Goal: Task Accomplishment & Management: Manage account settings

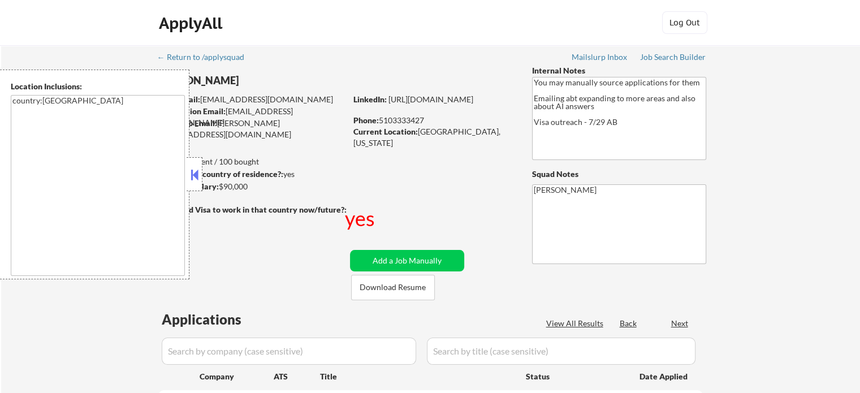
select select ""pending""
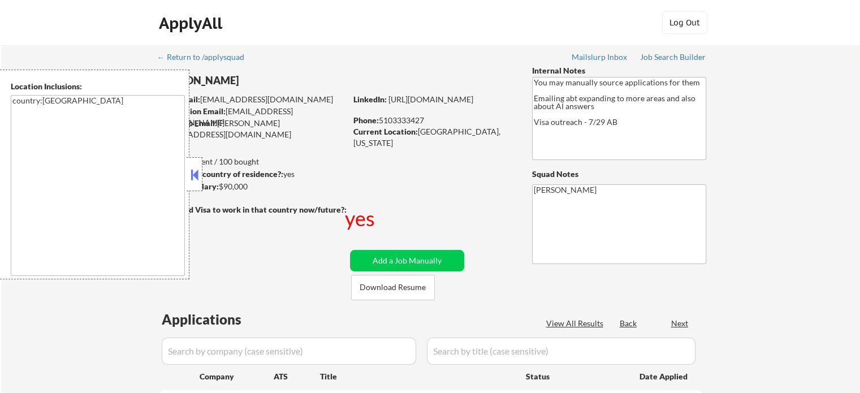
select select ""pending""
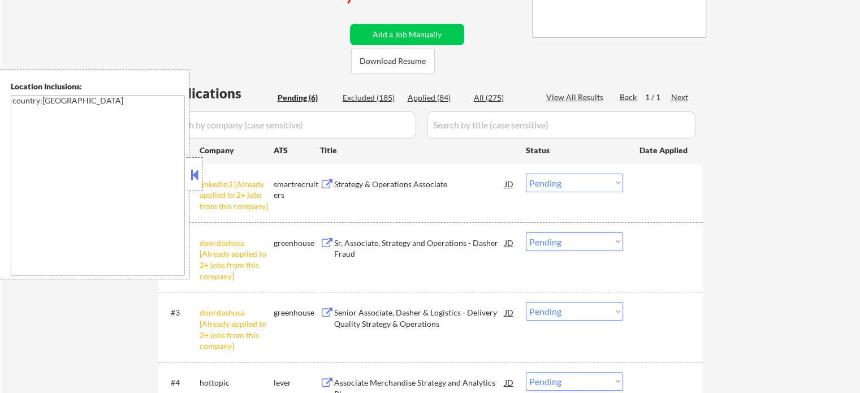
scroll to position [339, 0]
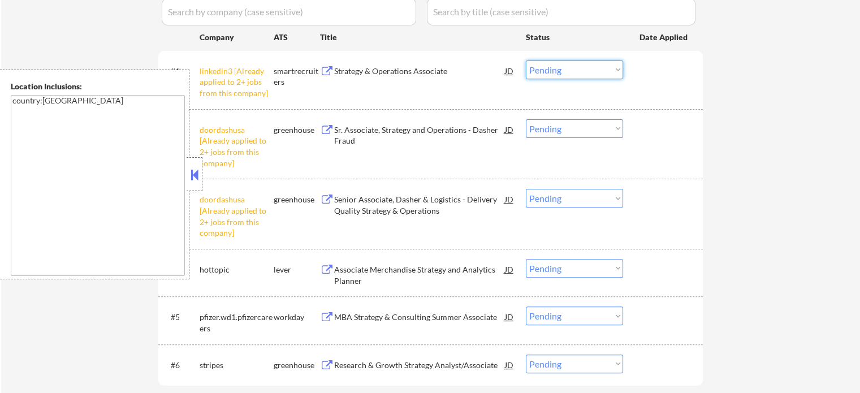
click at [591, 71] on select "Choose an option... Pending Applied Excluded (Questions) Excluded (Expired) Exc…" at bounding box center [574, 70] width 97 height 19
click at [526, 61] on select "Choose an option... Pending Applied Excluded (Questions) Excluded (Expired) Exc…" at bounding box center [574, 70] width 97 height 19
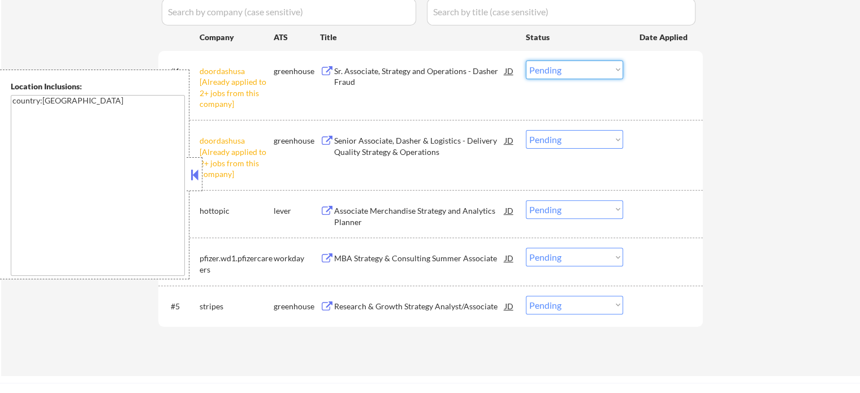
click at [575, 73] on select "Choose an option... Pending Applied Excluded (Questions) Excluded (Expired) Exc…" at bounding box center [574, 70] width 97 height 19
click at [747, 126] on div "← Return to /applysquad Mailslurp Inbox Job Search Builder Ananya Avanthsa User…" at bounding box center [430, 41] width 859 height 670
click at [587, 67] on select "Choose an option... Pending Applied Excluded (Questions) Excluded (Expired) Exc…" at bounding box center [574, 70] width 97 height 19
click at [526, 61] on select "Choose an option... Pending Applied Excluded (Questions) Excluded (Expired) Exc…" at bounding box center [574, 70] width 97 height 19
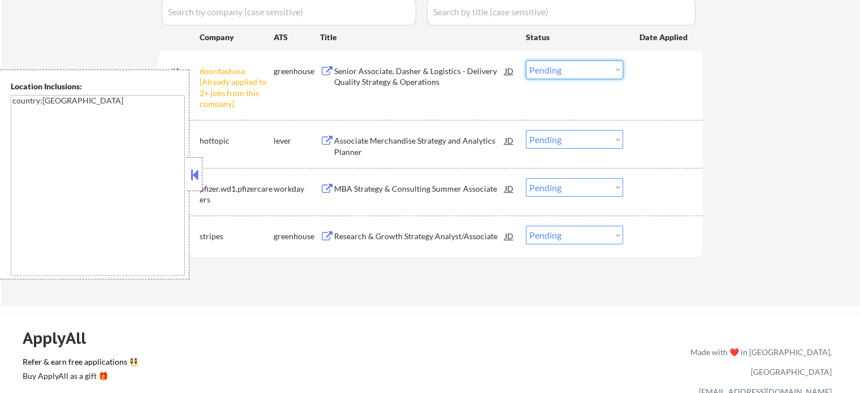
click at [575, 72] on select "Choose an option... Pending Applied Excluded (Questions) Excluded (Expired) Exc…" at bounding box center [574, 70] width 97 height 19
click at [526, 61] on select "Choose an option... Pending Applied Excluded (Questions) Excluded (Expired) Exc…" at bounding box center [574, 70] width 97 height 19
select select ""pending""
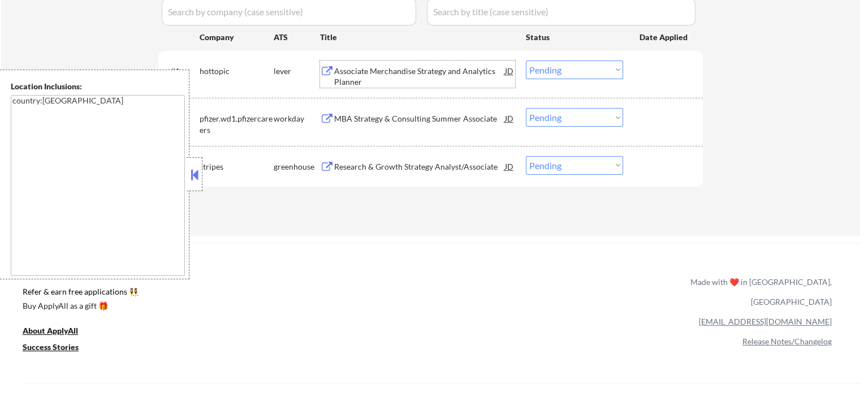
click at [385, 78] on div "Associate Merchandise Strategy and Analytics Planner" at bounding box center [419, 77] width 171 height 22
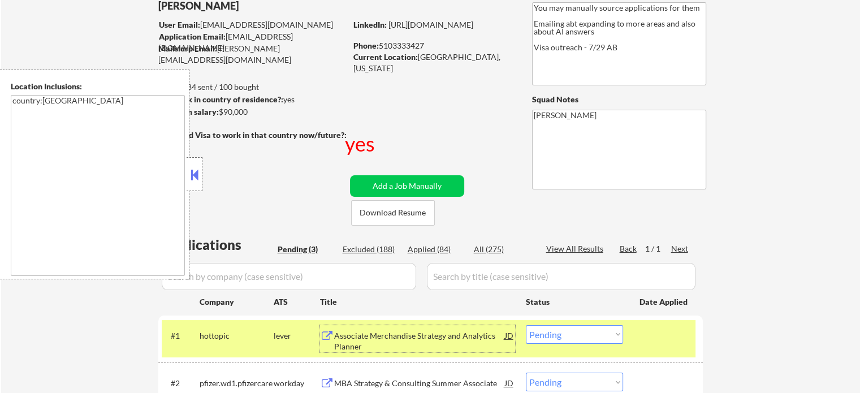
scroll to position [57, 0]
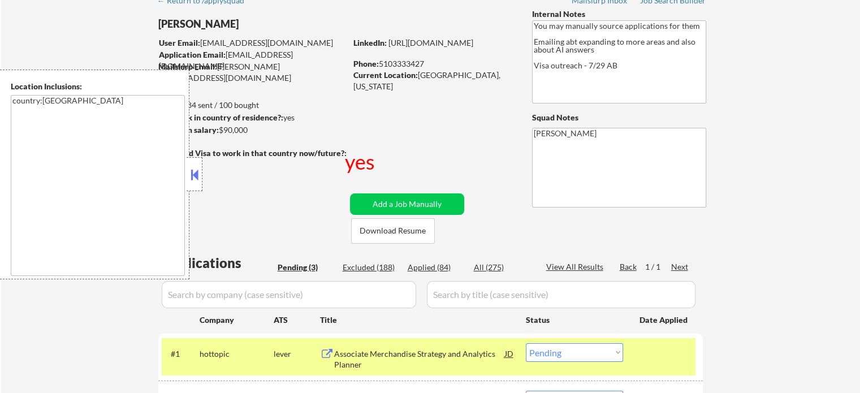
select select ""pending""
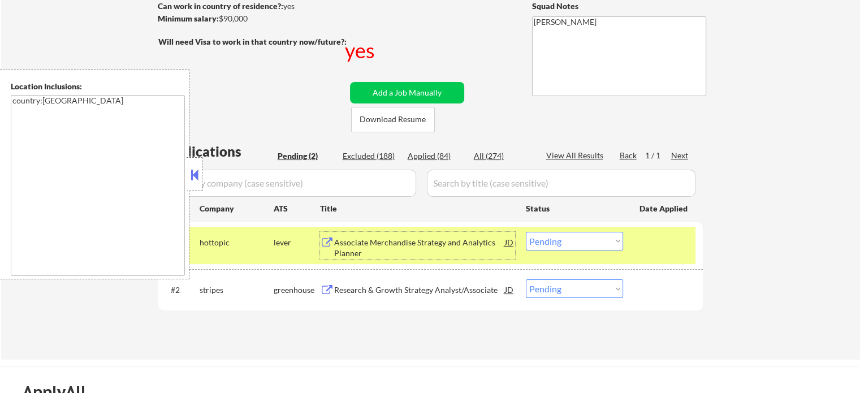
scroll to position [170, 0]
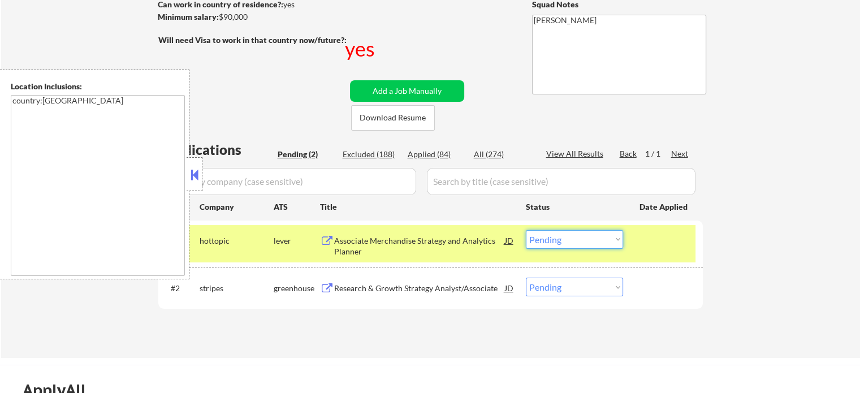
click at [579, 241] on select "Choose an option... Pending Applied Excluded (Questions) Excluded (Expired) Exc…" at bounding box center [574, 239] width 97 height 19
click at [526, 230] on select "Choose an option... Pending Applied Excluded (Questions) Excluded (Expired) Exc…" at bounding box center [574, 239] width 97 height 19
click at [655, 237] on div at bounding box center [665, 240] width 50 height 20
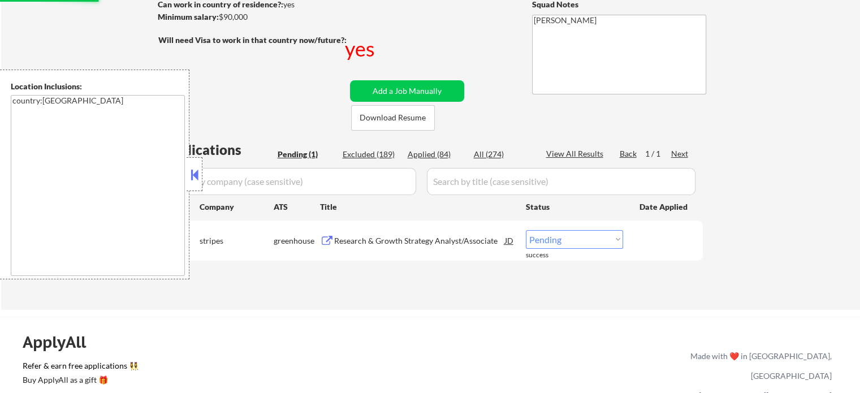
click at [439, 236] on div "Research & Growth Strategy Analyst/Associate" at bounding box center [419, 240] width 171 height 11
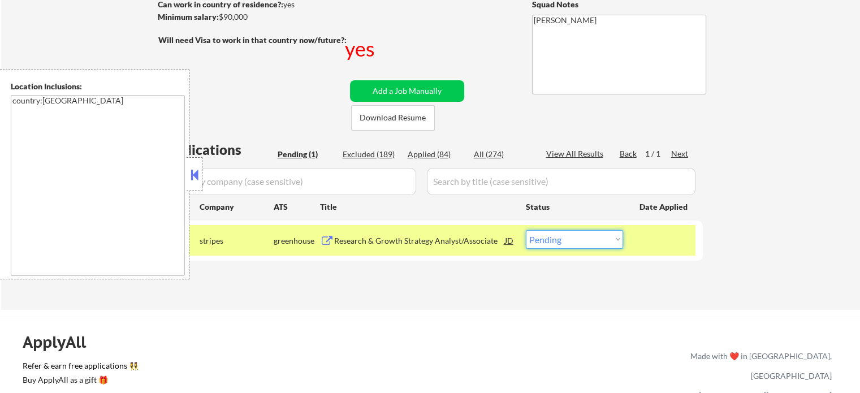
click at [553, 235] on select "Choose an option... Pending Applied Excluded (Questions) Excluded (Expired) Exc…" at bounding box center [574, 239] width 97 height 19
select select ""applied""
click at [526, 230] on select "Choose an option... Pending Applied Excluded (Questions) Excluded (Expired) Exc…" at bounding box center [574, 239] width 97 height 19
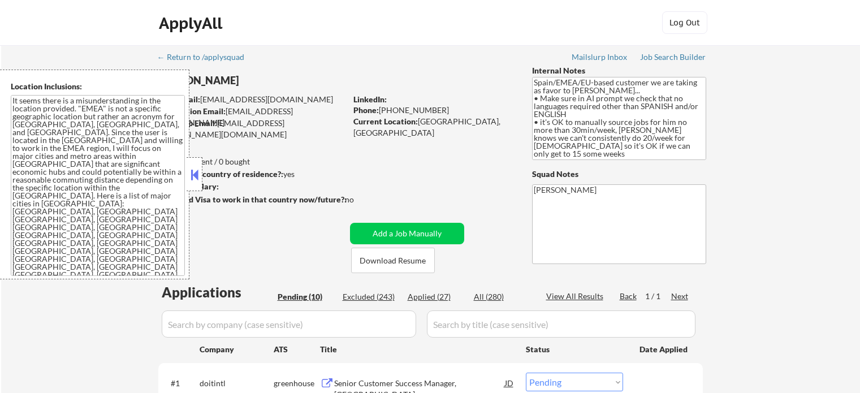
select select ""pending""
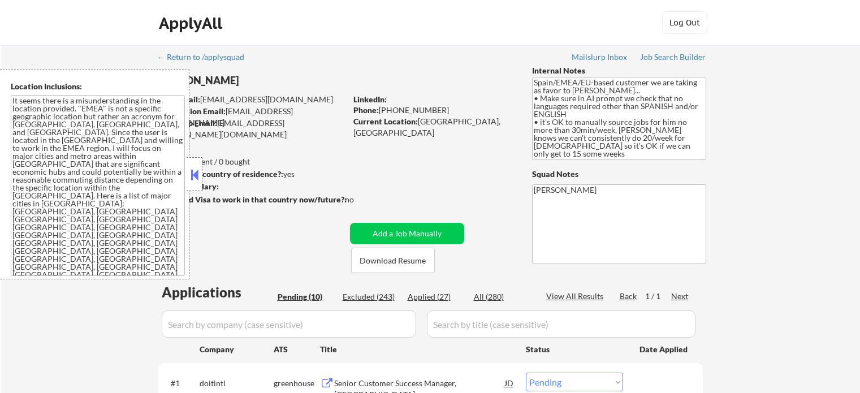
select select ""pending""
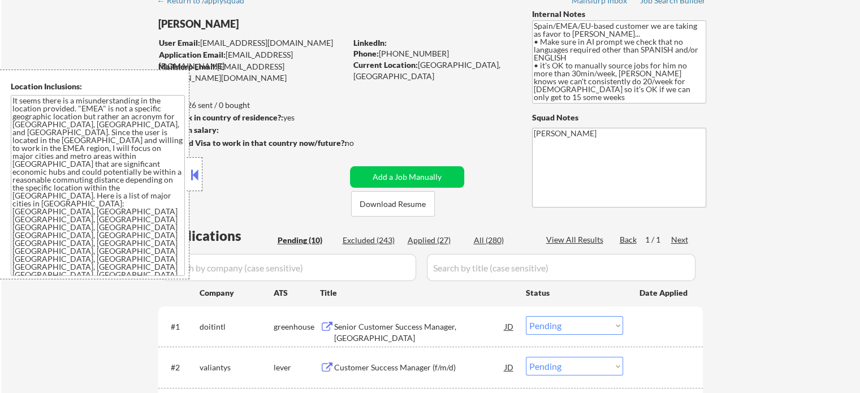
scroll to position [57, 0]
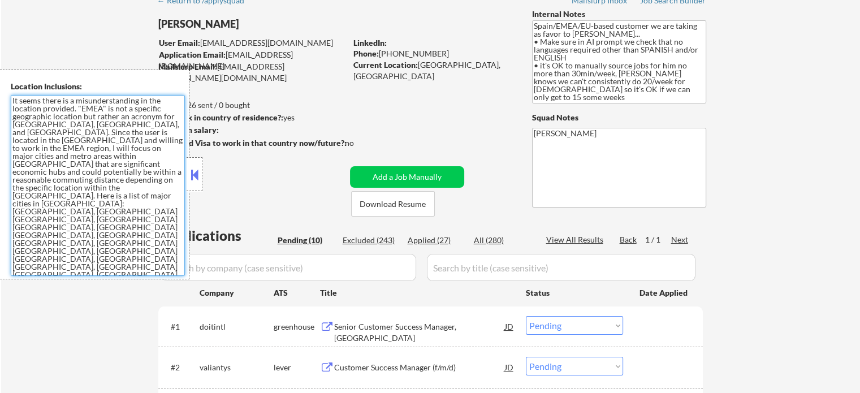
drag, startPoint x: 14, startPoint y: 102, endPoint x: 36, endPoint y: 131, distance: 36.3
click at [36, 131] on textarea "It seems there is a misunderstanding in the location provided. "EMEA" is not a …" at bounding box center [98, 185] width 174 height 181
drag, startPoint x: 94, startPoint y: 271, endPoint x: 0, endPoint y: 99, distance: 196.2
click at [0, 99] on div "Location Inclusions: It seems there is a misunderstanding in the location provi…" at bounding box center [94, 175] width 189 height 210
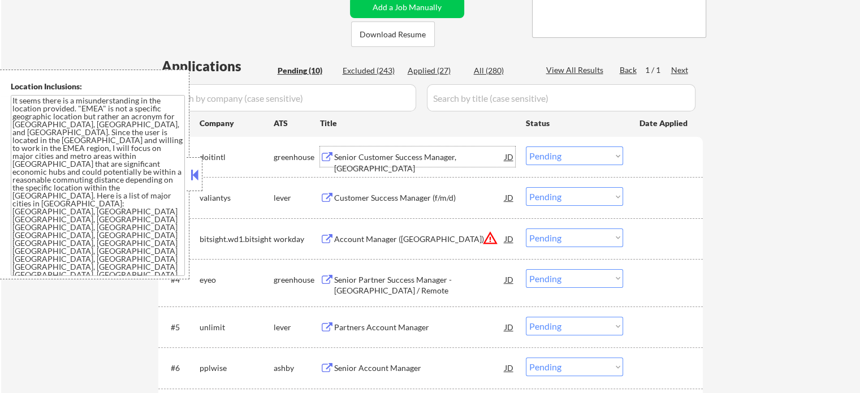
click at [389, 156] on div "Senior Customer Success Manager, Romania" at bounding box center [419, 163] width 171 height 22
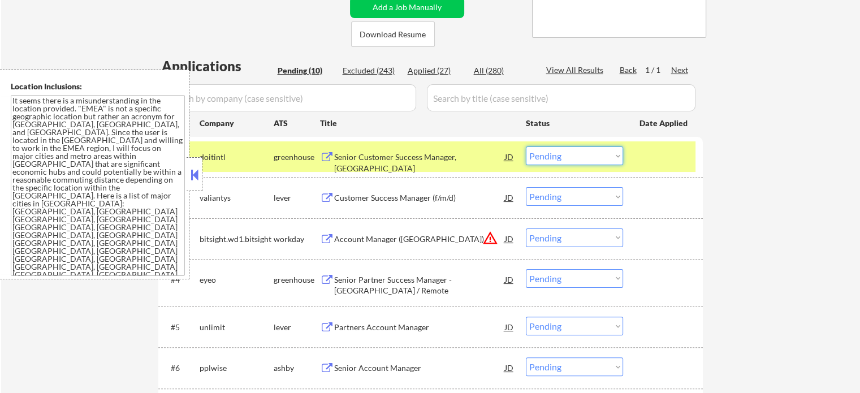
click at [555, 159] on select "Choose an option... Pending Applied Excluded (Questions) Excluded (Expired) Exc…" at bounding box center [574, 155] width 97 height 19
click at [526, 146] on select "Choose an option... Pending Applied Excluded (Questions) Excluded (Expired) Exc…" at bounding box center [574, 155] width 97 height 19
click at [640, 161] on div at bounding box center [665, 156] width 50 height 20
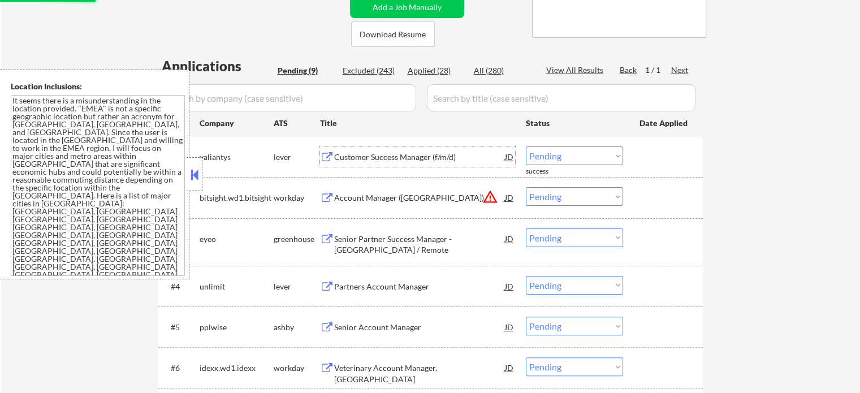
click at [405, 157] on div "Customer Success Manager (f/m/d)" at bounding box center [419, 157] width 171 height 11
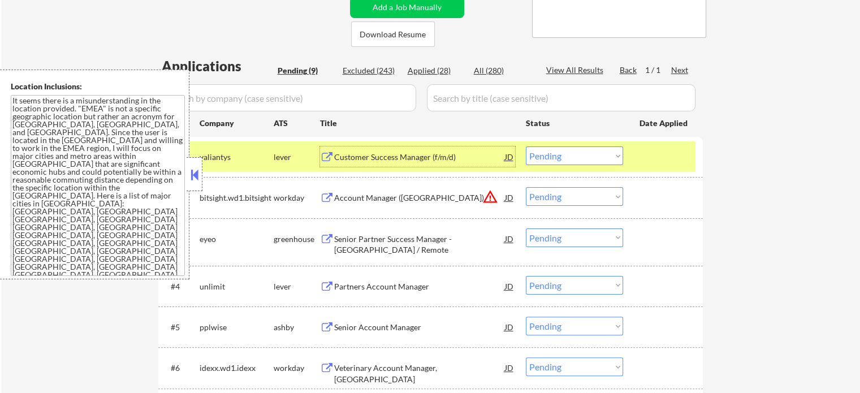
drag, startPoint x: 550, startPoint y: 152, endPoint x: 574, endPoint y: 156, distance: 24.6
click at [550, 152] on select "Choose an option... Pending Applied Excluded (Questions) Excluded (Expired) Exc…" at bounding box center [574, 155] width 97 height 19
click at [526, 146] on select "Choose an option... Pending Applied Excluded (Questions) Excluded (Expired) Exc…" at bounding box center [574, 155] width 97 height 19
click at [665, 156] on div at bounding box center [665, 156] width 50 height 20
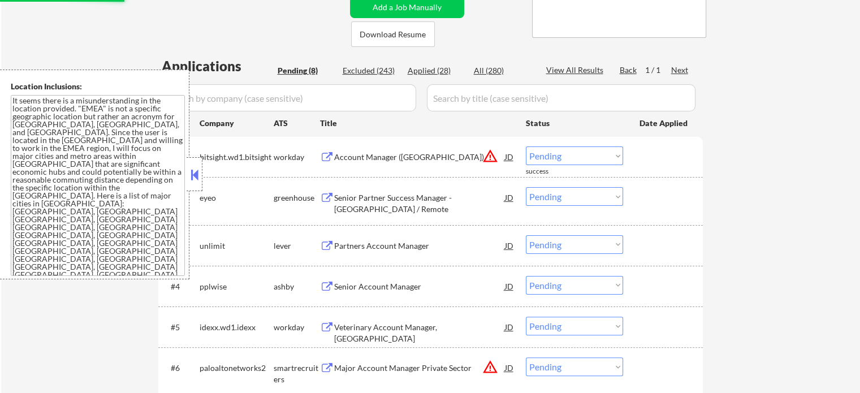
click at [364, 158] on div "Account Manager (France)" at bounding box center [419, 157] width 171 height 11
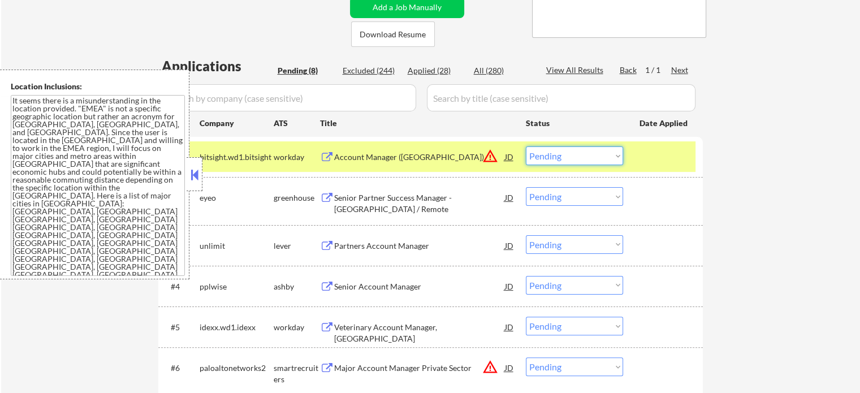
click at [576, 155] on select "Choose an option... Pending Applied Excluded (Questions) Excluded (Expired) Exc…" at bounding box center [574, 155] width 97 height 19
click at [526, 146] on select "Choose an option... Pending Applied Excluded (Questions) Excluded (Expired) Exc…" at bounding box center [574, 155] width 97 height 19
click at [656, 167] on div "#1 bitsight.wd1.bitsight workday Account Manager (France) JD warning_amber Choo…" at bounding box center [429, 156] width 534 height 31
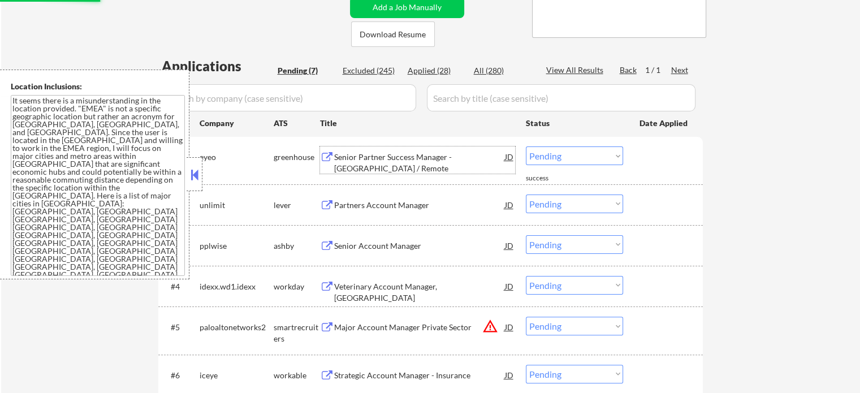
click at [404, 161] on div "Senior Partner Success Manager - Berlin / Remote" at bounding box center [419, 163] width 171 height 22
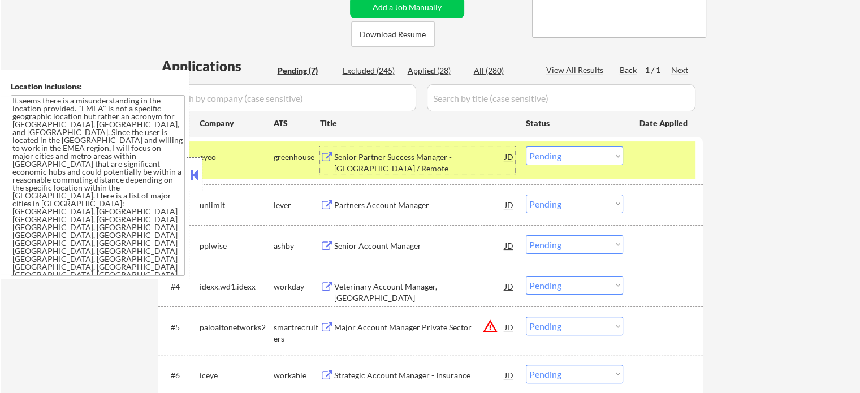
click at [543, 162] on select "Choose an option... Pending Applied Excluded (Questions) Excluded (Expired) Exc…" at bounding box center [574, 155] width 97 height 19
click at [526, 146] on select "Choose an option... Pending Applied Excluded (Questions) Excluded (Expired) Exc…" at bounding box center [574, 155] width 97 height 19
click at [651, 160] on div at bounding box center [665, 156] width 50 height 20
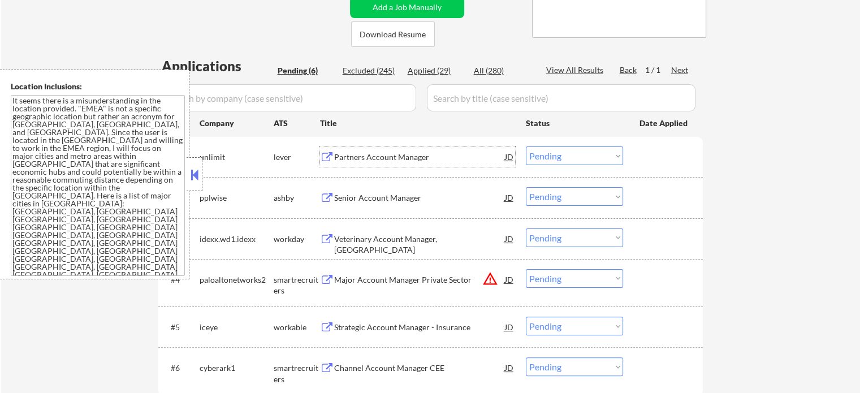
click at [417, 156] on div "Partners Account Manager" at bounding box center [419, 157] width 171 height 11
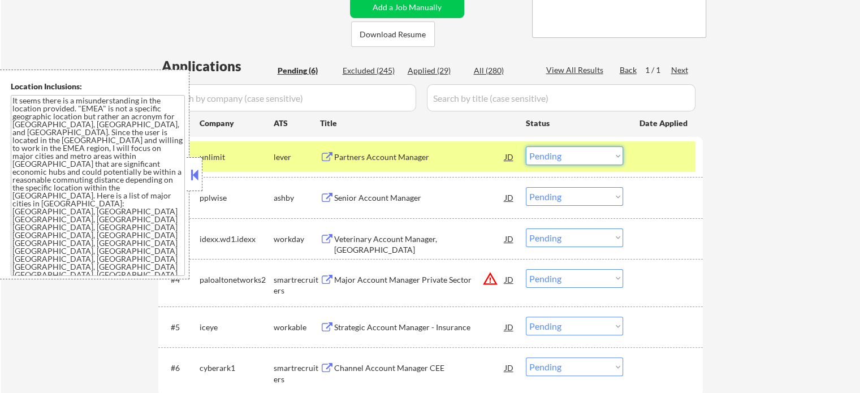
click at [580, 154] on select "Choose an option... Pending Applied Excluded (Questions) Excluded (Expired) Exc…" at bounding box center [574, 155] width 97 height 19
click at [526, 146] on select "Choose an option... Pending Applied Excluded (Questions) Excluded (Expired) Exc…" at bounding box center [574, 155] width 97 height 19
click at [658, 165] on div at bounding box center [665, 156] width 50 height 20
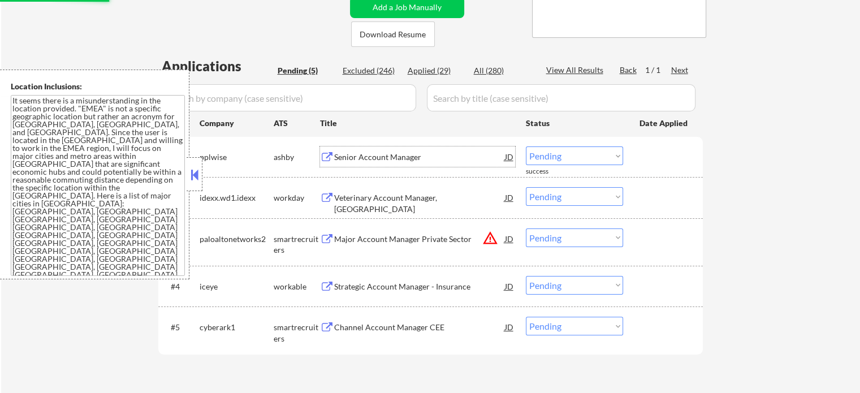
click at [393, 160] on div "Senior Account Manager" at bounding box center [419, 157] width 171 height 11
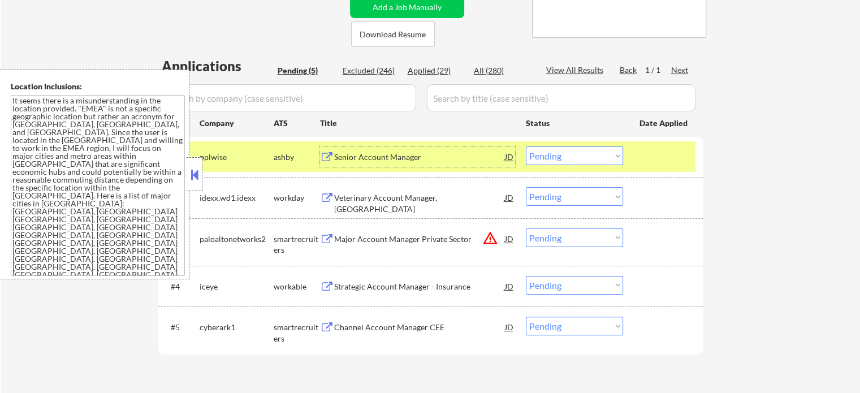
click at [574, 140] on div "#1 pplwise ashby Senior Account Manager JD warning_amber Choose an option... Pe…" at bounding box center [430, 157] width 545 height 40
click at [574, 150] on select "Choose an option... Pending Applied Excluded (Questions) Excluded (Expired) Exc…" at bounding box center [574, 155] width 97 height 19
click at [526, 146] on select "Choose an option... Pending Applied Excluded (Questions) Excluded (Expired) Exc…" at bounding box center [574, 155] width 97 height 19
click at [662, 162] on div at bounding box center [665, 156] width 50 height 20
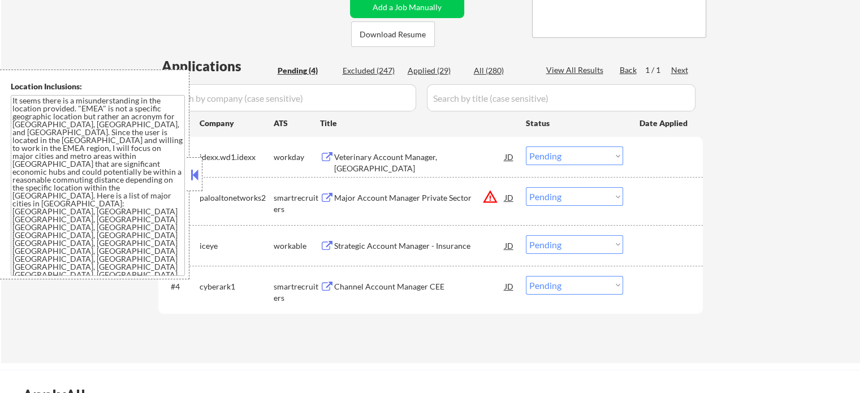
click at [401, 158] on div "Veterinary Account Manager, Reutlingen" at bounding box center [419, 163] width 171 height 22
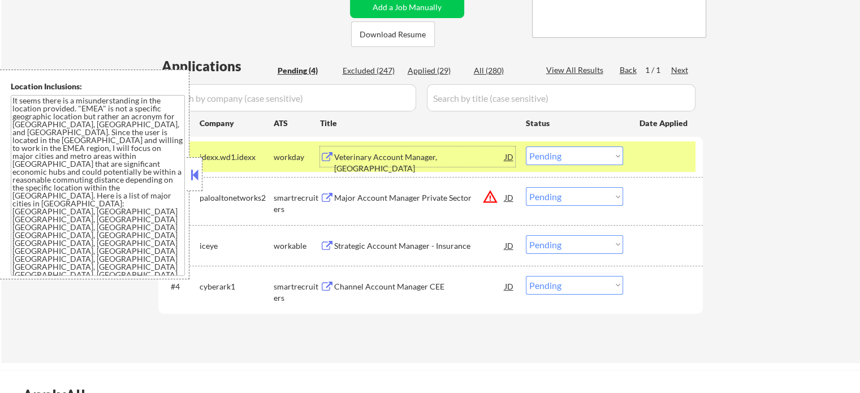
click at [567, 156] on select "Choose an option... Pending Applied Excluded (Questions) Excluded (Expired) Exc…" at bounding box center [574, 155] width 97 height 19
click at [526, 146] on select "Choose an option... Pending Applied Excluded (Questions) Excluded (Expired) Exc…" at bounding box center [574, 155] width 97 height 19
click at [645, 155] on div at bounding box center [665, 156] width 50 height 20
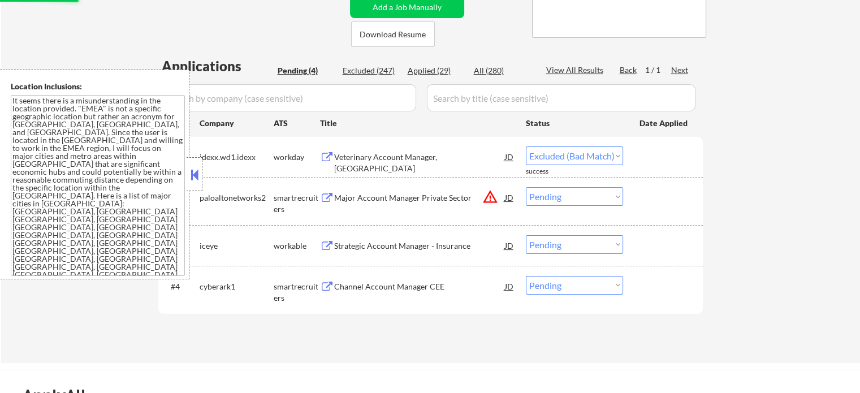
select select ""pending""
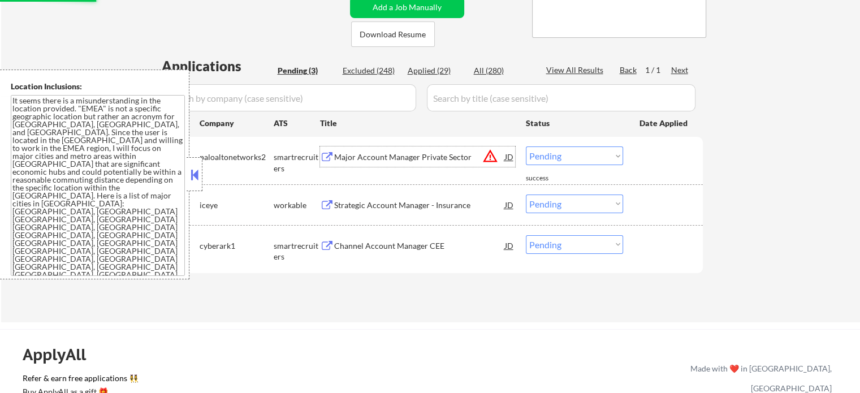
click at [385, 165] on div "Major Account Manager Private Sector" at bounding box center [419, 156] width 171 height 20
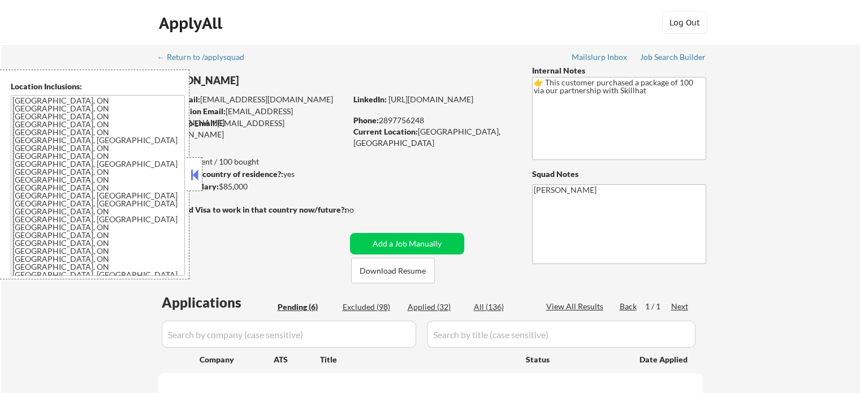
select select ""pending""
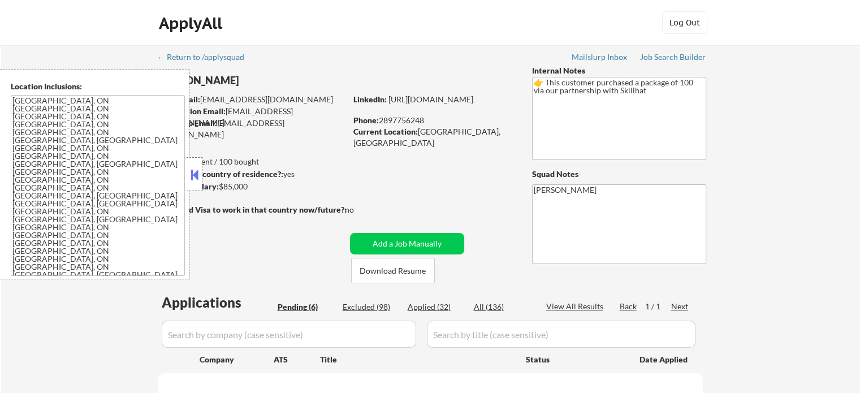
select select ""pending""
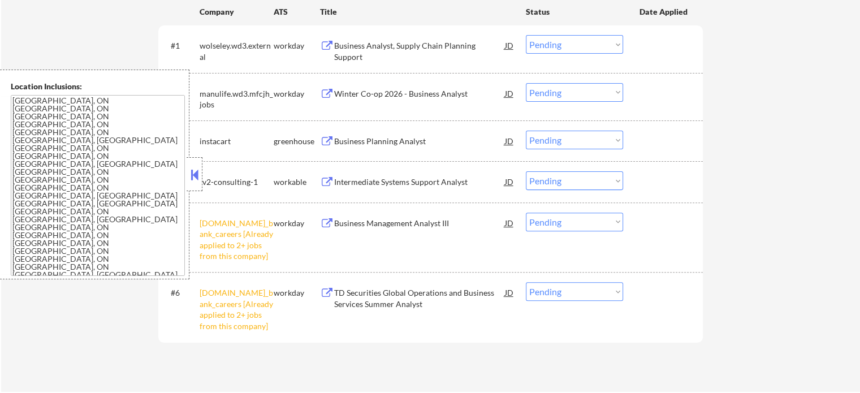
scroll to position [396, 0]
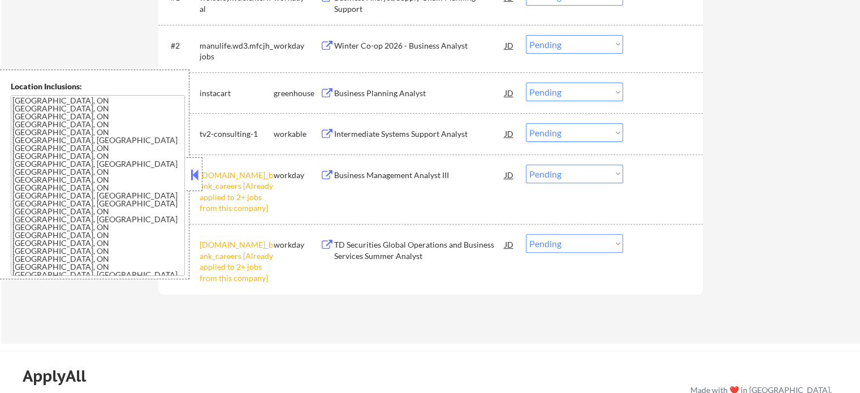
click at [545, 175] on select "Choose an option... Pending Applied Excluded (Questions) Excluded (Expired) Exc…" at bounding box center [574, 174] width 97 height 19
click at [526, 165] on select "Choose an option... Pending Applied Excluded (Questions) Excluded (Expired) Exc…" at bounding box center [574, 174] width 97 height 19
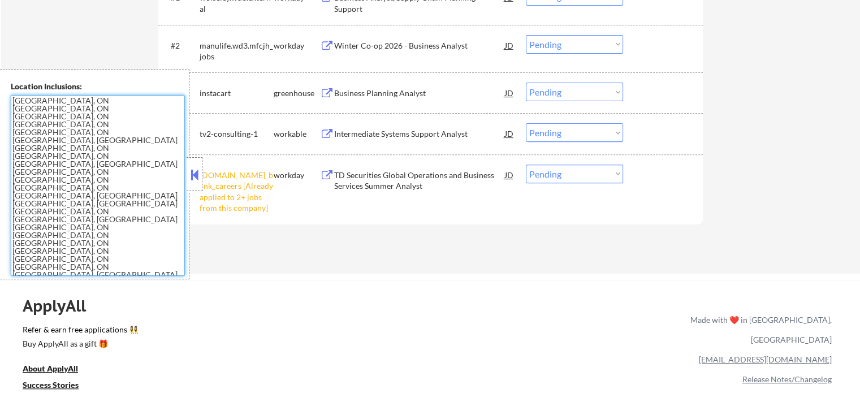
drag, startPoint x: 37, startPoint y: 184, endPoint x: 11, endPoint y: 102, distance: 86.0
click at [11, 102] on textarea "Toronto, ON Etobicoke, ON Scarborough, ON North York, ON East York, ON York, ON…" at bounding box center [98, 185] width 174 height 181
click at [575, 175] on select "Choose an option... Pending Applied Excluded (Questions) Excluded (Expired) Exc…" at bounding box center [574, 174] width 97 height 19
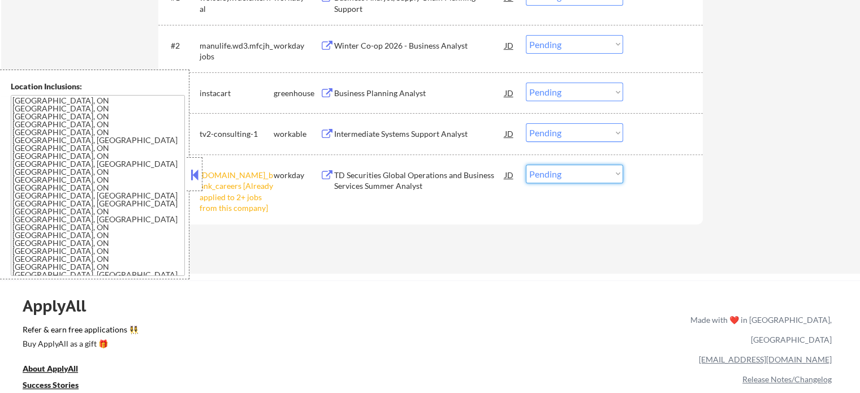
select select ""excluded__other_""
click at [526, 165] on select "Choose an option... Pending Applied Excluded (Questions) Excluded (Expired) Exc…" at bounding box center [574, 174] width 97 height 19
click at [659, 184] on div at bounding box center [665, 175] width 50 height 20
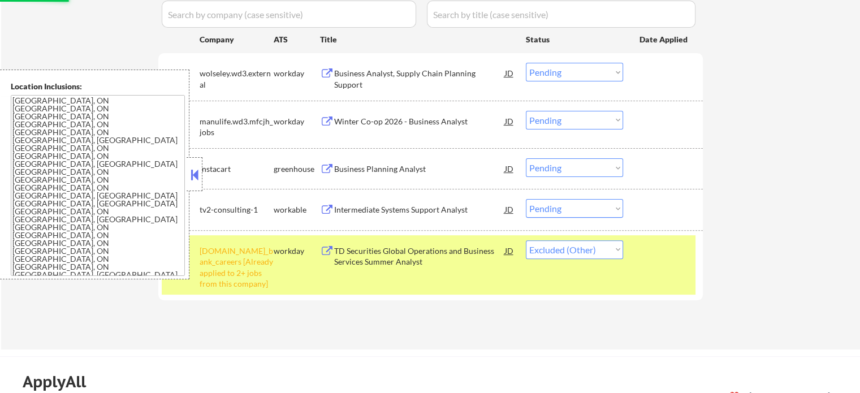
scroll to position [226, 0]
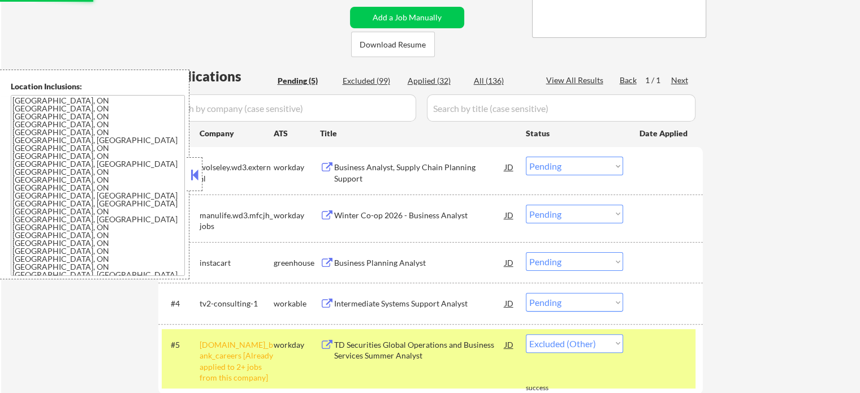
click at [399, 165] on div "Business Analyst, Supply Chain Planning Support" at bounding box center [419, 173] width 171 height 22
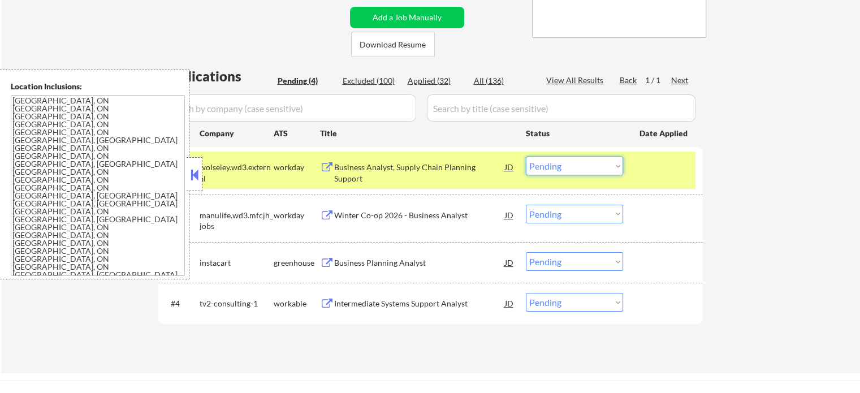
click at [563, 168] on select "Choose an option... Pending Applied Excluded (Questions) Excluded (Expired) Exc…" at bounding box center [574, 166] width 97 height 19
click at [526, 157] on select "Choose an option... Pending Applied Excluded (Questions) Excluded (Expired) Exc…" at bounding box center [574, 166] width 97 height 19
click at [663, 176] on div at bounding box center [665, 167] width 50 height 20
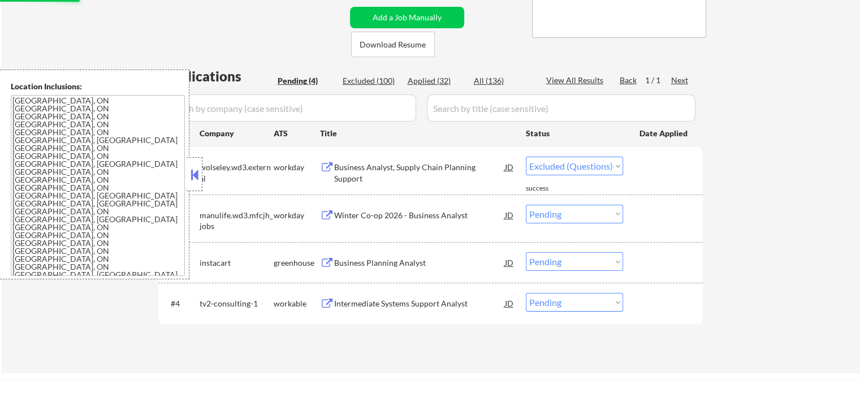
select select ""pending""
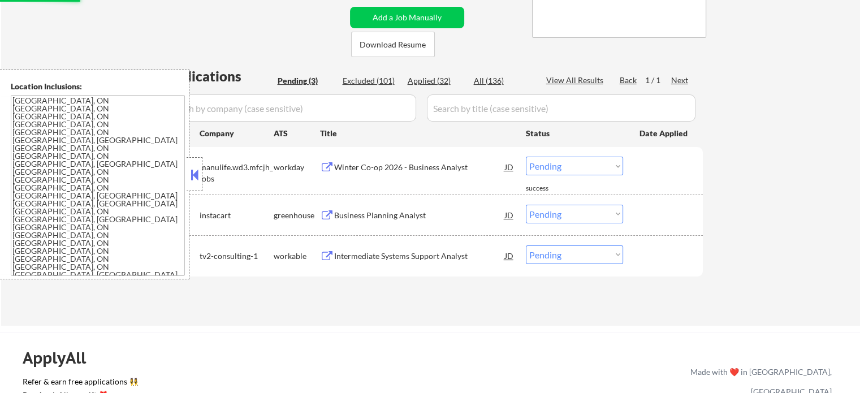
click at [395, 212] on div "Business Planning Analyst" at bounding box center [419, 215] width 171 height 11
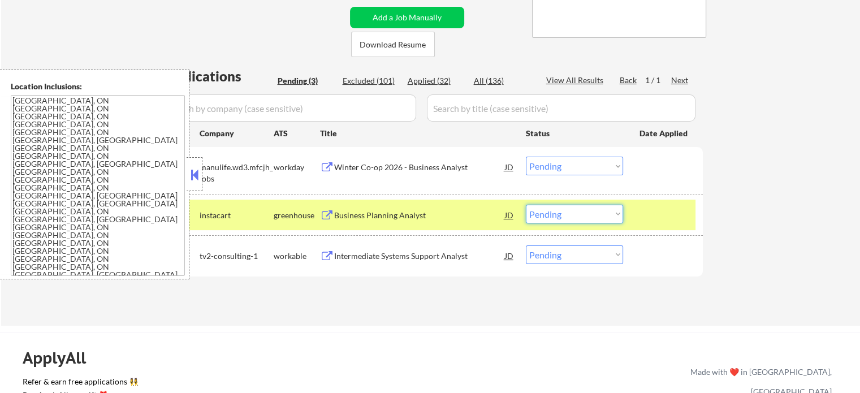
click at [560, 217] on select "Choose an option... Pending Applied Excluded (Questions) Excluded (Expired) Exc…" at bounding box center [574, 214] width 97 height 19
click at [526, 205] on select "Choose an option... Pending Applied Excluded (Questions) Excluded (Expired) Exc…" at bounding box center [574, 214] width 97 height 19
click at [644, 222] on div at bounding box center [665, 215] width 50 height 20
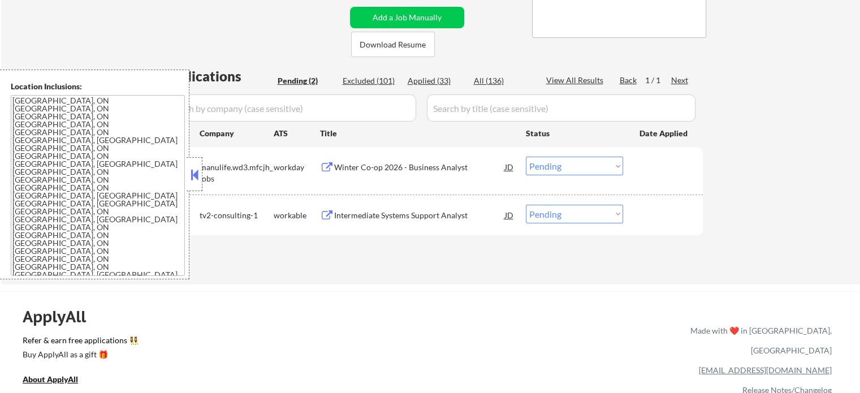
click at [422, 212] on div "Intermediate Systems Support Analyst" at bounding box center [419, 215] width 171 height 11
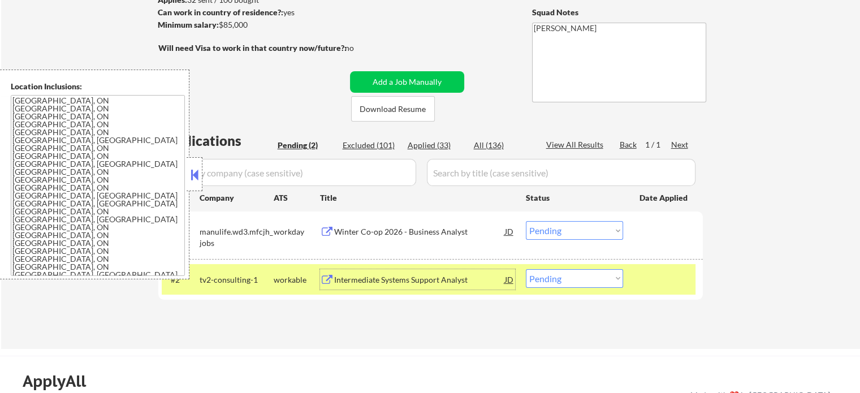
scroll to position [113, 0]
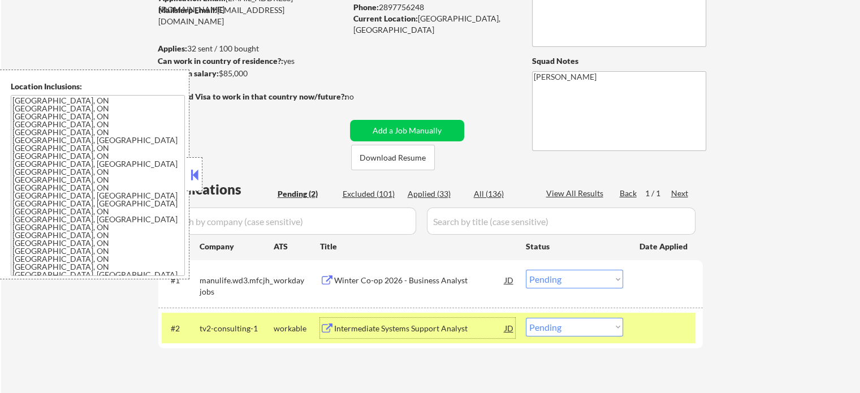
click at [604, 329] on select "Choose an option... Pending Applied Excluded (Questions) Excluded (Expired) Exc…" at bounding box center [574, 327] width 97 height 19
select select ""applied""
click at [526, 318] on select "Choose an option... Pending Applied Excluded (Questions) Excluded (Expired) Exc…" at bounding box center [574, 327] width 97 height 19
click at [664, 331] on div at bounding box center [665, 328] width 50 height 20
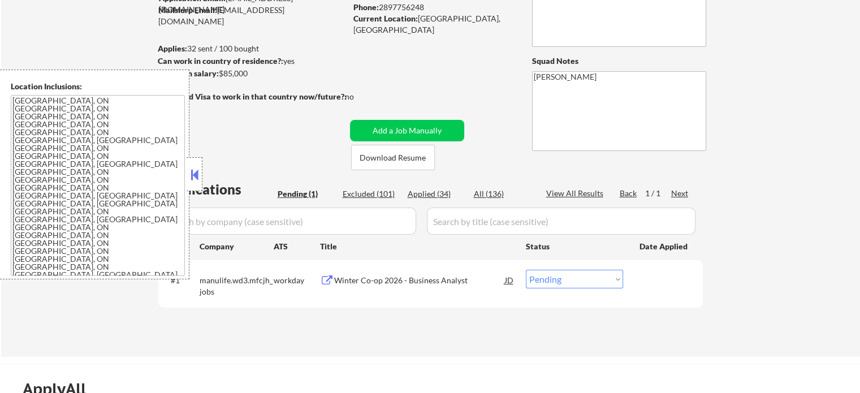
click at [386, 277] on div "Winter Co-op 2026 - Business Analyst" at bounding box center [419, 280] width 171 height 11
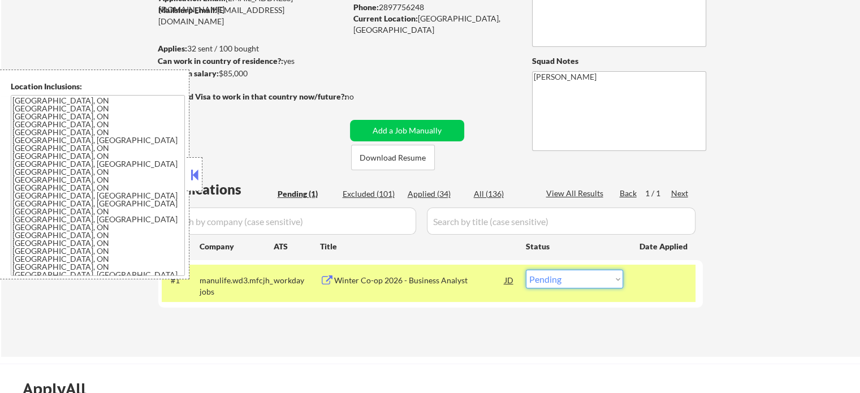
click at [585, 278] on select "Choose an option... Pending Applied Excluded (Questions) Excluded (Expired) Exc…" at bounding box center [574, 279] width 97 height 19
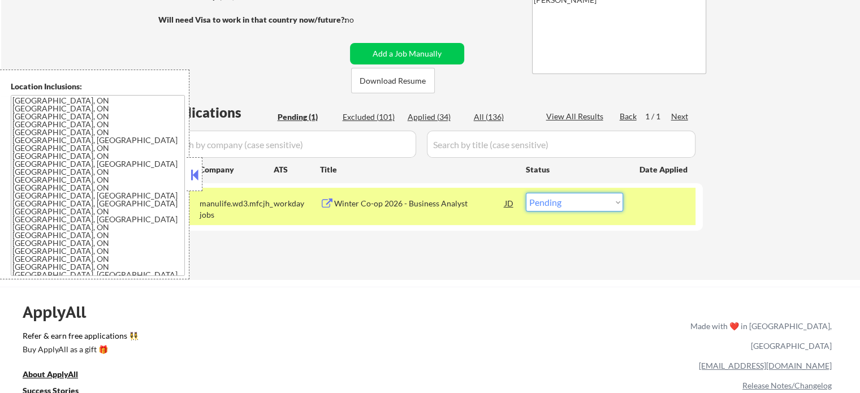
scroll to position [226, 0]
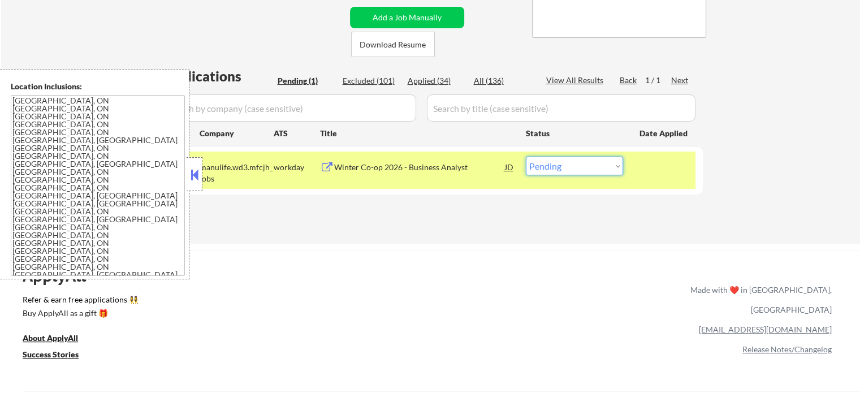
click at [578, 174] on select "Choose an option... Pending Applied Excluded (Questions) Excluded (Expired) Exc…" at bounding box center [574, 166] width 97 height 19
select select ""excluded__bad_match_""
click at [526, 157] on select "Choose an option... Pending Applied Excluded (Questions) Excluded (Expired) Exc…" at bounding box center [574, 166] width 97 height 19
click at [654, 173] on div at bounding box center [665, 167] width 50 height 20
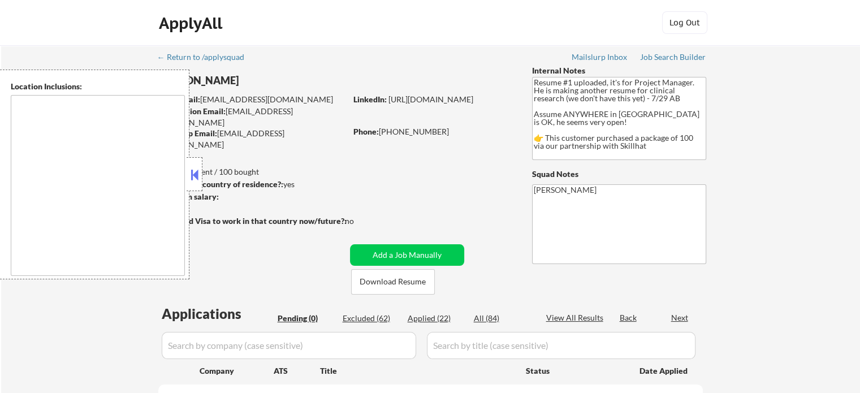
type textarea "country:[GEOGRAPHIC_DATA]"
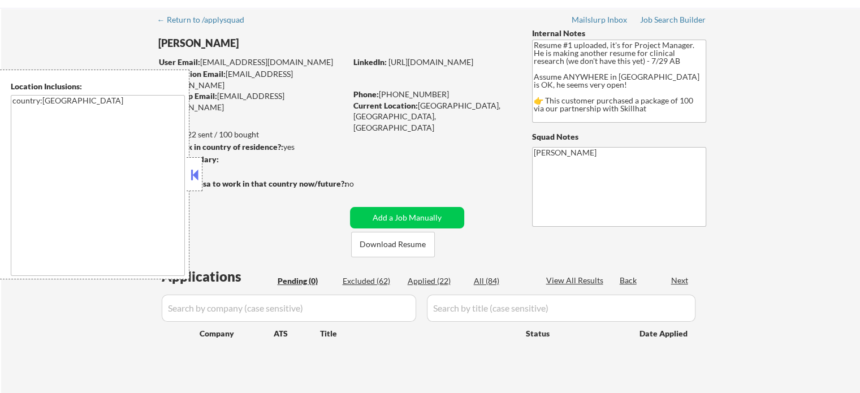
scroll to position [113, 0]
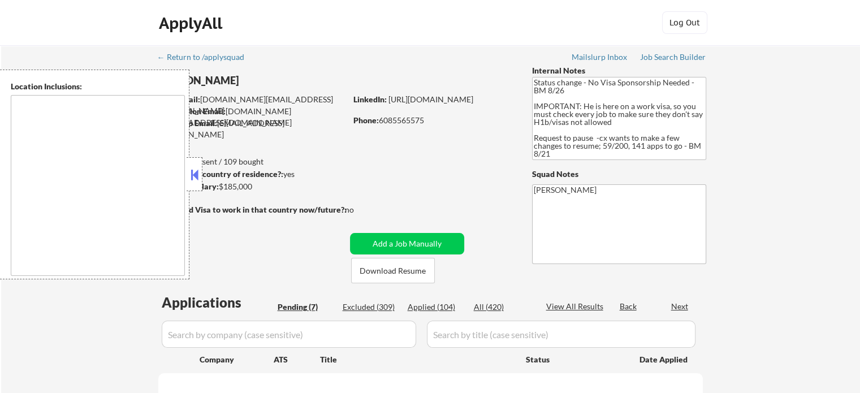
select select ""pending""
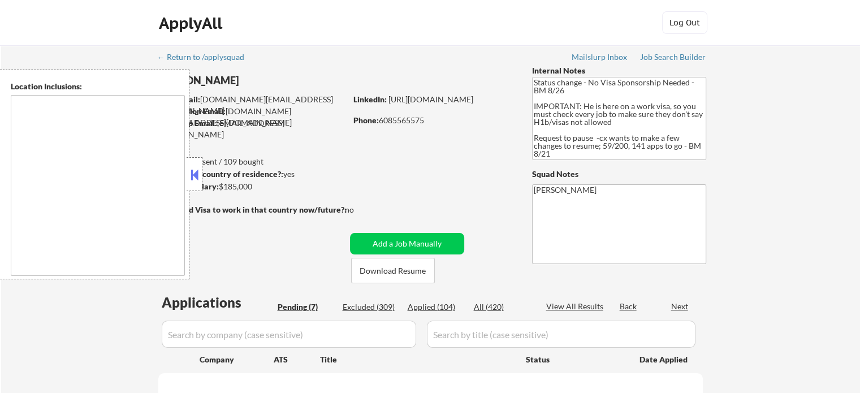
select select ""pending""
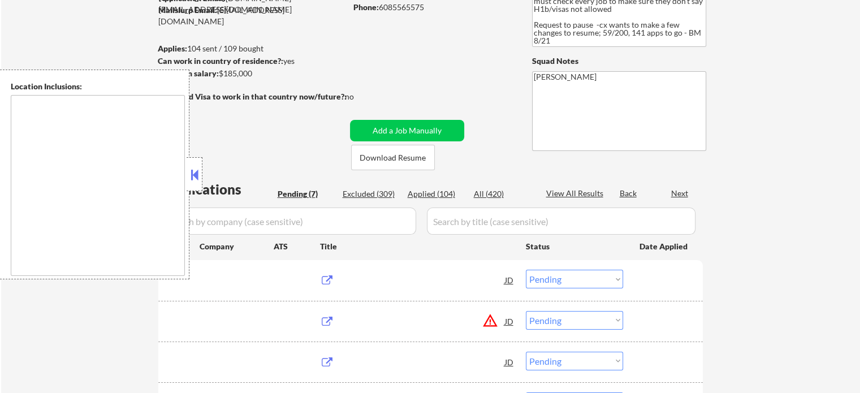
type textarea "[GEOGRAPHIC_DATA], [GEOGRAPHIC_DATA] [GEOGRAPHIC_DATA], [GEOGRAPHIC_DATA] [GEOG…"
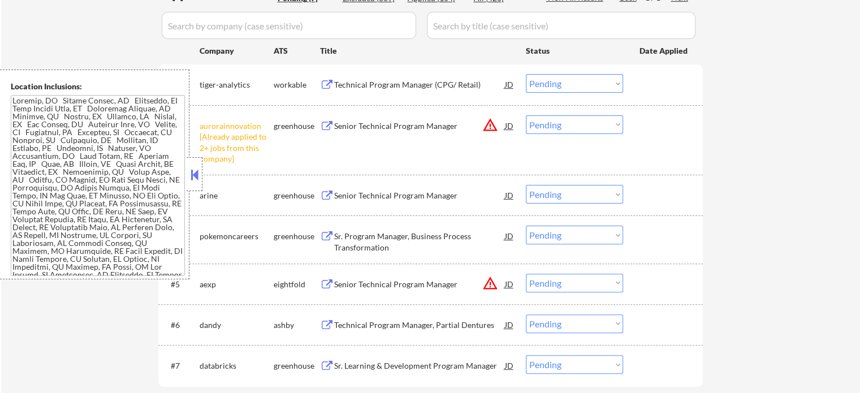
scroll to position [396, 0]
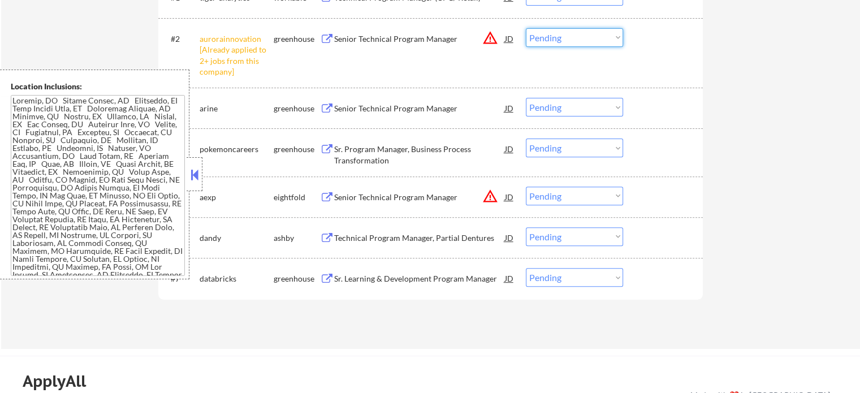
click at [551, 41] on select "Choose an option... Pending Applied Excluded (Questions) Excluded (Expired) Exc…" at bounding box center [574, 37] width 97 height 19
click at [526, 28] on select "Choose an option... Pending Applied Excluded (Questions) Excluded (Expired) Exc…" at bounding box center [574, 37] width 97 height 19
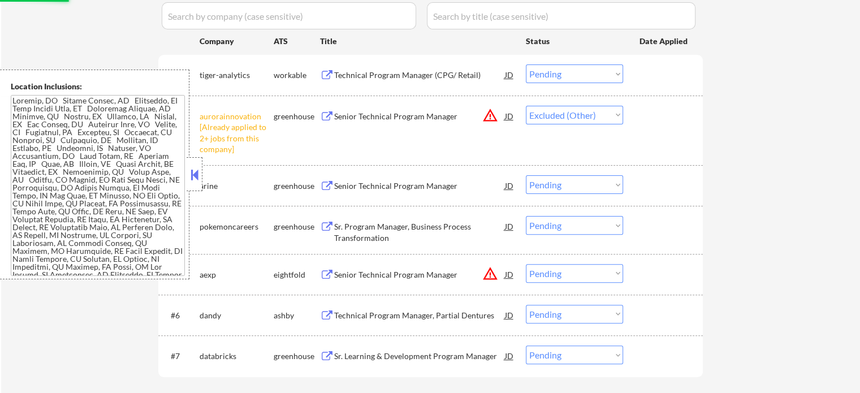
scroll to position [226, 0]
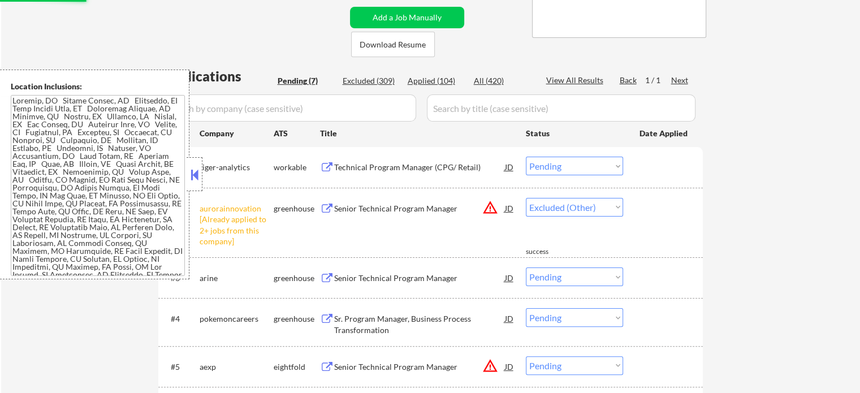
select select ""pending""
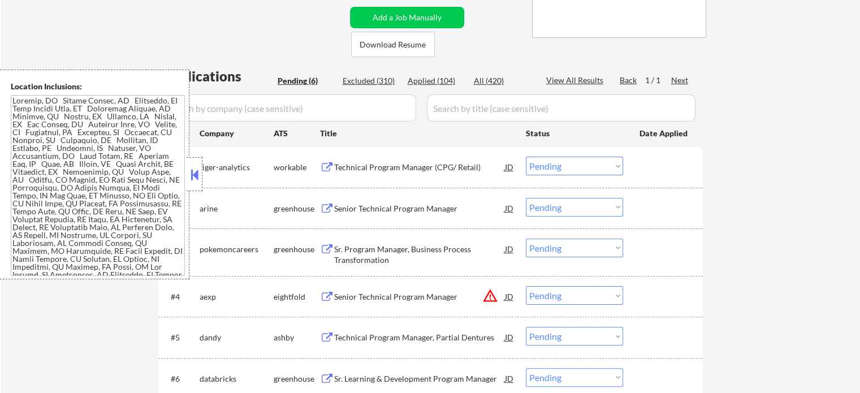
click at [199, 178] on button at bounding box center [194, 174] width 12 height 17
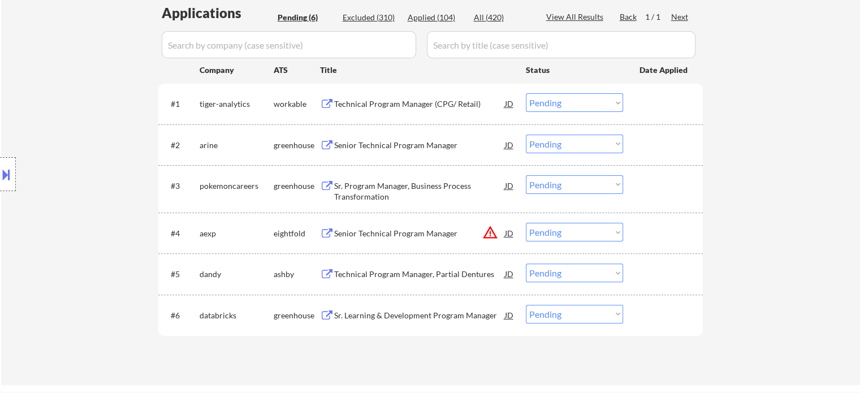
scroll to position [396, 0]
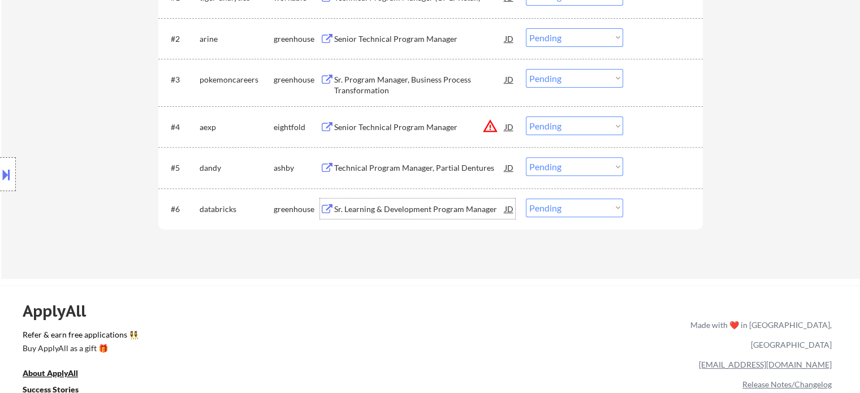
click at [390, 206] on div "Sr. Learning & Development Program Manager" at bounding box center [419, 209] width 171 height 11
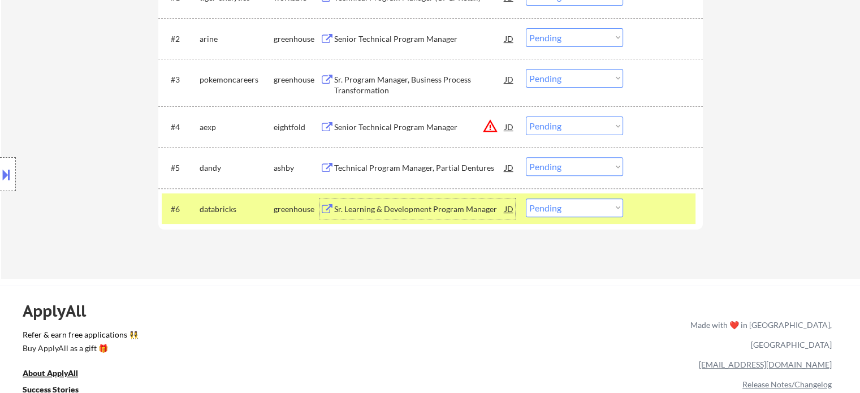
click at [550, 205] on select "Choose an option... Pending Applied Excluded (Questions) Excluded (Expired) Exc…" at bounding box center [574, 207] width 97 height 19
select select ""applied""
click at [526, 198] on select "Choose an option... Pending Applied Excluded (Questions) Excluded (Expired) Exc…" at bounding box center [574, 207] width 97 height 19
click at [644, 213] on div at bounding box center [665, 208] width 50 height 20
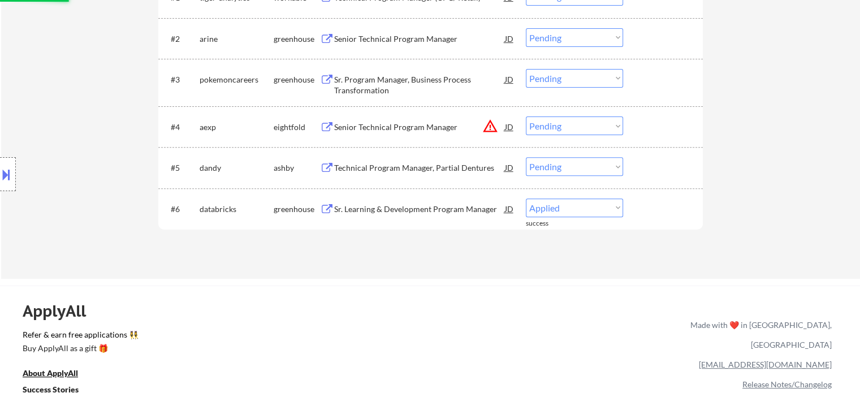
click at [389, 166] on div "Technical Program Manager, Partial Dentures" at bounding box center [419, 167] width 171 height 11
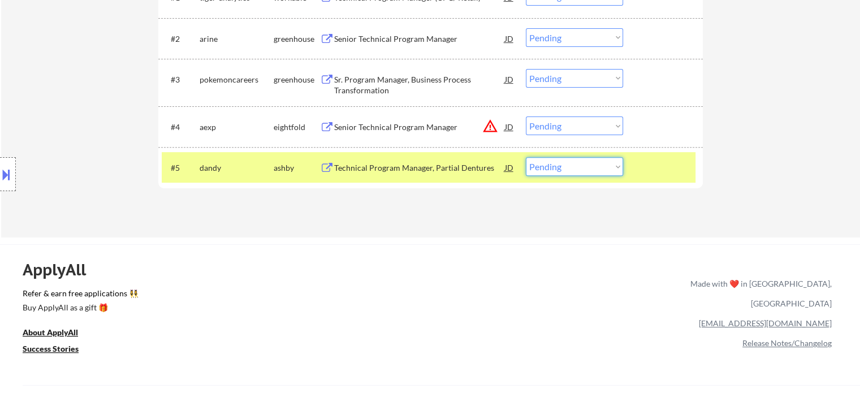
click at [545, 167] on select "Choose an option... Pending Applied Excluded (Questions) Excluded (Expired) Exc…" at bounding box center [574, 166] width 97 height 19
select select ""excluded__bad_match_""
click at [526, 157] on select "Choose an option... Pending Applied Excluded (Questions) Excluded (Expired) Exc…" at bounding box center [574, 166] width 97 height 19
click at [658, 174] on div at bounding box center [665, 167] width 50 height 20
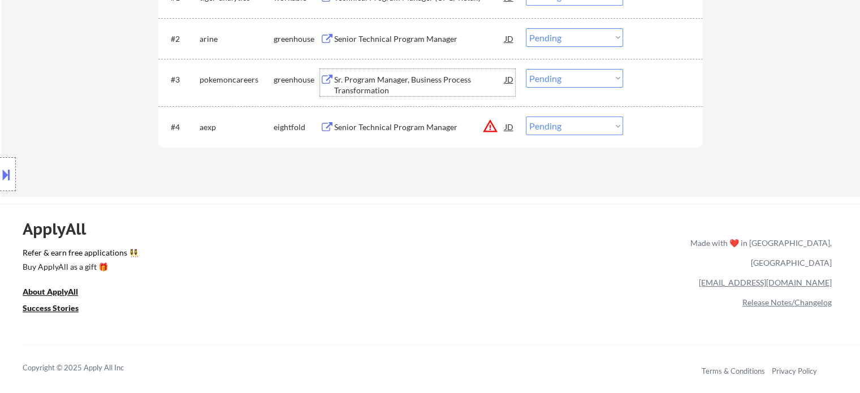
click at [371, 92] on div "Sr. Program Manager, Business Process Transformation" at bounding box center [419, 85] width 171 height 22
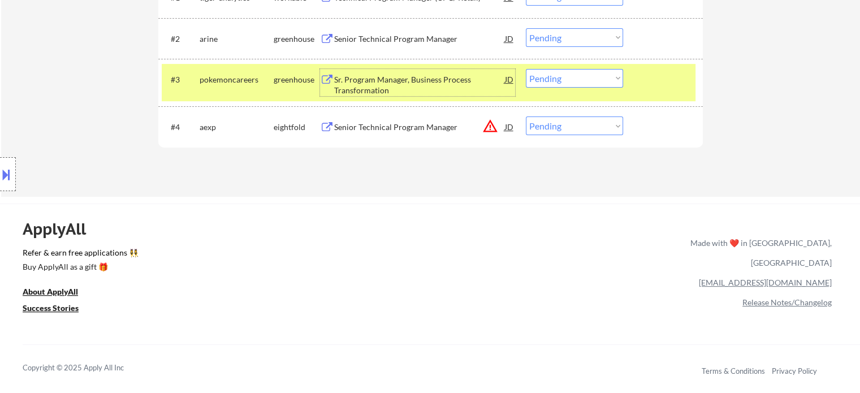
click at [581, 78] on select "Choose an option... Pending Applied Excluded (Questions) Excluded (Expired) Exc…" at bounding box center [574, 78] width 97 height 19
click at [526, 69] on select "Choose an option... Pending Applied Excluded (Questions) Excluded (Expired) Exc…" at bounding box center [574, 78] width 97 height 19
click at [638, 83] on div "#3 pokemoncareers greenhouse Sr. Program Manager, Business Process Transformati…" at bounding box center [429, 82] width 534 height 37
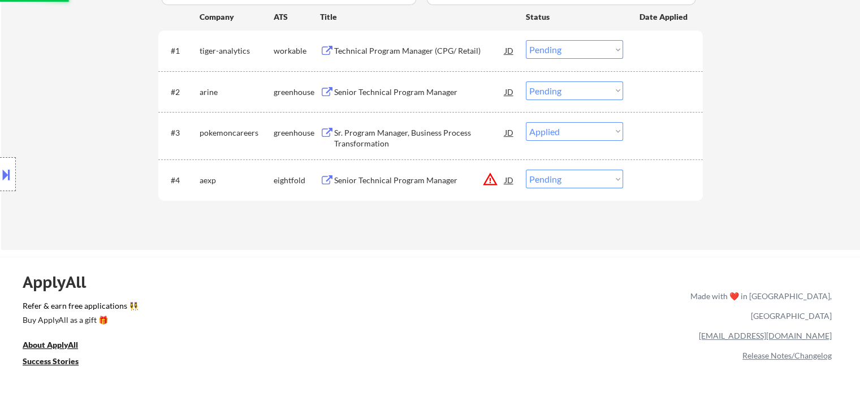
scroll to position [283, 0]
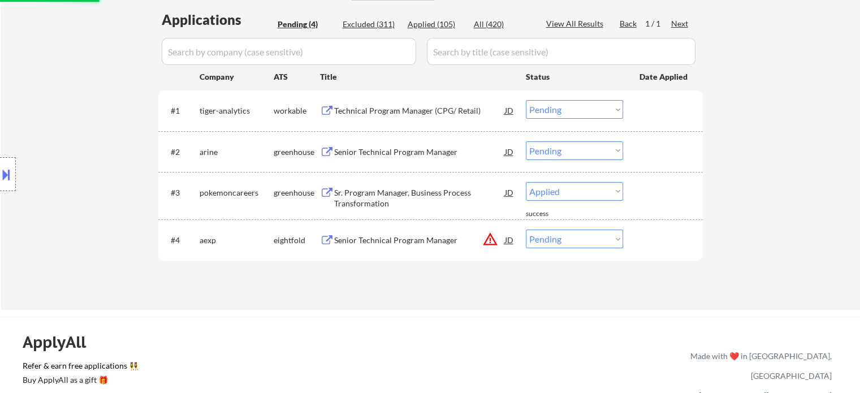
select select ""pending""
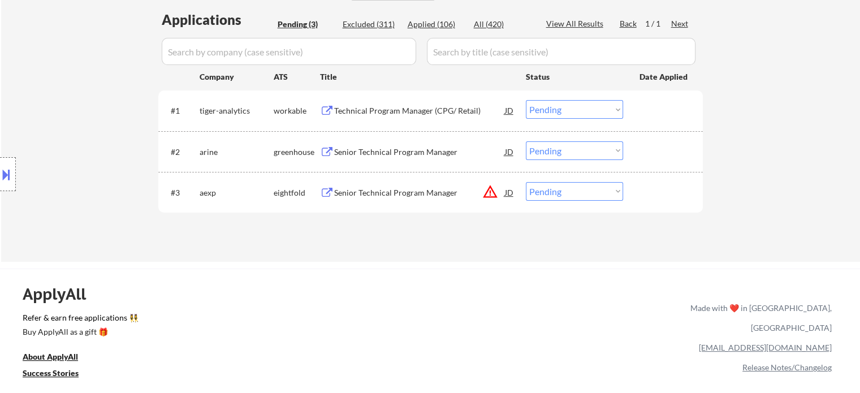
click at [368, 153] on div "Senior Technical Program Manager" at bounding box center [419, 151] width 171 height 11
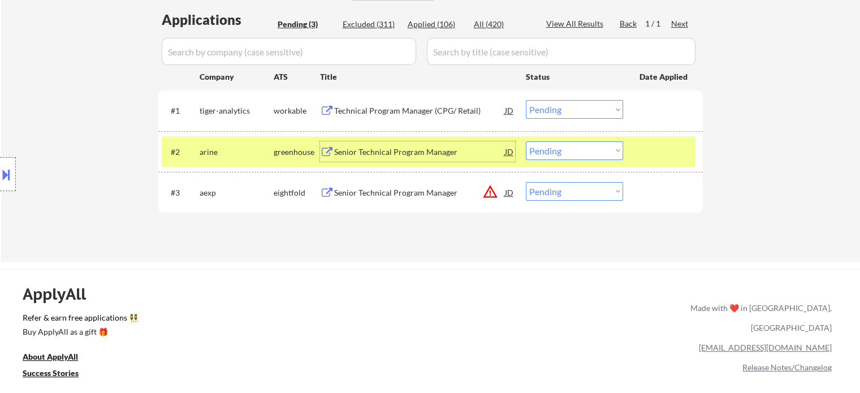
click at [558, 151] on select "Choose an option... Pending Applied Excluded (Questions) Excluded (Expired) Exc…" at bounding box center [574, 150] width 97 height 19
click at [526, 141] on select "Choose an option... Pending Applied Excluded (Questions) Excluded (Expired) Exc…" at bounding box center [574, 150] width 97 height 19
click at [659, 158] on div at bounding box center [665, 151] width 50 height 20
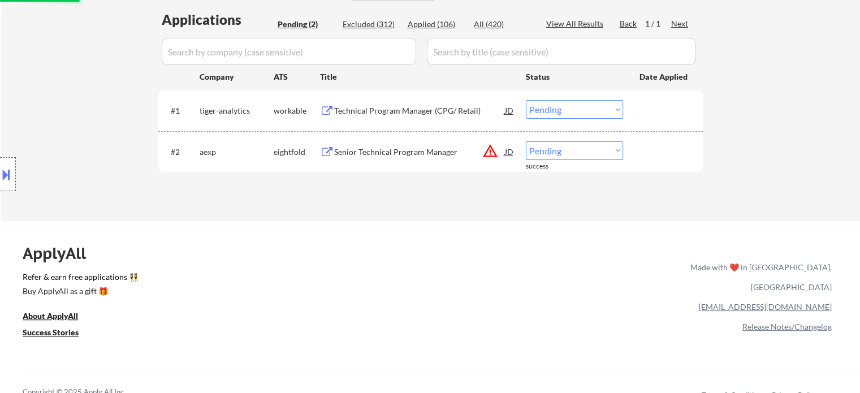
click at [558, 154] on select "Choose an option... Pending Applied Excluded (Questions) Excluded (Expired) Exc…" at bounding box center [574, 150] width 97 height 19
select select ""excluded__location_""
click at [526, 141] on select "Choose an option... Pending Applied Excluded (Questions) Excluded (Expired) Exc…" at bounding box center [574, 150] width 97 height 19
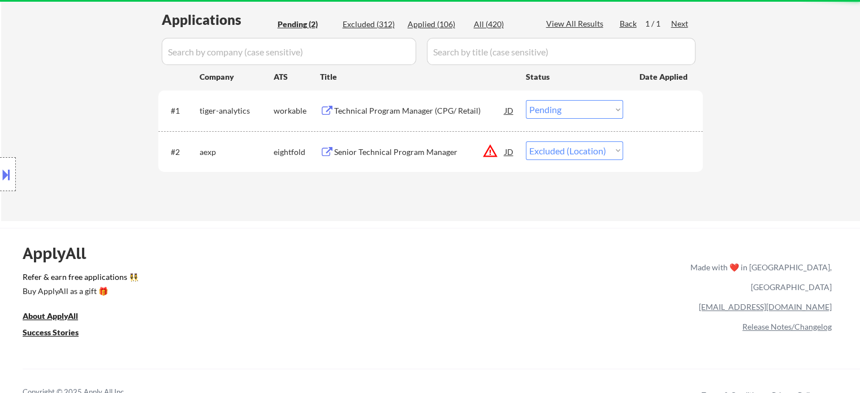
click at [421, 103] on div "Technical Program Manager (CPG/ Retail)" at bounding box center [419, 110] width 171 height 20
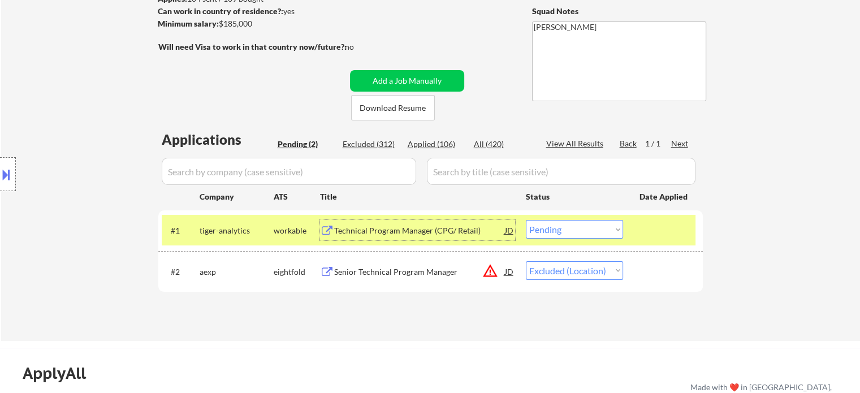
scroll to position [170, 0]
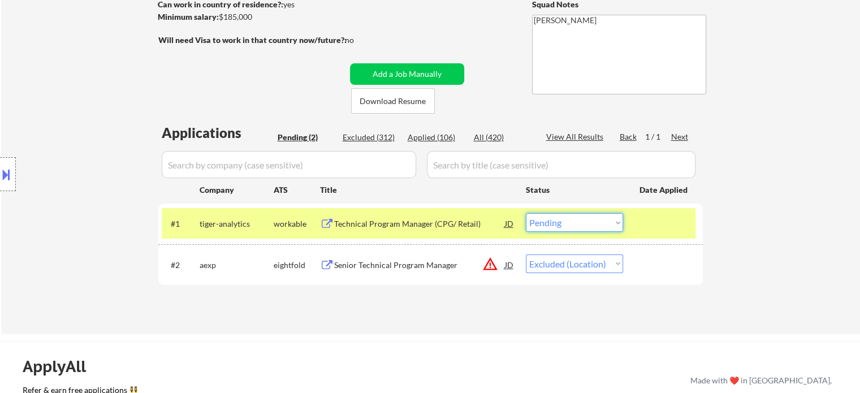
click at [587, 221] on select "Choose an option... Pending Applied Excluded (Questions) Excluded (Expired) Exc…" at bounding box center [574, 222] width 97 height 19
click at [526, 213] on select "Choose an option... Pending Applied Excluded (Questions) Excluded (Expired) Exc…" at bounding box center [574, 222] width 97 height 19
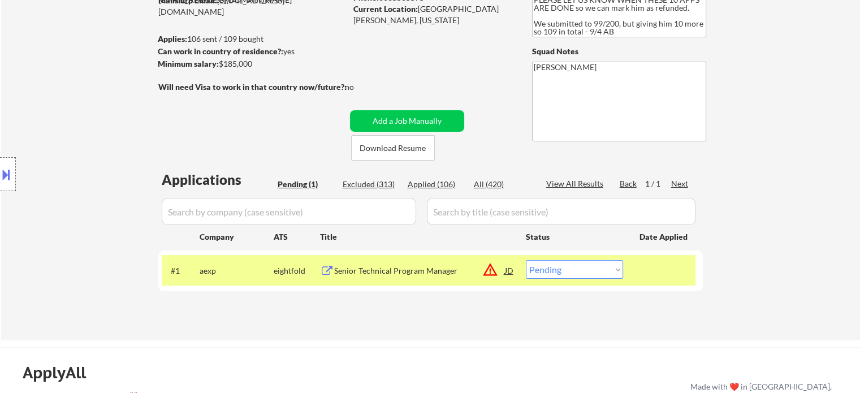
scroll to position [57, 0]
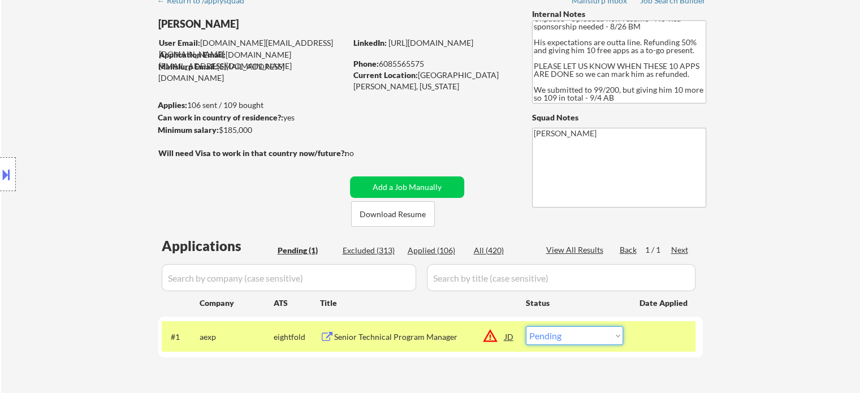
click at [565, 339] on select "Choose an option... Pending Applied Excluded (Questions) Excluded (Expired) Exc…" at bounding box center [574, 335] width 97 height 19
select select ""excluded__location_""
click at [526, 326] on select "Choose an option... Pending Applied Excluded (Questions) Excluded (Expired) Exc…" at bounding box center [574, 335] width 97 height 19
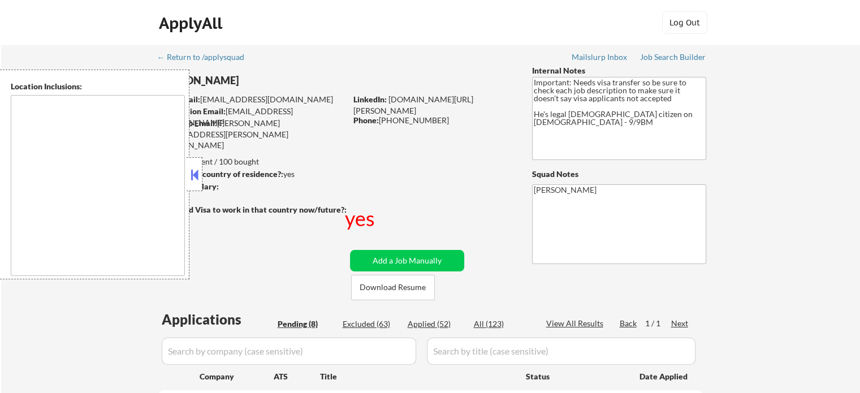
select select ""pending""
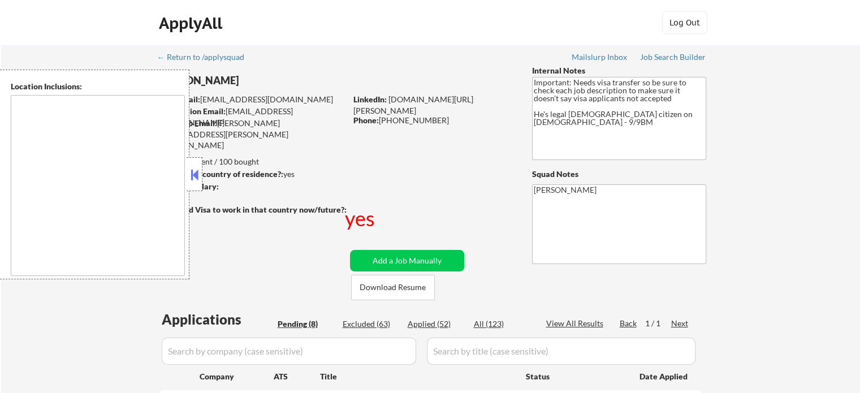
select select ""pending""
type textarea "South San Francisco, CA Daly City, CA Brisbane, CA Colma, CA Pacifica, CA San B…"
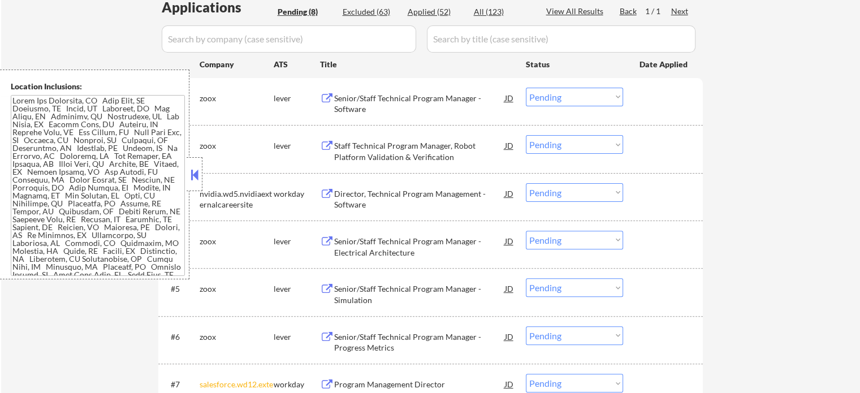
scroll to position [396, 0]
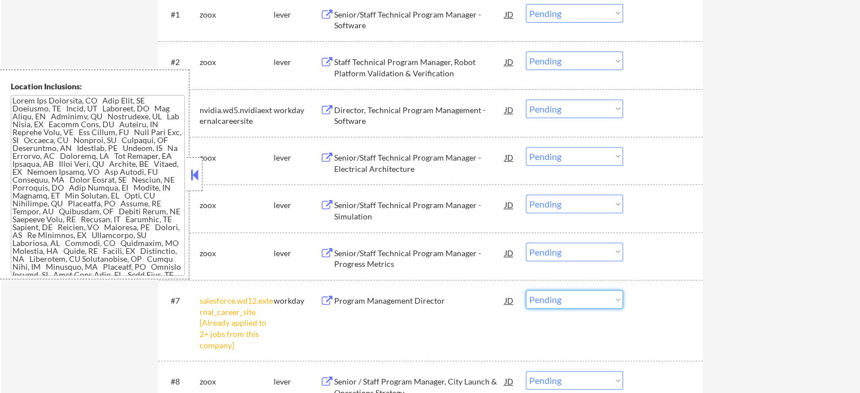
click at [556, 299] on select "Choose an option... Pending Applied Excluded (Questions) Excluded (Expired) Exc…" at bounding box center [574, 299] width 97 height 19
click at [526, 290] on select "Choose an option... Pending Applied Excluded (Questions) Excluded (Expired) Exc…" at bounding box center [574, 299] width 97 height 19
select select ""pending""
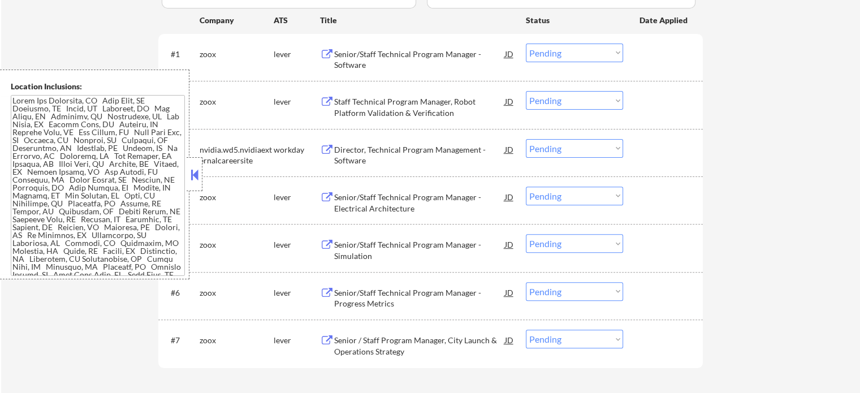
scroll to position [339, 0]
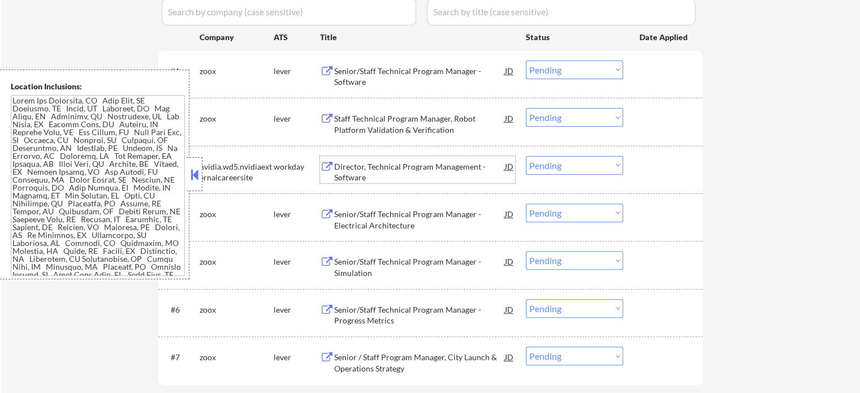
click at [412, 170] on div "Director, Technical Program Management - Software" at bounding box center [419, 172] width 171 height 22
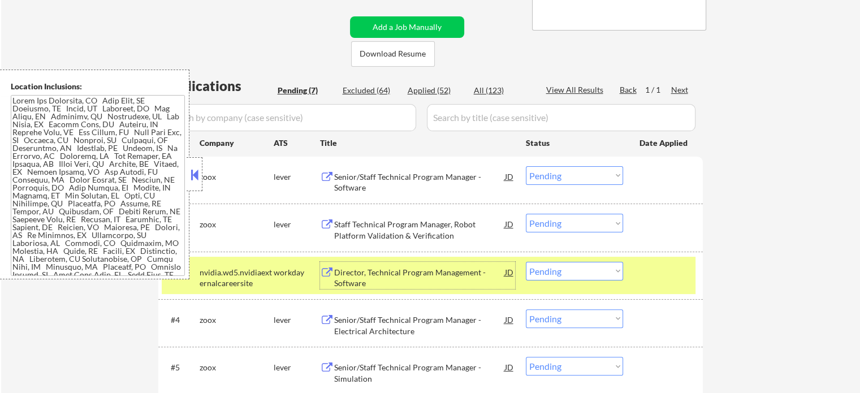
scroll to position [226, 0]
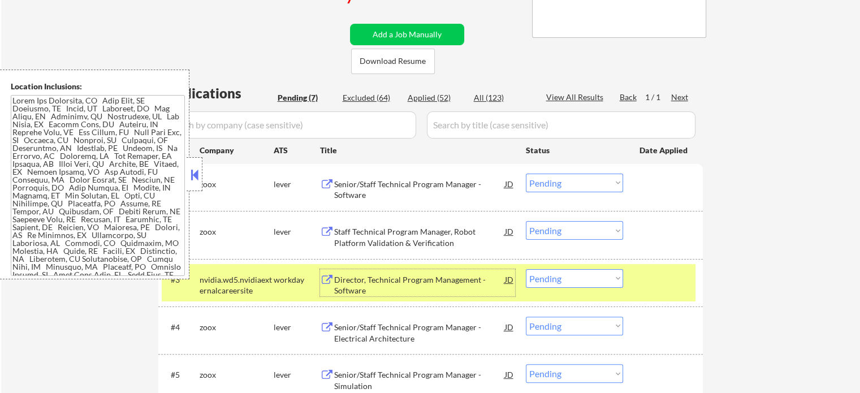
click at [653, 282] on div at bounding box center [665, 279] width 50 height 20
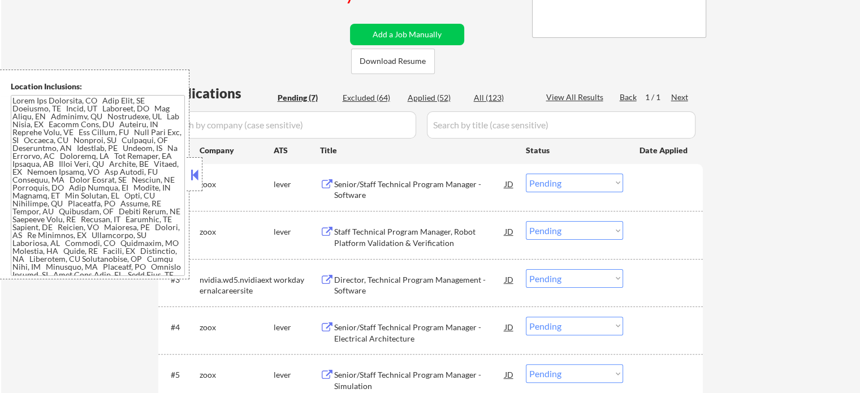
click at [403, 281] on div "Director, Technical Program Management - Software" at bounding box center [419, 285] width 171 height 22
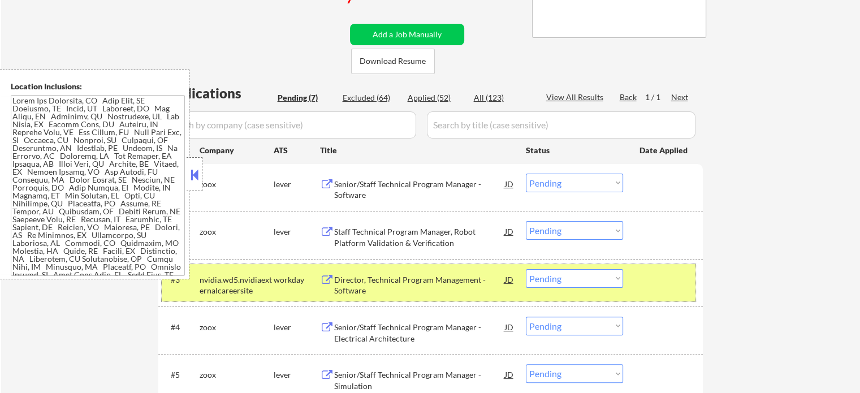
click at [645, 273] on div at bounding box center [665, 279] width 50 height 20
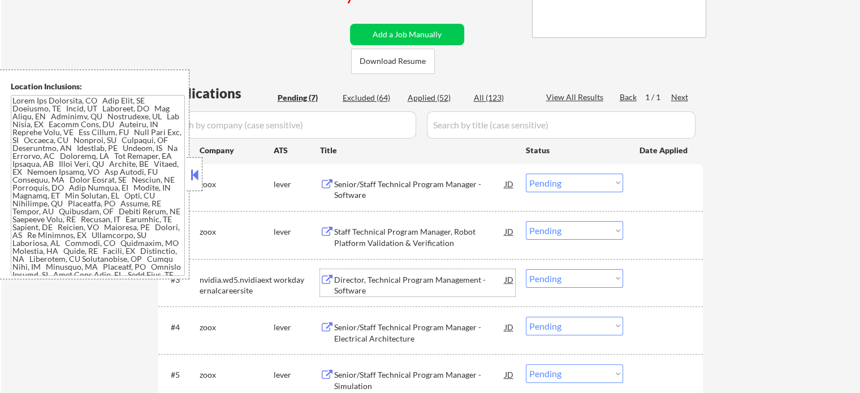
click at [335, 283] on div "Director, Technical Program Management - Software" at bounding box center [419, 285] width 171 height 22
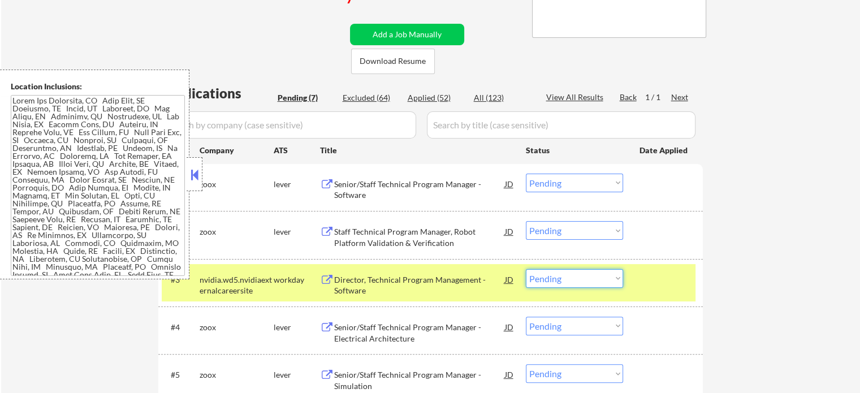
click at [578, 278] on select "Choose an option... Pending Applied Excluded (Questions) Excluded (Expired) Exc…" at bounding box center [574, 278] width 97 height 19
click at [526, 269] on select "Choose an option... Pending Applied Excluded (Questions) Excluded (Expired) Exc…" at bounding box center [574, 278] width 97 height 19
click at [676, 274] on div at bounding box center [665, 279] width 50 height 20
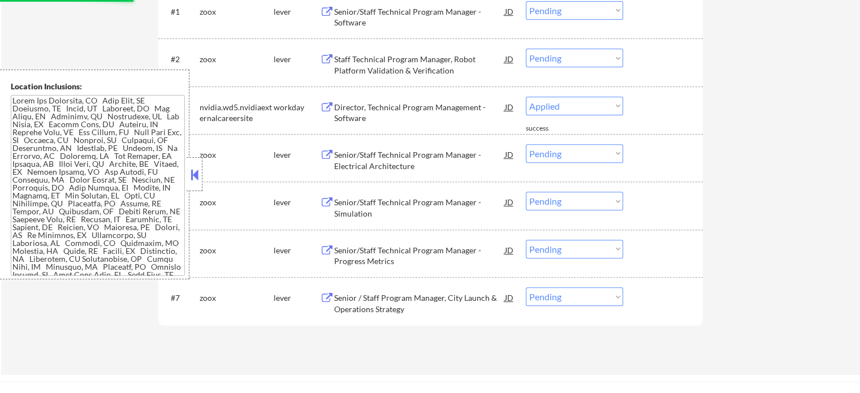
scroll to position [283, 0]
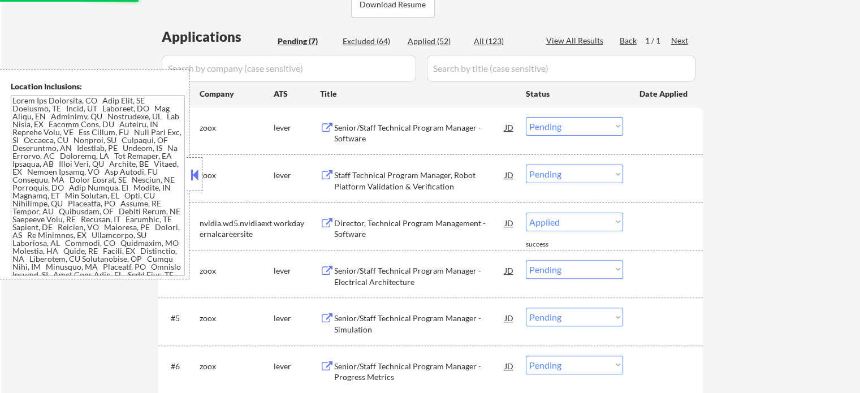
select select ""pending""
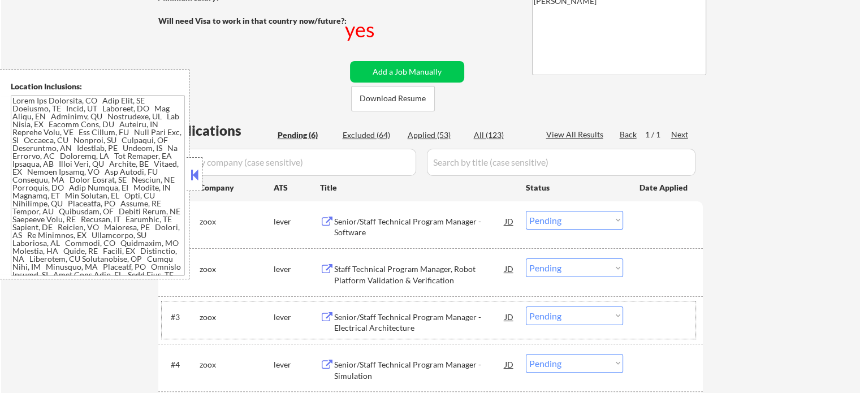
scroll to position [170, 0]
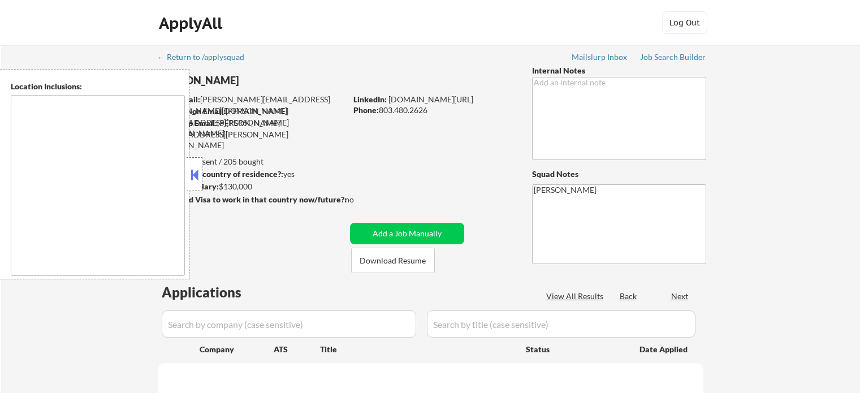
type textarea "[GEOGRAPHIC_DATA], [GEOGRAPHIC_DATA] [GEOGRAPHIC_DATA], [GEOGRAPHIC_DATA] [GEOG…"
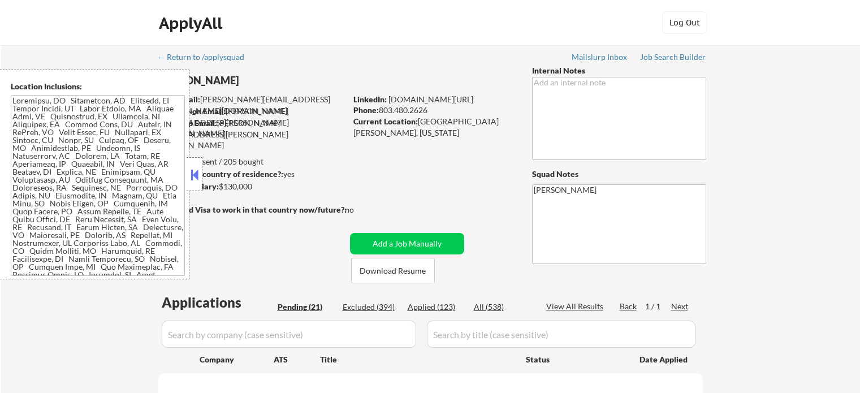
select select ""pending""
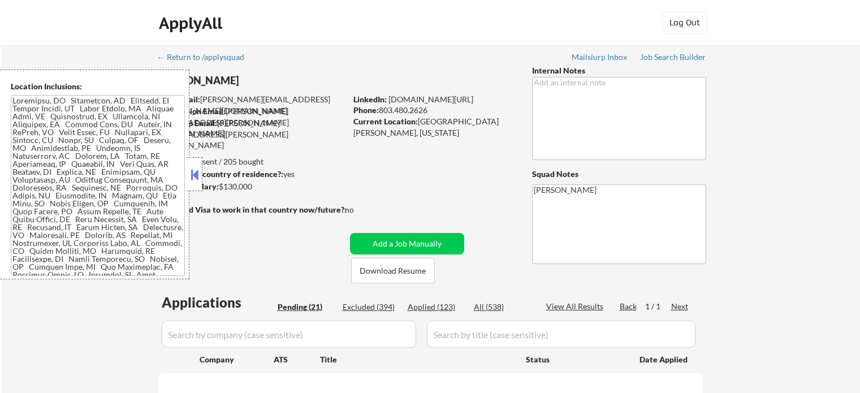
select select ""pending""
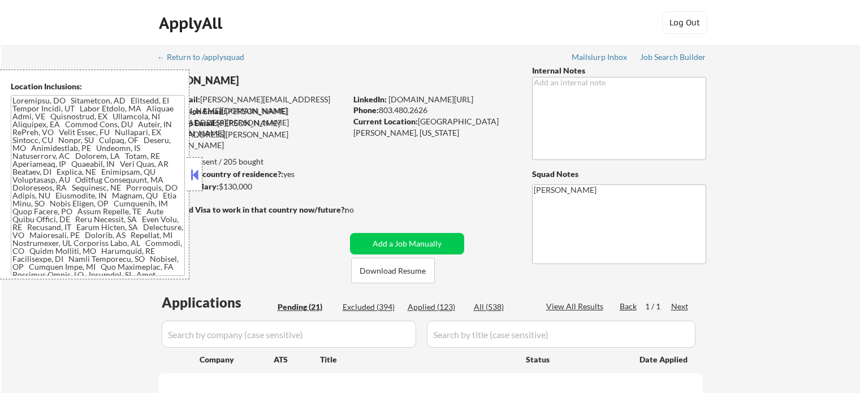
select select ""pending""
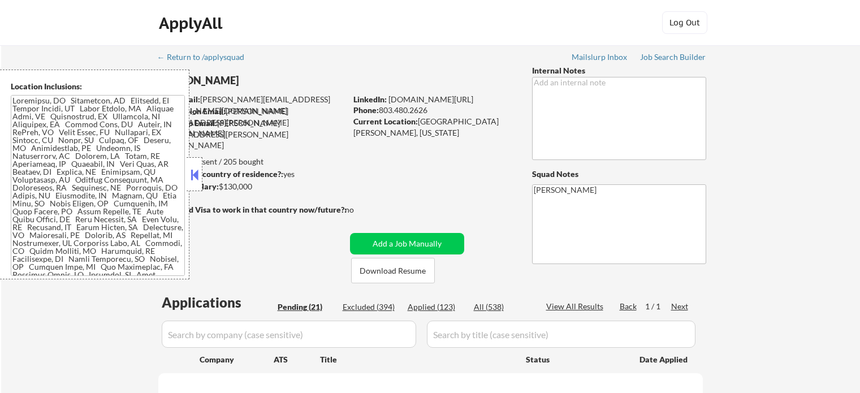
select select ""pending""
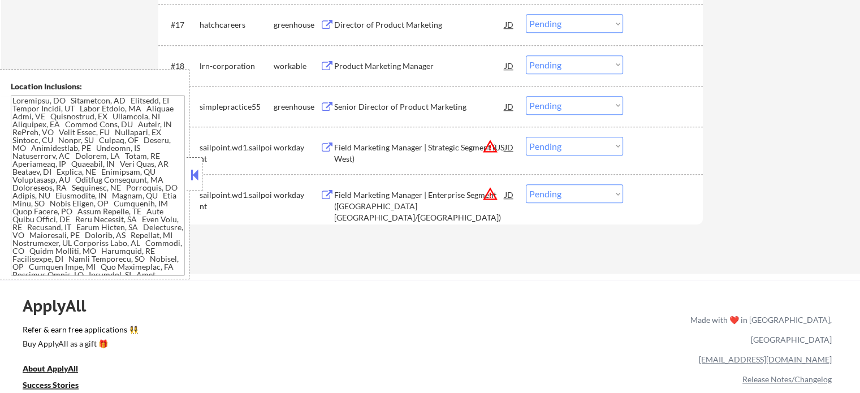
scroll to position [1188, 0]
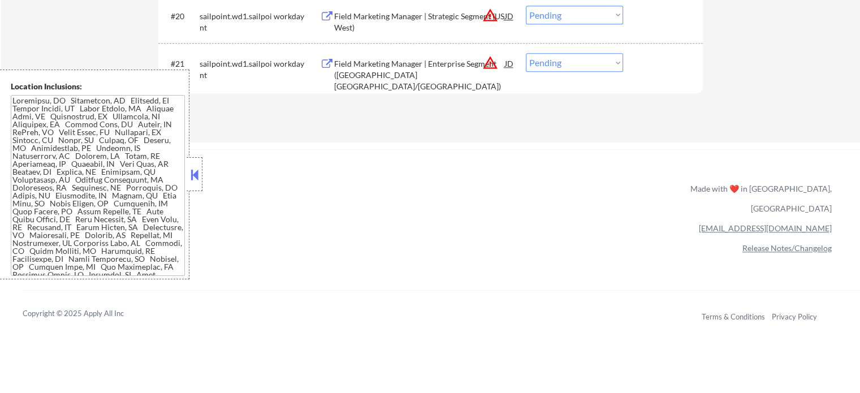
click at [402, 63] on div "Field Marketing Manager | Enterprise Segment (US North East & South East/Centra…" at bounding box center [419, 74] width 171 height 33
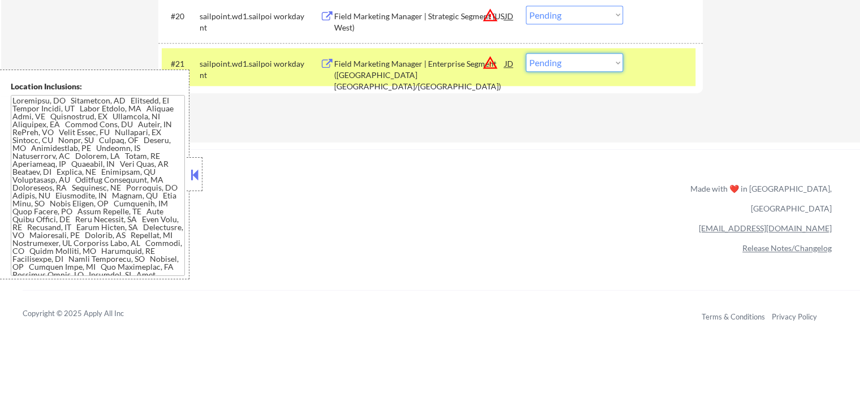
click at [593, 63] on select "Choose an option... Pending Applied Excluded (Questions) Excluded (Expired) Exc…" at bounding box center [574, 62] width 97 height 19
select select ""applied""
click at [526, 53] on select "Choose an option... Pending Applied Excluded (Questions) Excluded (Expired) Exc…" at bounding box center [574, 62] width 97 height 19
click at [666, 71] on div at bounding box center [665, 63] width 50 height 20
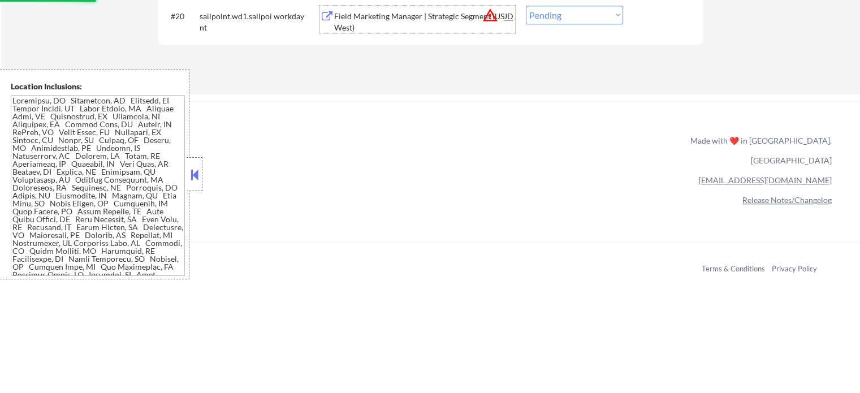
click at [411, 21] on div "Field Marketing Manager | Strategic Segment (US West)" at bounding box center [419, 22] width 171 height 22
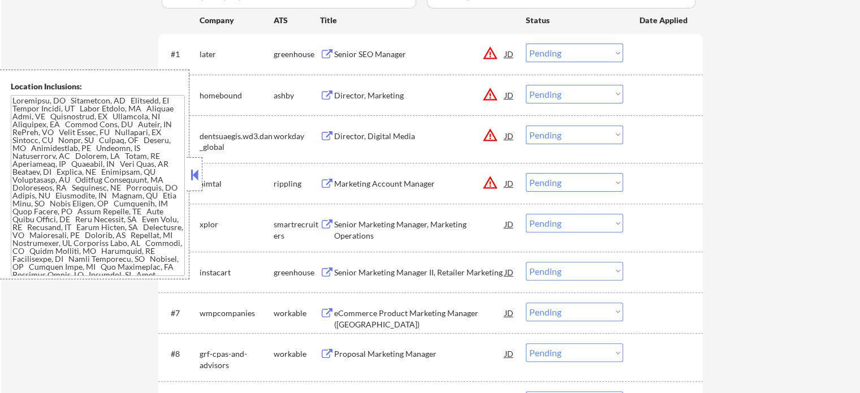
scroll to position [113, 0]
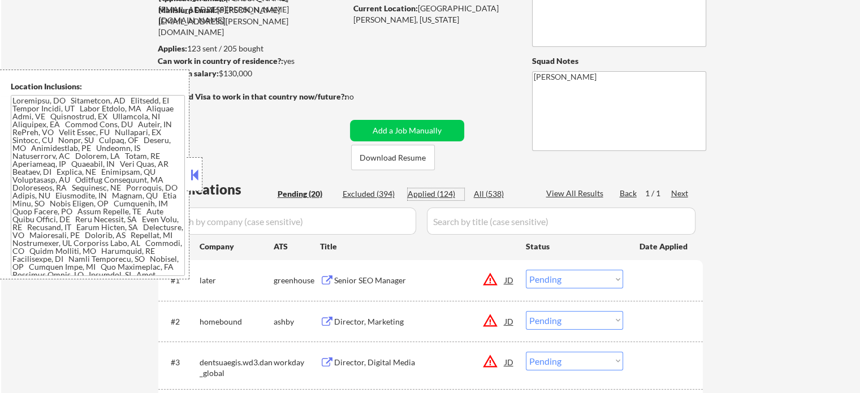
click at [443, 198] on div "Applied (124)" at bounding box center [436, 193] width 57 height 11
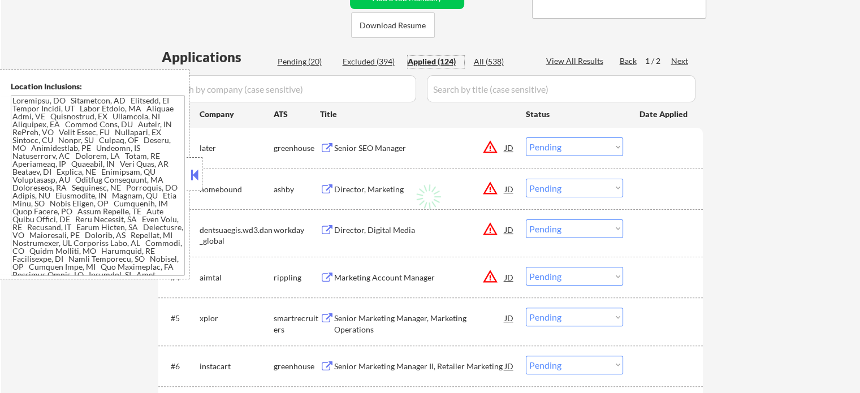
scroll to position [226, 0]
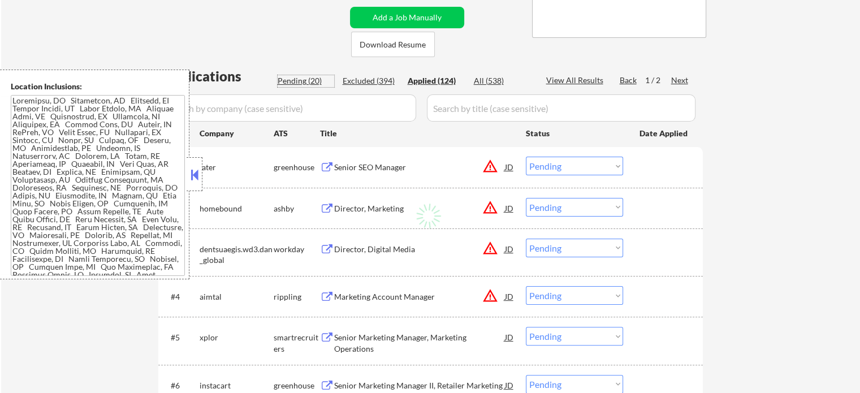
click at [291, 81] on div "Pending (20)" at bounding box center [306, 80] width 57 height 11
click at [287, 83] on div "Pending (20)" at bounding box center [306, 80] width 57 height 11
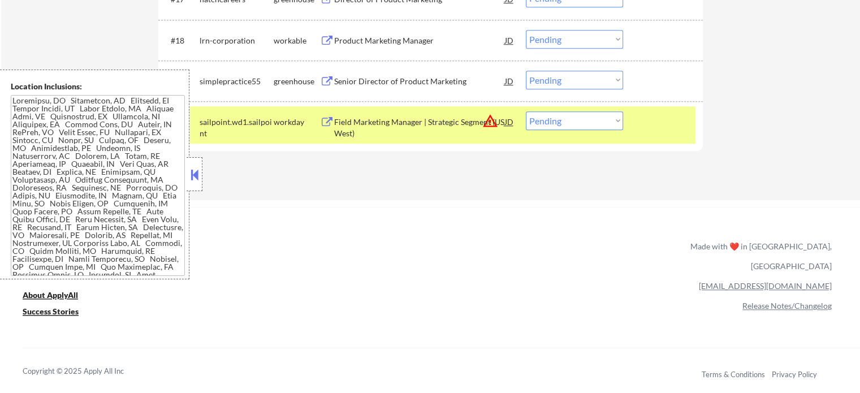
scroll to position [1046, 0]
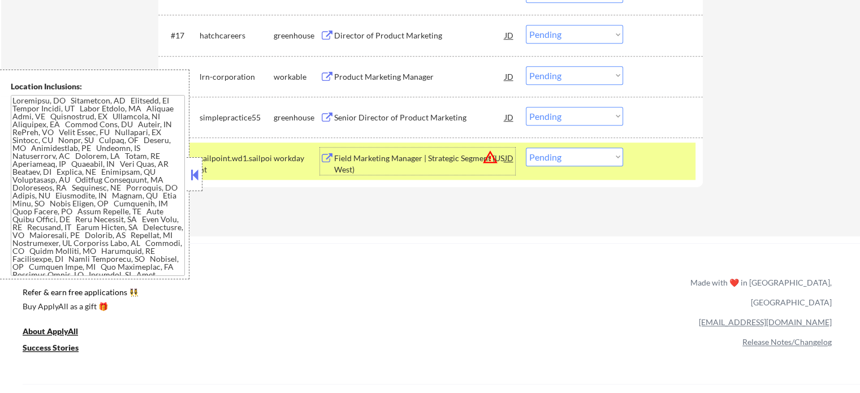
click at [438, 158] on div "Field Marketing Manager | Strategic Segment (US West)" at bounding box center [419, 164] width 171 height 22
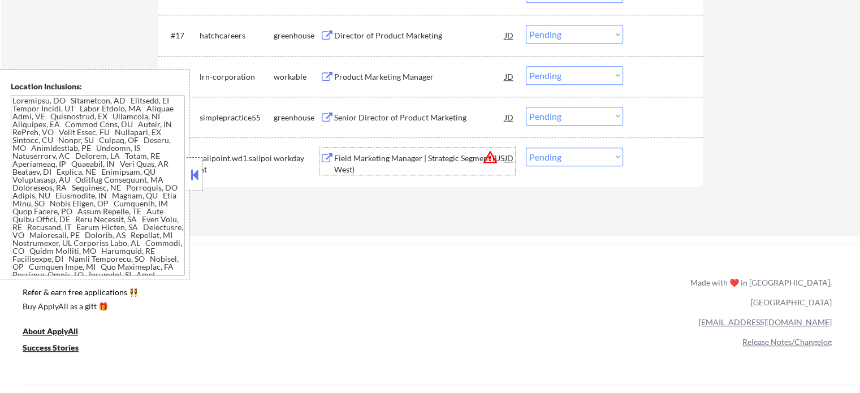
click at [556, 151] on select "Choose an option... Pending Applied Excluded (Questions) Excluded (Expired) Exc…" at bounding box center [574, 157] width 97 height 19
select select ""excluded__other_""
click at [526, 148] on select "Choose an option... Pending Applied Excluded (Questions) Excluded (Expired) Exc…" at bounding box center [574, 157] width 97 height 19
click at [651, 165] on div at bounding box center [665, 158] width 50 height 20
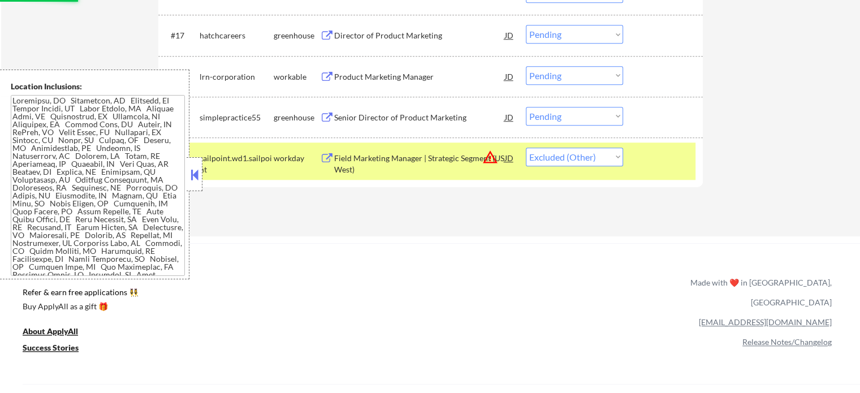
click at [415, 115] on div "Senior Director of Product Marketing" at bounding box center [419, 117] width 171 height 11
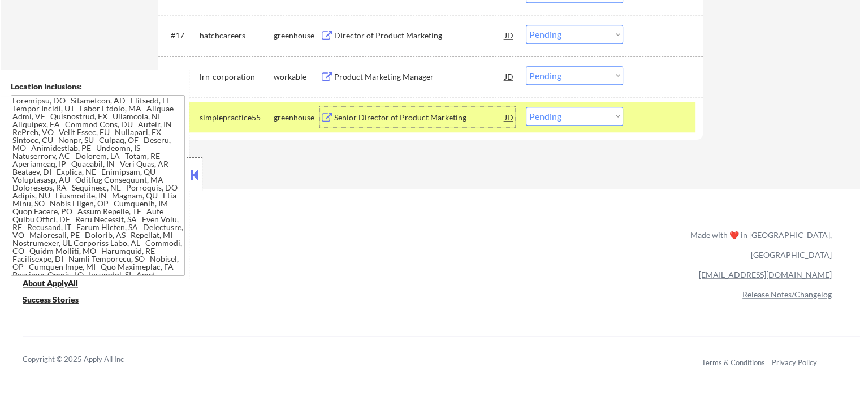
click at [557, 119] on select "Choose an option... Pending Applied Excluded (Questions) Excluded (Expired) Exc…" at bounding box center [574, 116] width 97 height 19
select select ""excluded__bad_match_""
click at [526, 107] on select "Choose an option... Pending Applied Excluded (Questions) Excluded (Expired) Exc…" at bounding box center [574, 116] width 97 height 19
click at [648, 118] on div at bounding box center [665, 117] width 50 height 20
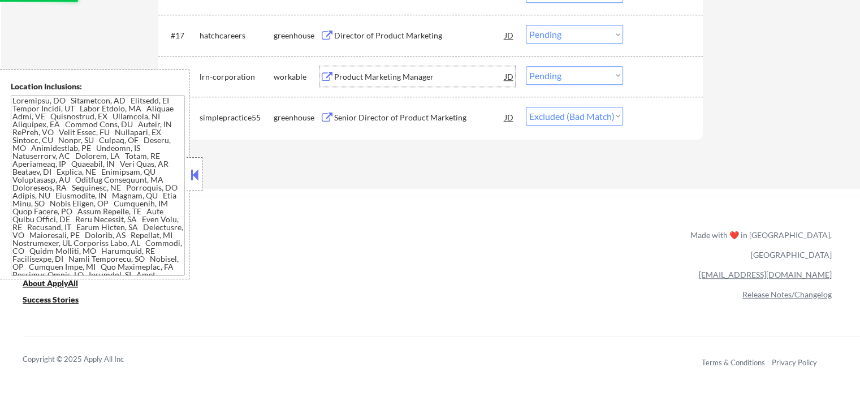
click at [405, 76] on div "Product Marketing Manager" at bounding box center [419, 76] width 171 height 11
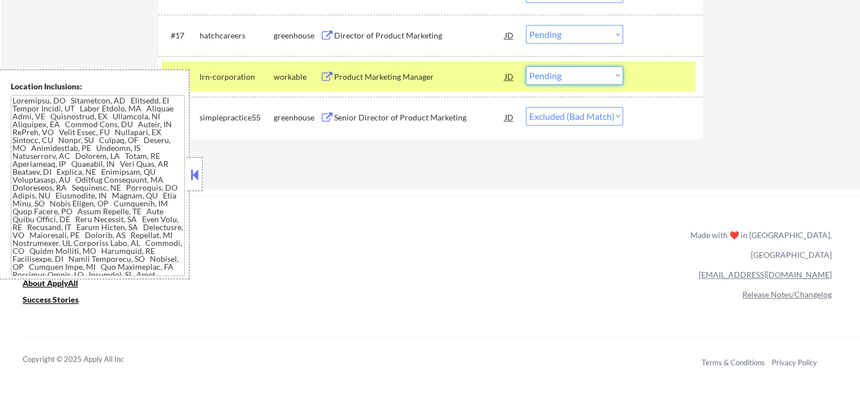
click at [586, 78] on select "Choose an option... Pending Applied Excluded (Questions) Excluded (Expired) Exc…" at bounding box center [574, 75] width 97 height 19
select select ""excluded__salary_""
click at [526, 66] on select "Choose an option... Pending Applied Excluded (Questions) Excluded (Expired) Exc…" at bounding box center [574, 75] width 97 height 19
click at [642, 74] on div at bounding box center [665, 76] width 50 height 20
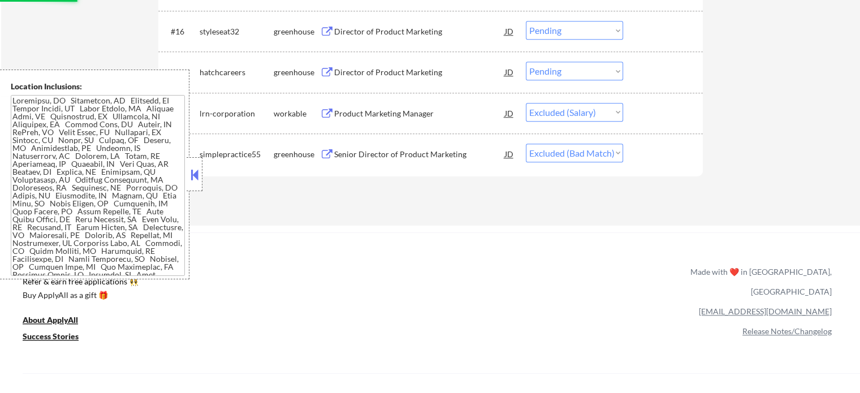
scroll to position [989, 0]
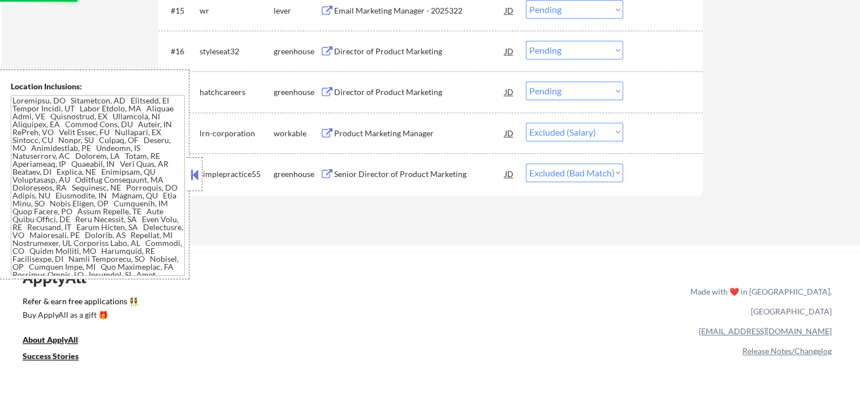
click at [353, 89] on div "Director of Product Marketing" at bounding box center [419, 92] width 171 height 11
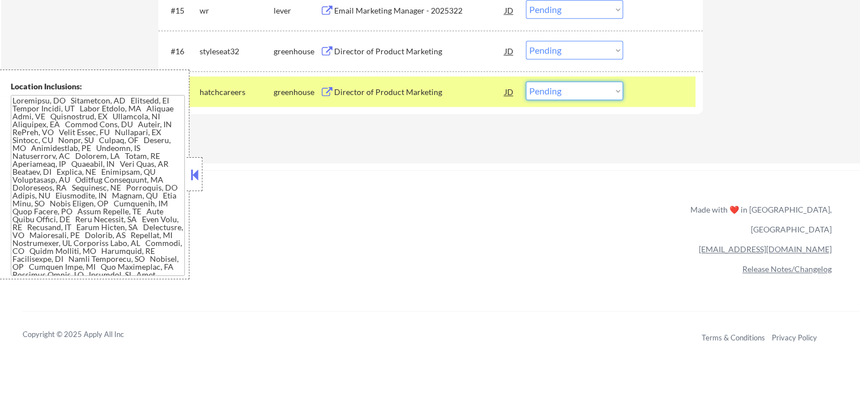
click at [573, 87] on select "Choose an option... Pending Applied Excluded (Questions) Excluded (Expired) Exc…" at bounding box center [574, 90] width 97 height 19
select select ""applied""
click at [526, 81] on select "Choose an option... Pending Applied Excluded (Questions) Excluded (Expired) Exc…" at bounding box center [574, 90] width 97 height 19
click at [658, 92] on div at bounding box center [665, 91] width 50 height 20
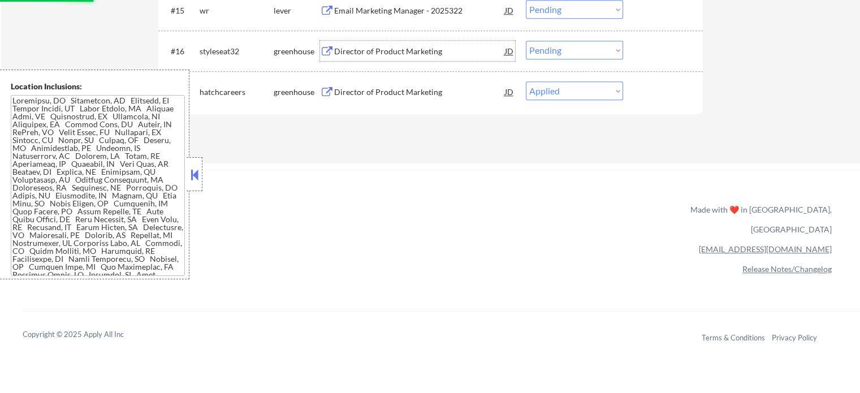
click at [391, 57] on div "Director of Product Marketing" at bounding box center [419, 51] width 171 height 20
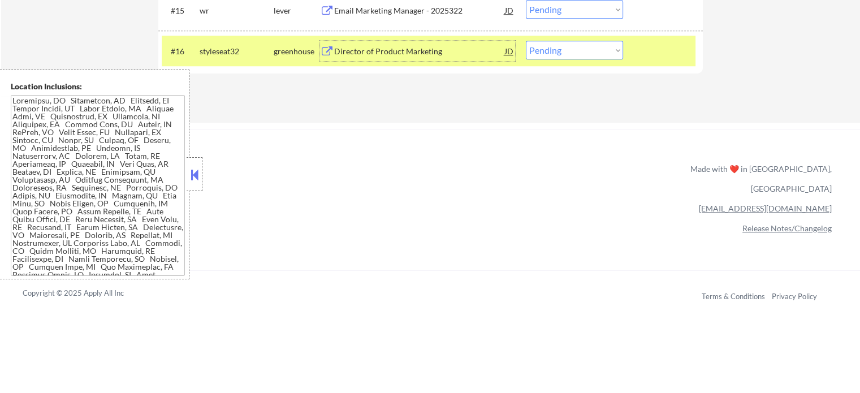
click at [672, 54] on div at bounding box center [665, 51] width 50 height 20
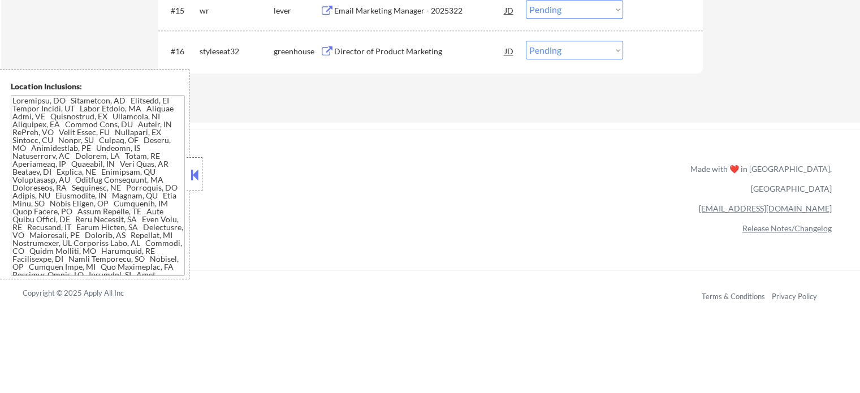
click at [409, 56] on div "Director of Product Marketing" at bounding box center [419, 51] width 171 height 11
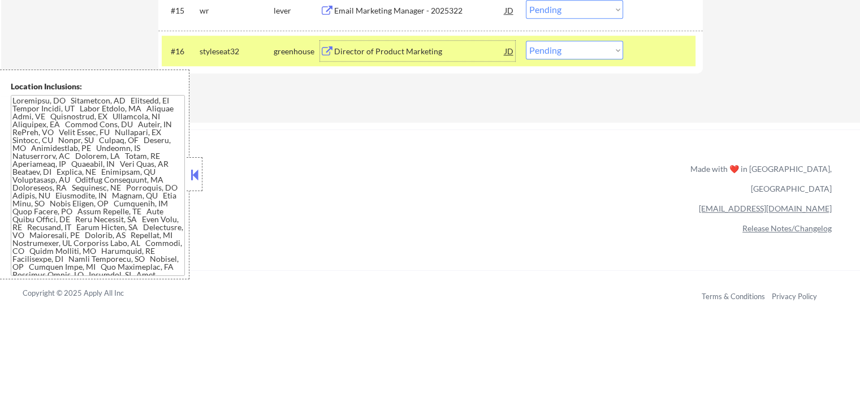
click at [542, 49] on select "Choose an option... Pending Applied Excluded (Questions) Excluded (Expired) Exc…" at bounding box center [574, 50] width 97 height 19
select select ""applied""
click at [526, 41] on select "Choose an option... Pending Applied Excluded (Questions) Excluded (Expired) Exc…" at bounding box center [574, 50] width 97 height 19
click at [650, 49] on div at bounding box center [665, 51] width 50 height 20
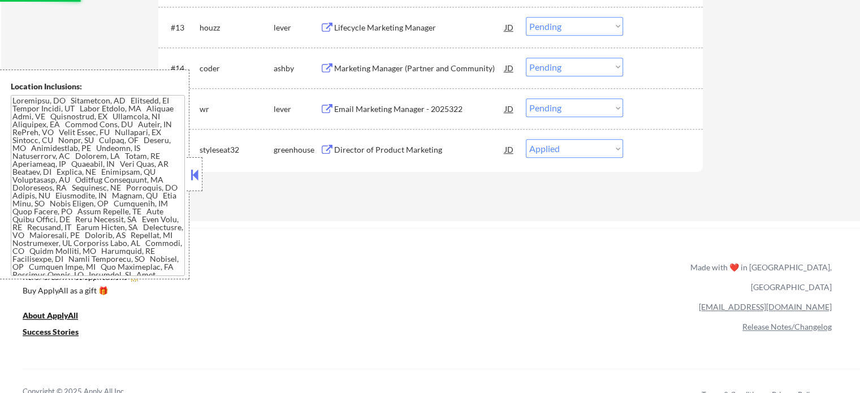
scroll to position [876, 0]
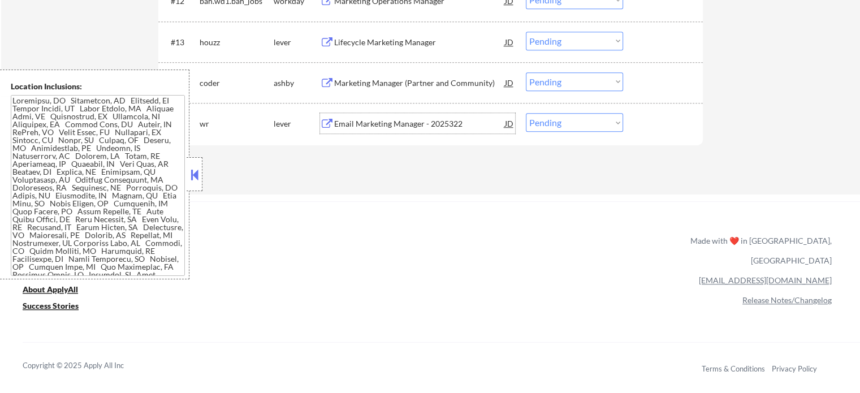
click at [371, 124] on div "Email Marketing Manager - 2025322" at bounding box center [419, 123] width 171 height 11
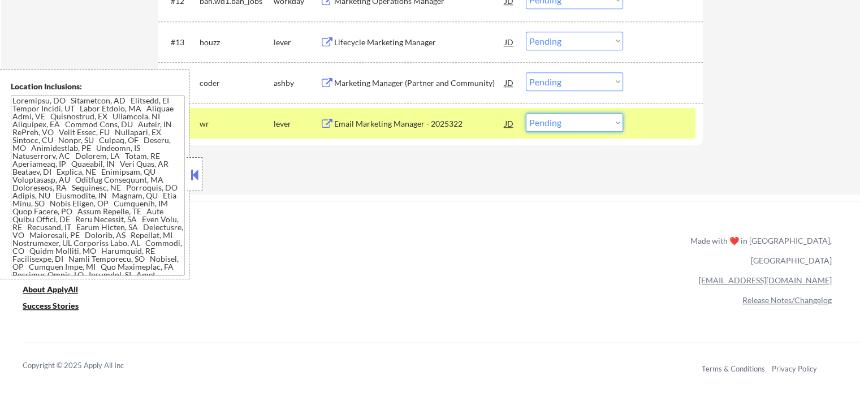
click at [577, 117] on select "Choose an option... Pending Applied Excluded (Questions) Excluded (Expired) Exc…" at bounding box center [574, 122] width 97 height 19
select select ""excluded__salary_""
click at [526, 113] on select "Choose an option... Pending Applied Excluded (Questions) Excluded (Expired) Exc…" at bounding box center [574, 122] width 97 height 19
click at [645, 114] on div at bounding box center [665, 123] width 50 height 20
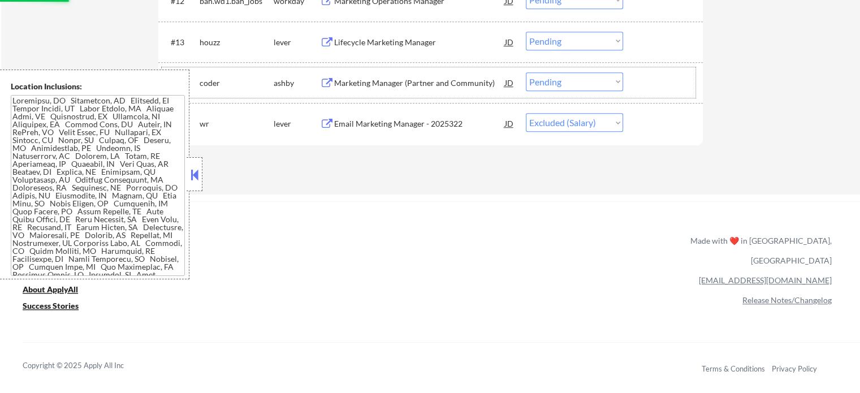
click at [376, 71] on div "#14 coder ashby Marketing Manager (Partner and Community) JD Choose an option..…" at bounding box center [429, 82] width 534 height 31
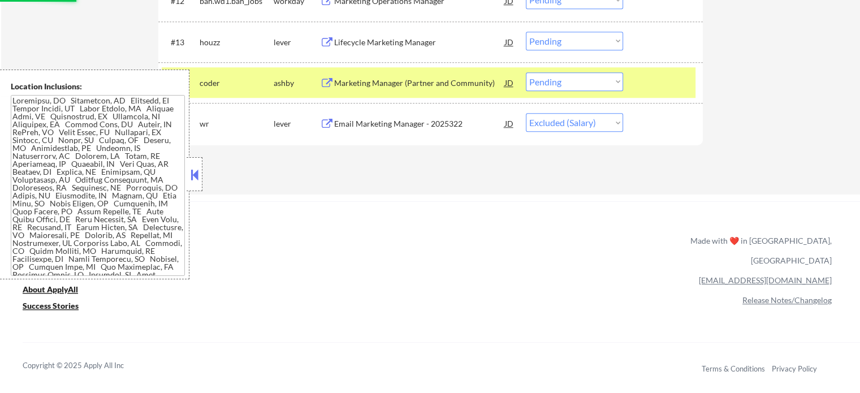
click at [376, 73] on div "Marketing Manager (Partner and Community)" at bounding box center [419, 82] width 171 height 20
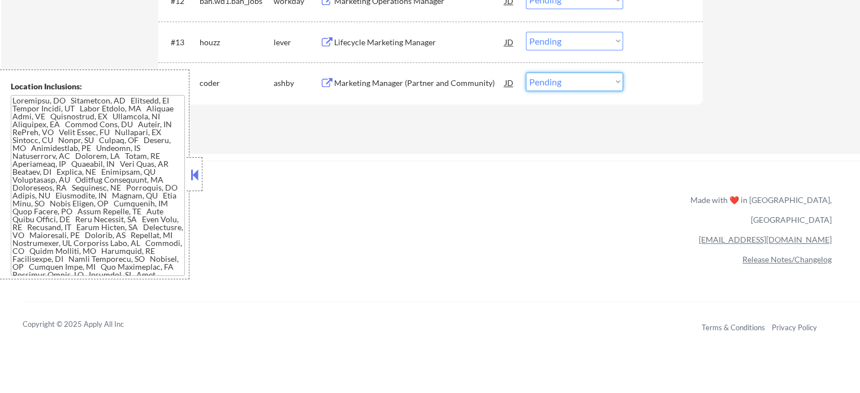
click at [573, 83] on select "Choose an option... Pending Applied Excluded (Questions) Excluded (Expired) Exc…" at bounding box center [574, 81] width 97 height 19
click at [526, 72] on select "Choose an option... Pending Applied Excluded (Questions) Excluded (Expired) Exc…" at bounding box center [574, 81] width 97 height 19
click at [651, 83] on div at bounding box center [665, 82] width 50 height 20
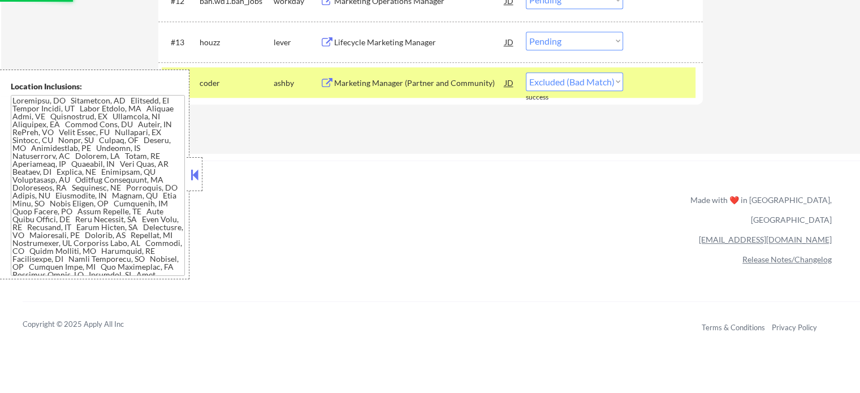
click at [648, 81] on div at bounding box center [665, 82] width 50 height 20
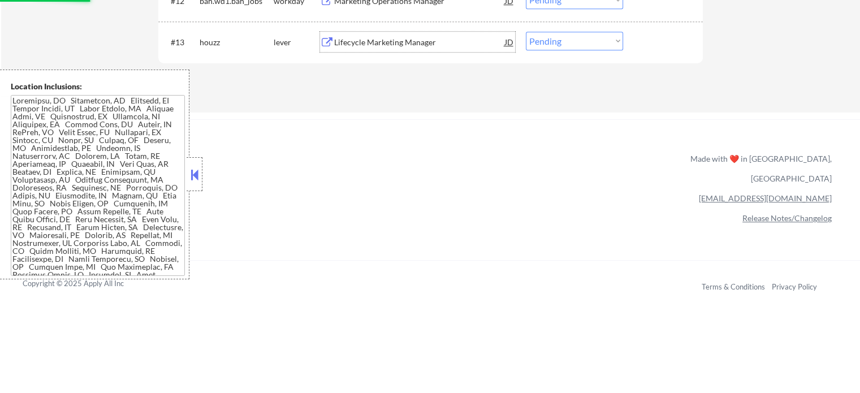
click at [411, 43] on div "Lifecycle Marketing Manager" at bounding box center [419, 42] width 171 height 11
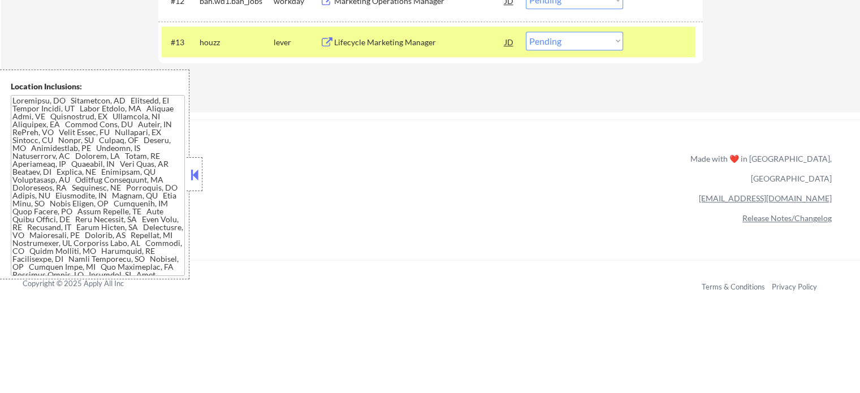
select select ""pending""
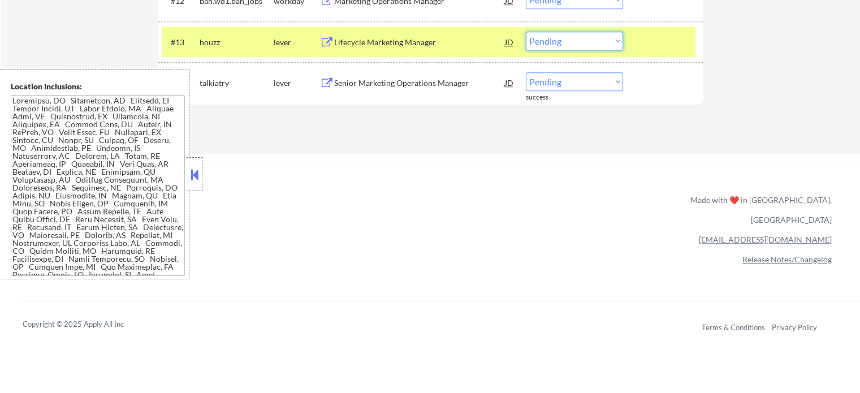
click at [556, 43] on select "Choose an option... Pending Applied Excluded (Questions) Excluded (Expired) Exc…" at bounding box center [574, 41] width 97 height 19
click at [526, 32] on select "Choose an option... Pending Applied Excluded (Questions) Excluded (Expired) Exc…" at bounding box center [574, 41] width 97 height 19
click at [653, 45] on div at bounding box center [665, 42] width 50 height 20
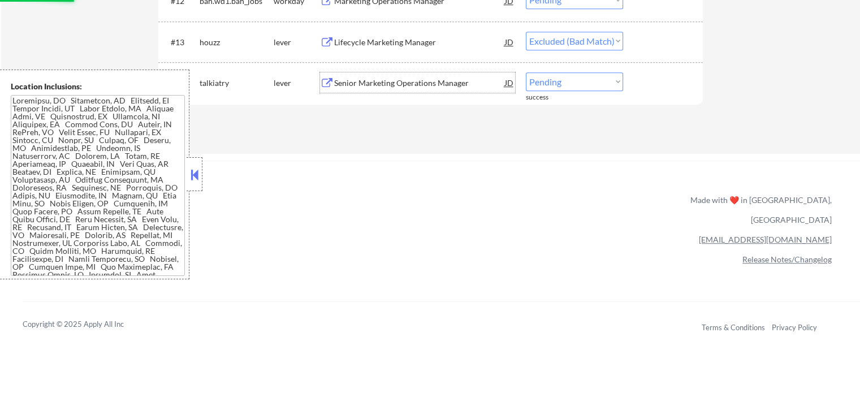
click at [384, 83] on div "Senior Marketing Operations Manager" at bounding box center [419, 82] width 171 height 11
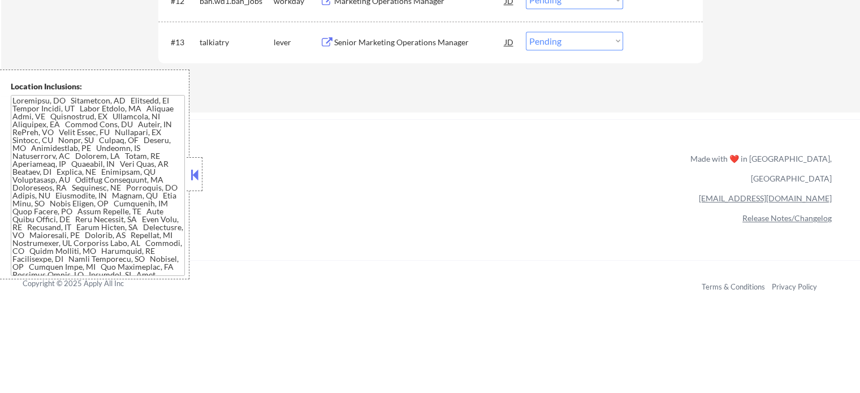
click at [563, 40] on select "Choose an option... Pending Applied Excluded (Questions) Excluded (Expired) Exc…" at bounding box center [574, 41] width 97 height 19
select select ""excluded__bad_match_""
click at [526, 32] on select "Choose an option... Pending Applied Excluded (Questions) Excluded (Expired) Exc…" at bounding box center [574, 41] width 97 height 19
click at [647, 44] on div at bounding box center [665, 42] width 50 height 20
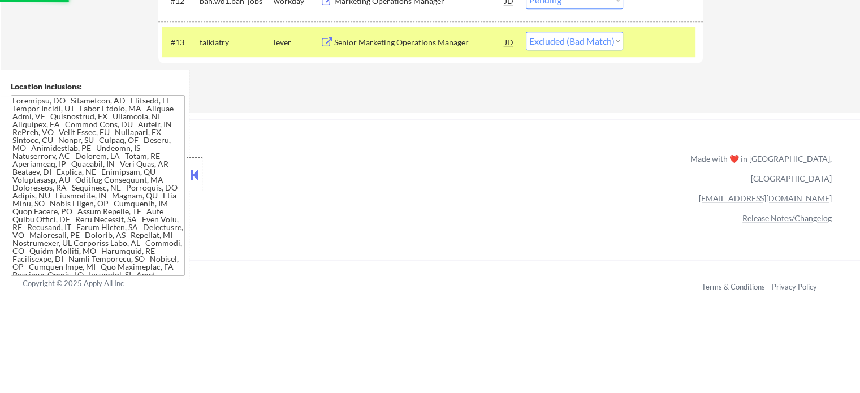
click at [648, 44] on div at bounding box center [665, 42] width 50 height 20
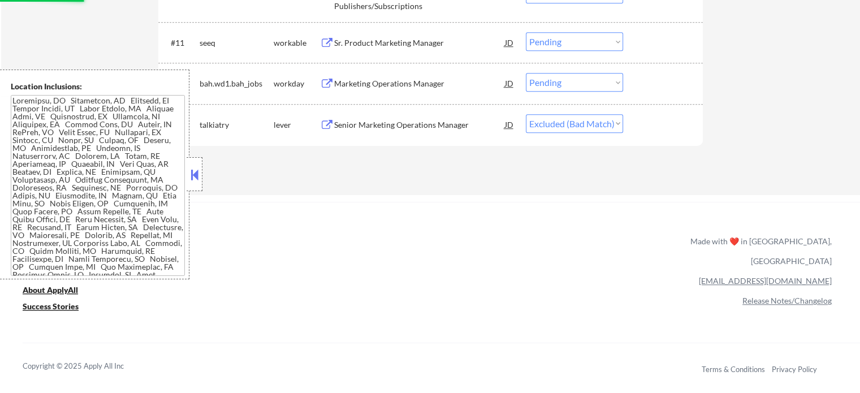
scroll to position [706, 0]
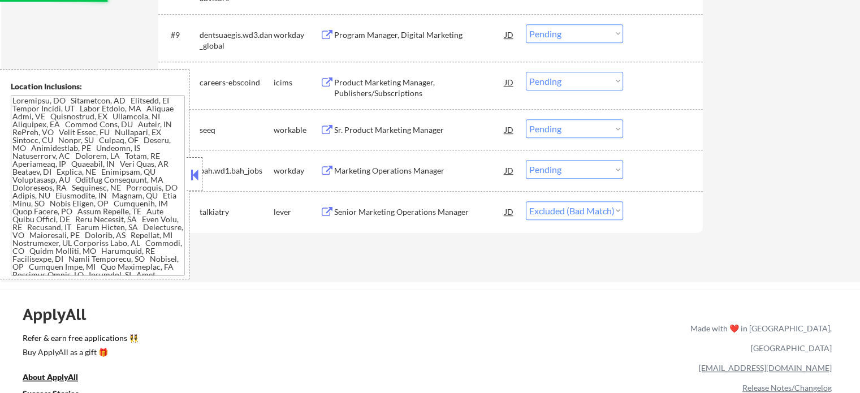
click at [389, 128] on div "Sr. Product Marketing Manager" at bounding box center [419, 129] width 171 height 11
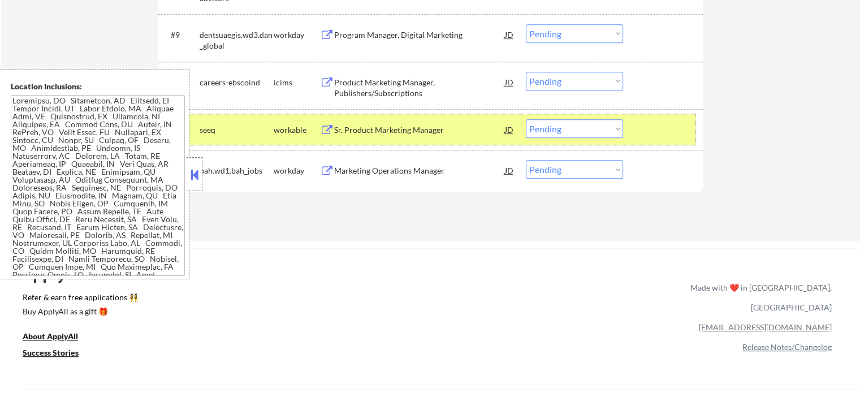
click at [647, 131] on div at bounding box center [665, 129] width 50 height 20
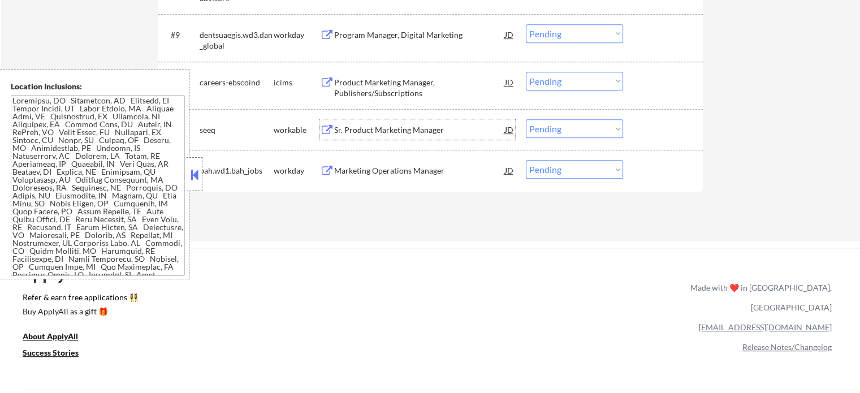
click at [407, 126] on div "Sr. Product Marketing Manager" at bounding box center [419, 129] width 171 height 11
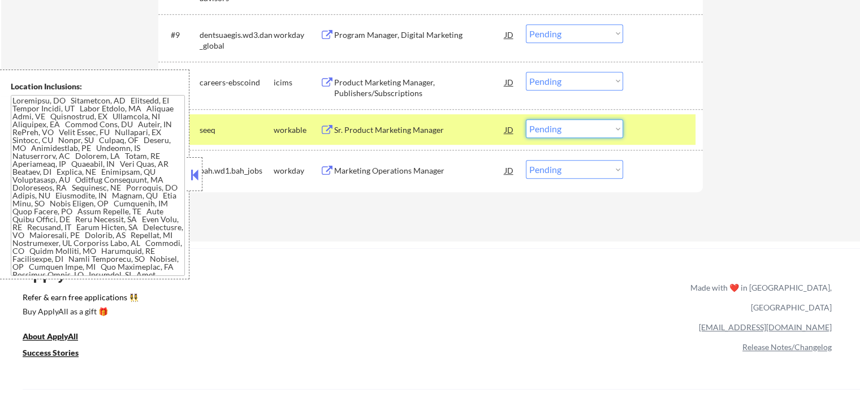
click at [571, 135] on select "Choose an option... Pending Applied Excluded (Questions) Excluded (Expired) Exc…" at bounding box center [574, 128] width 97 height 19
click at [526, 119] on select "Choose an option... Pending Applied Excluded (Questions) Excluded (Expired) Exc…" at bounding box center [574, 128] width 97 height 19
click at [652, 131] on div at bounding box center [665, 129] width 50 height 20
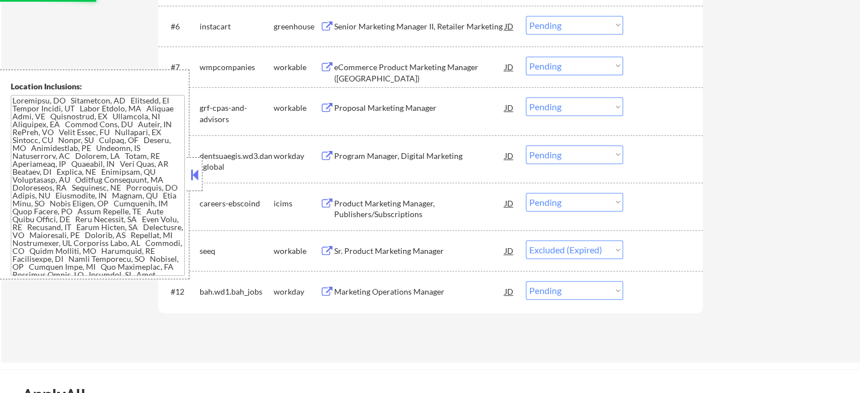
scroll to position [537, 0]
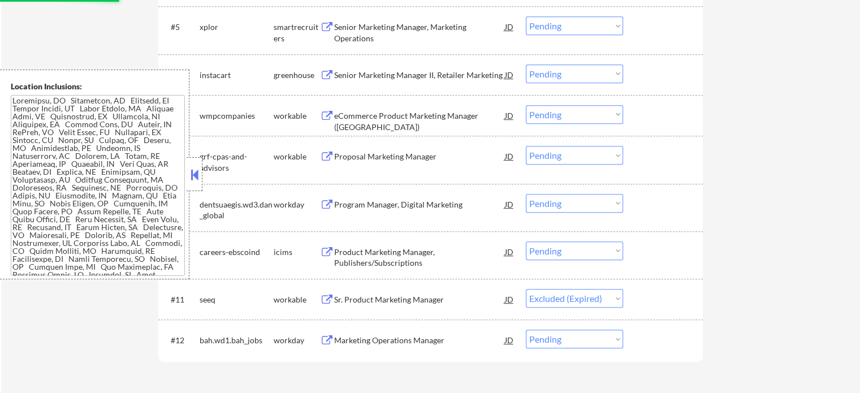
click at [378, 154] on div "Proposal Marketing Manager" at bounding box center [419, 156] width 171 height 11
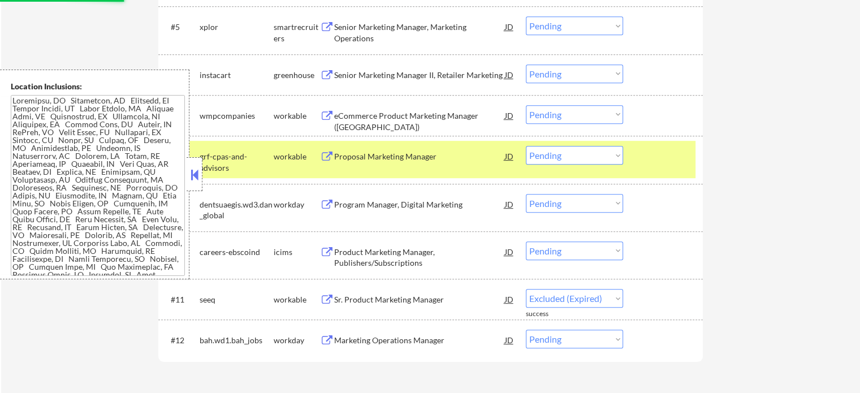
select select ""pending""
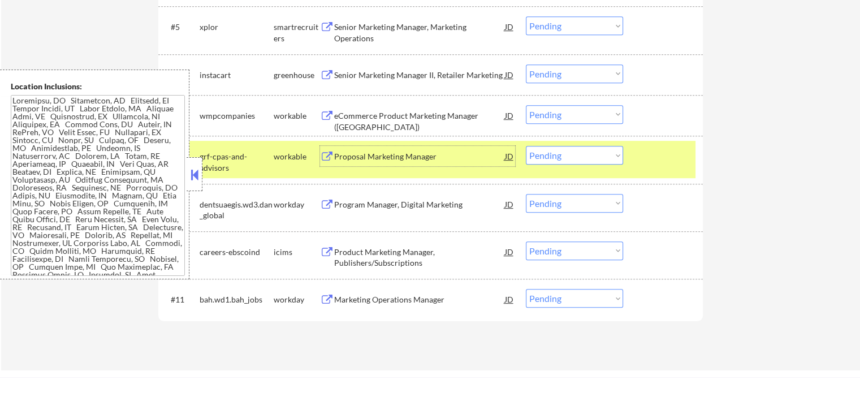
click at [563, 157] on select "Choose an option... Pending Applied Excluded (Questions) Excluded (Expired) Exc…" at bounding box center [574, 155] width 97 height 19
click at [526, 146] on select "Choose an option... Pending Applied Excluded (Questions) Excluded (Expired) Exc…" at bounding box center [574, 155] width 97 height 19
click at [658, 166] on div "#8 grf-cpas-and-advisors workable Proposal Marketing Manager JD Choose an optio…" at bounding box center [429, 159] width 534 height 37
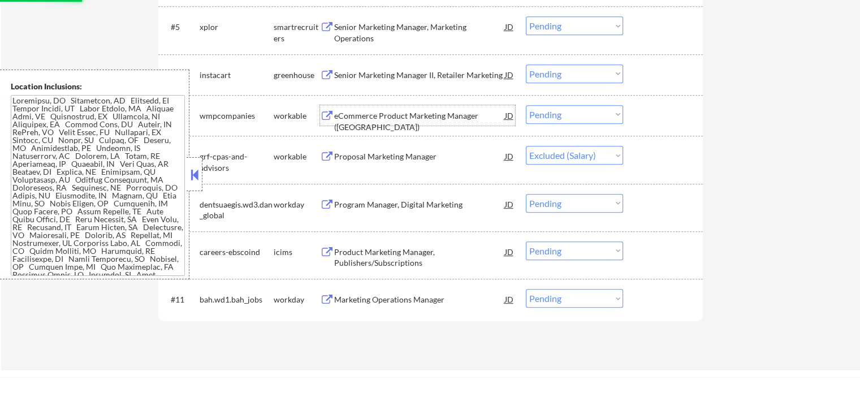
click at [368, 110] on div "eCommerce Product Marketing Manager (ARG)" at bounding box center [419, 121] width 171 height 22
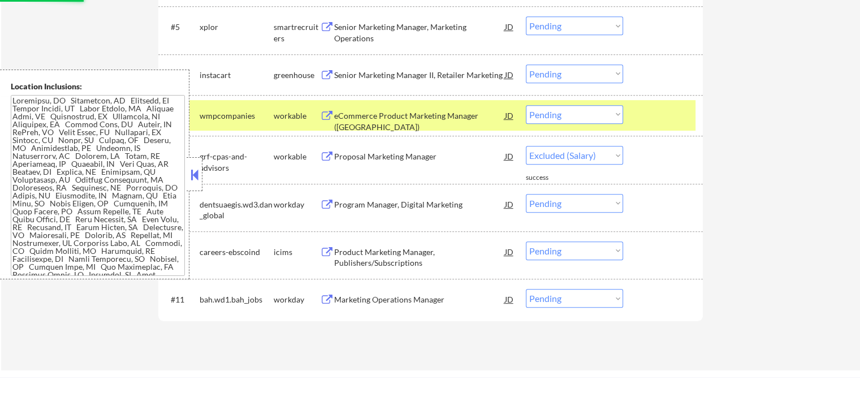
select select ""pending""
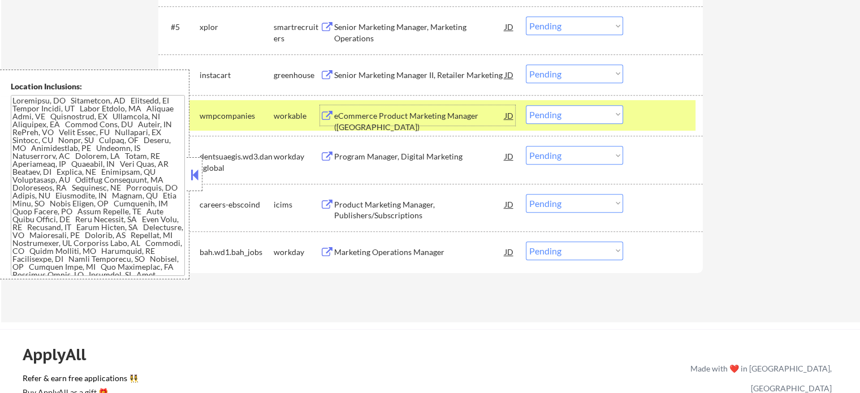
click at [560, 116] on select "Choose an option... Pending Applied Excluded (Questions) Excluded (Expired) Exc…" at bounding box center [574, 114] width 97 height 19
click at [526, 105] on select "Choose an option... Pending Applied Excluded (Questions) Excluded (Expired) Exc…" at bounding box center [574, 114] width 97 height 19
click at [654, 112] on div at bounding box center [665, 115] width 50 height 20
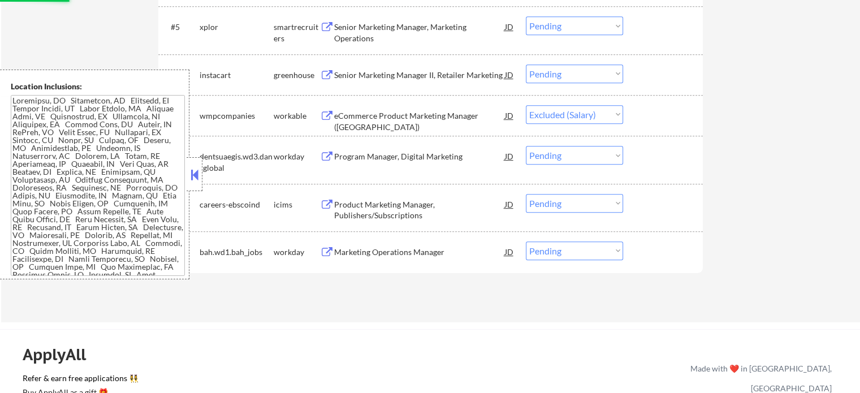
click at [378, 72] on div "Senior Marketing Manager II, Retailer Marketing" at bounding box center [419, 75] width 171 height 11
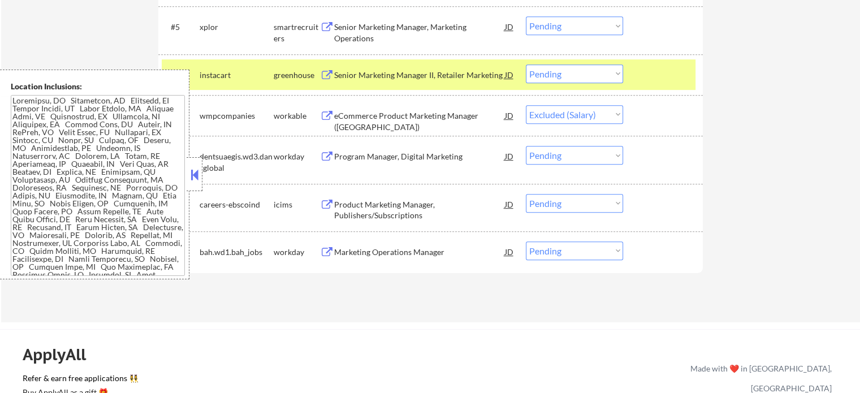
select select ""pending""
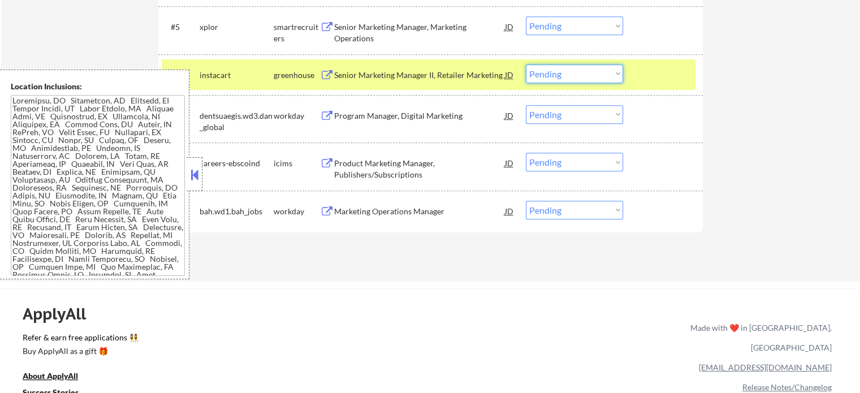
click at [558, 74] on select "Choose an option... Pending Applied Excluded (Questions) Excluded (Expired) Exc…" at bounding box center [574, 73] width 97 height 19
click at [526, 64] on select "Choose an option... Pending Applied Excluded (Questions) Excluded (Expired) Exc…" at bounding box center [574, 73] width 97 height 19
click at [663, 64] on div at bounding box center [665, 74] width 50 height 20
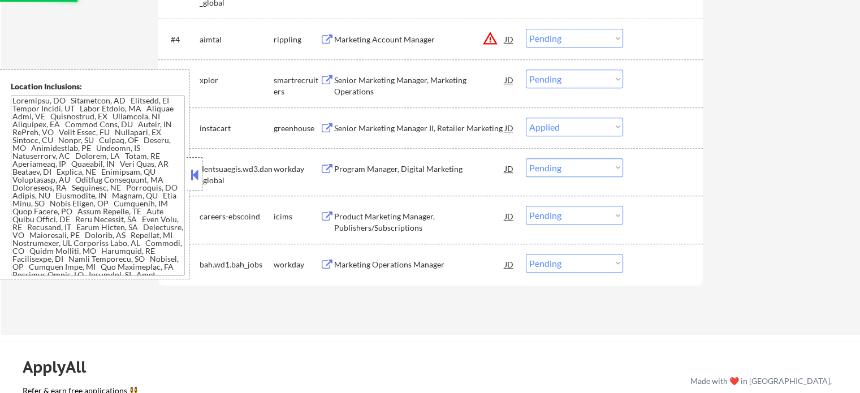
scroll to position [424, 0]
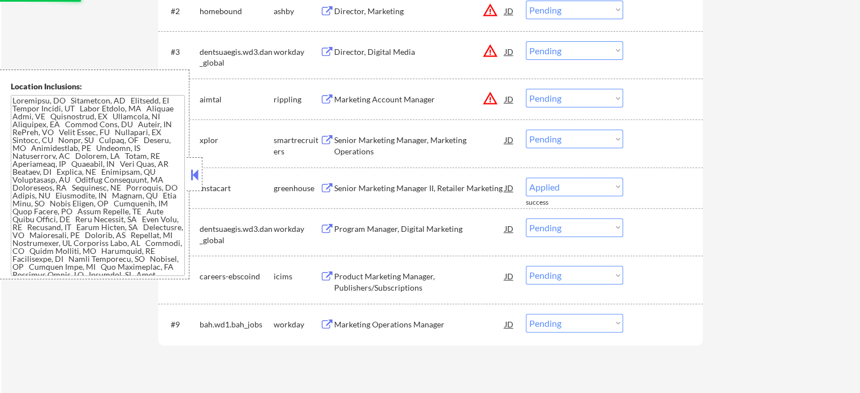
select select ""pending""
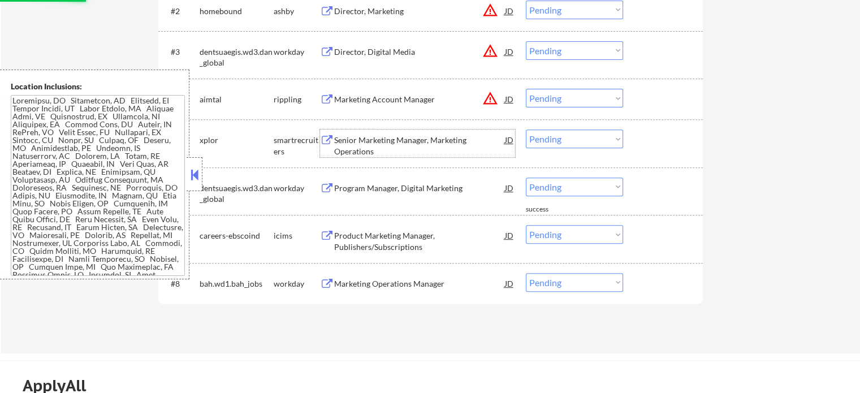
click at [355, 138] on div "Senior Marketing Manager, Marketing Operations" at bounding box center [419, 146] width 171 height 22
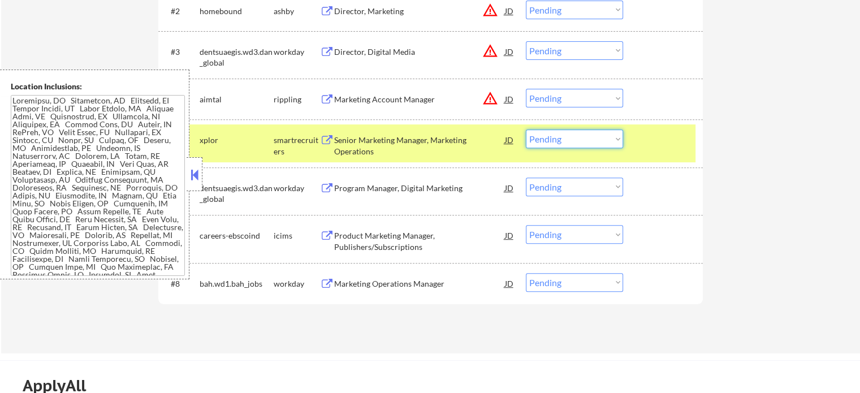
click at [566, 141] on select "Choose an option... Pending Applied Excluded (Questions) Excluded (Expired) Exc…" at bounding box center [574, 139] width 97 height 19
click at [526, 130] on select "Choose an option... Pending Applied Excluded (Questions) Excluded (Expired) Exc…" at bounding box center [574, 139] width 97 height 19
click at [645, 140] on div at bounding box center [665, 140] width 50 height 20
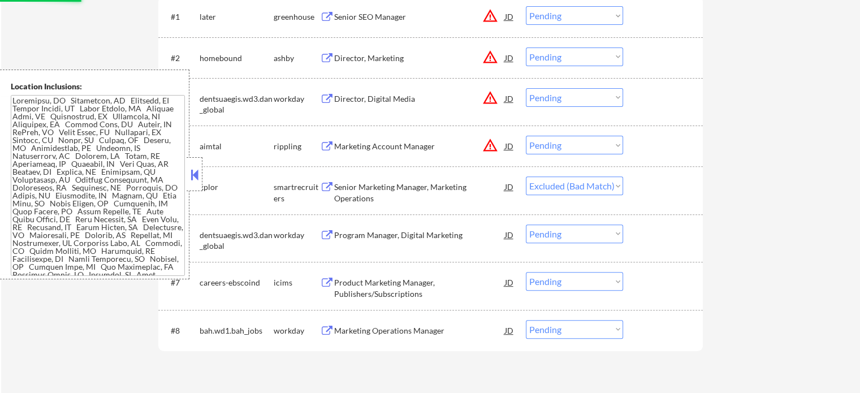
scroll to position [310, 0]
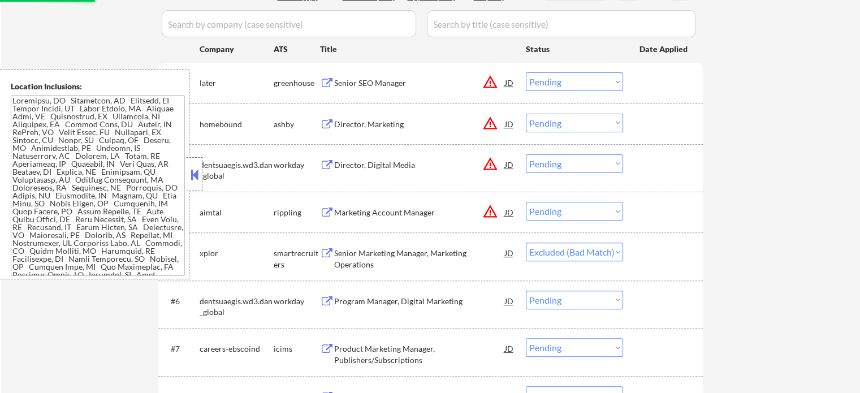
click at [370, 84] on div "Senior SEO Manager" at bounding box center [419, 82] width 171 height 11
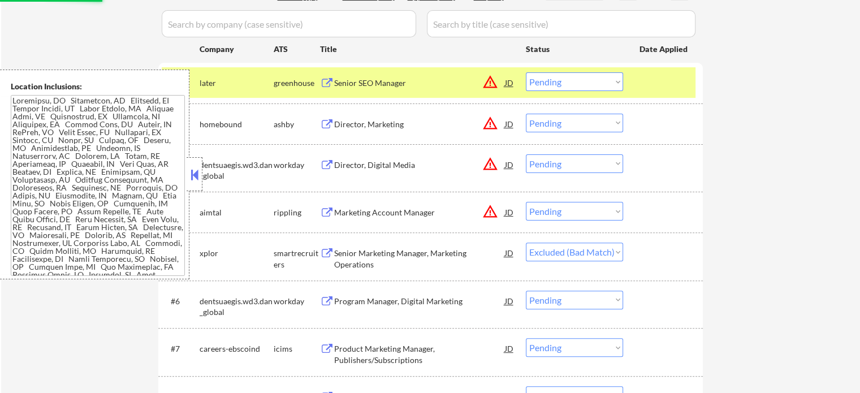
select select ""pending""
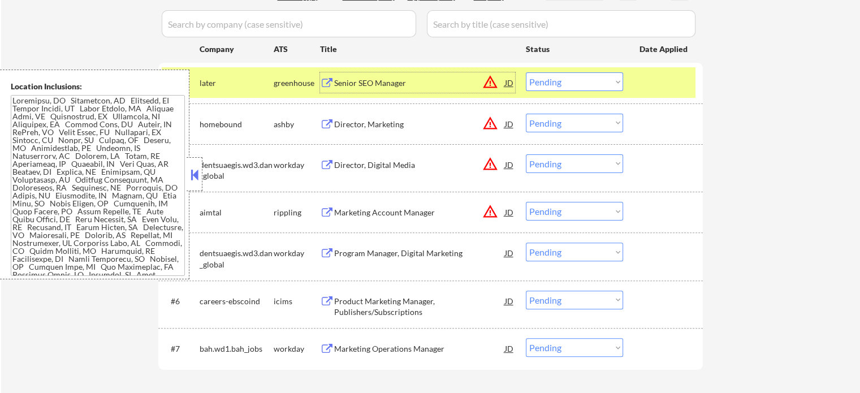
click at [536, 81] on select "Choose an option... Pending Applied Excluded (Questions) Excluded (Expired) Exc…" at bounding box center [574, 81] width 97 height 19
click at [526, 72] on select "Choose an option... Pending Applied Excluded (Questions) Excluded (Expired) Exc…" at bounding box center [574, 81] width 97 height 19
click at [647, 83] on div at bounding box center [665, 82] width 50 height 20
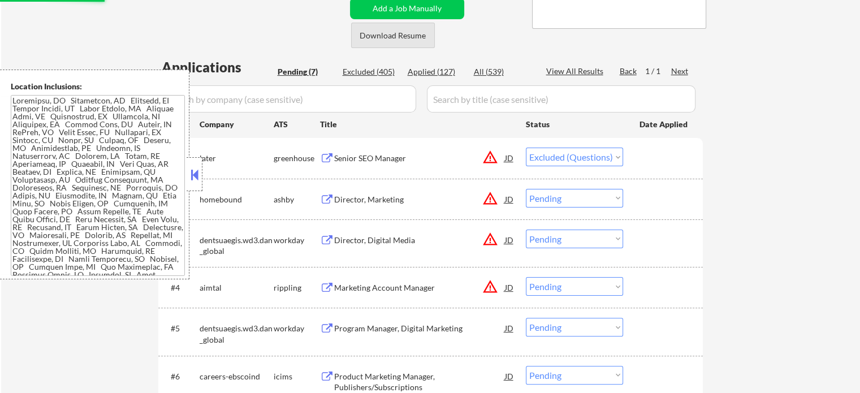
scroll to position [254, 0]
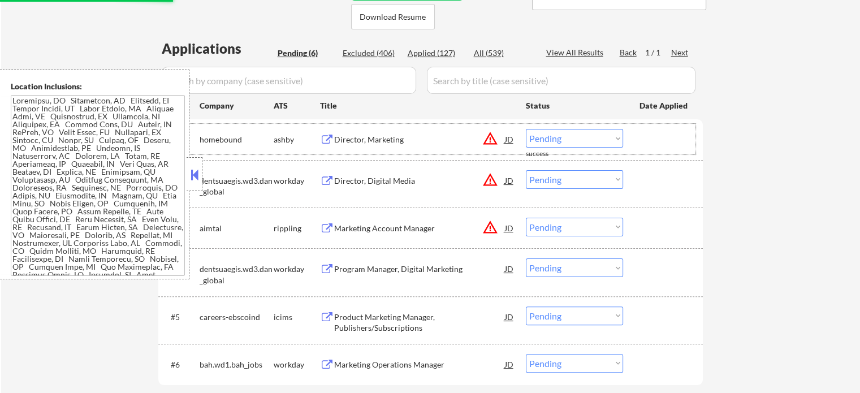
click at [364, 141] on div "Director, Marketing" at bounding box center [419, 139] width 171 height 11
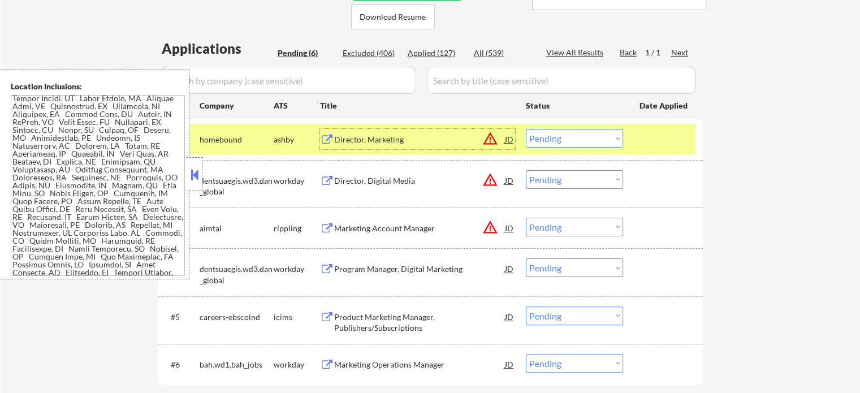
scroll to position [0, 0]
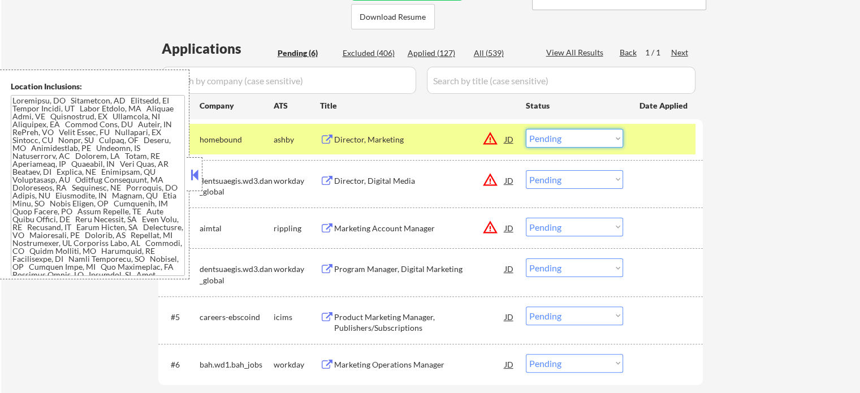
click at [537, 141] on select "Choose an option... Pending Applied Excluded (Questions) Excluded (Expired) Exc…" at bounding box center [574, 138] width 97 height 19
click at [526, 129] on select "Choose an option... Pending Applied Excluded (Questions) Excluded (Expired) Exc…" at bounding box center [574, 138] width 97 height 19
click at [661, 144] on div at bounding box center [665, 139] width 50 height 20
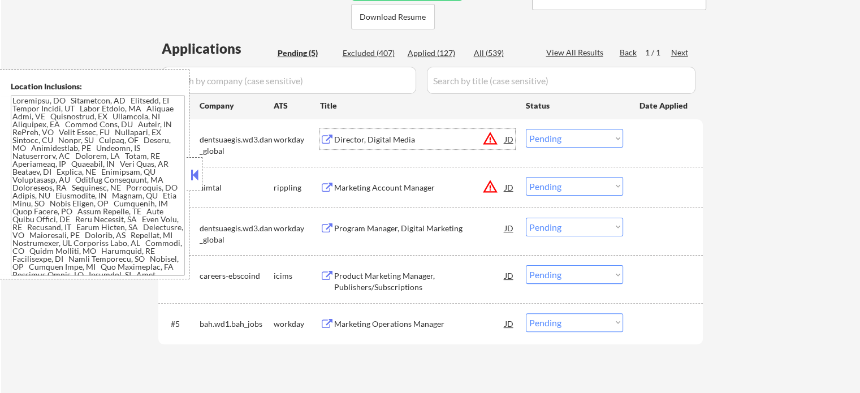
click at [385, 136] on div "Director, Digital Media" at bounding box center [419, 139] width 171 height 11
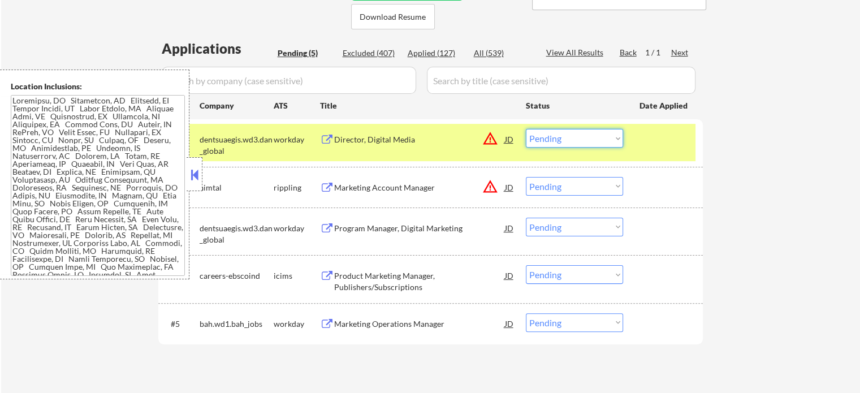
click at [563, 136] on select "Choose an option... Pending Applied Excluded (Questions) Excluded (Expired) Exc…" at bounding box center [574, 138] width 97 height 19
click at [526, 129] on select "Choose an option... Pending Applied Excluded (Questions) Excluded (Expired) Exc…" at bounding box center [574, 138] width 97 height 19
click at [644, 142] on div at bounding box center [665, 139] width 50 height 20
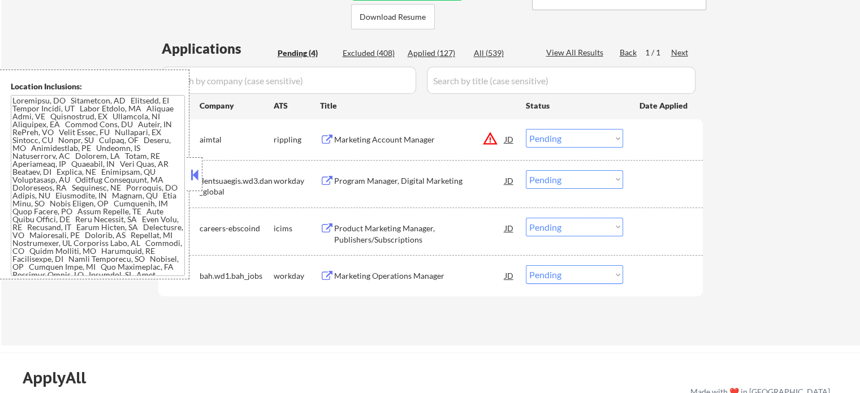
click at [370, 140] on div "Marketing Account Manager" at bounding box center [419, 139] width 171 height 11
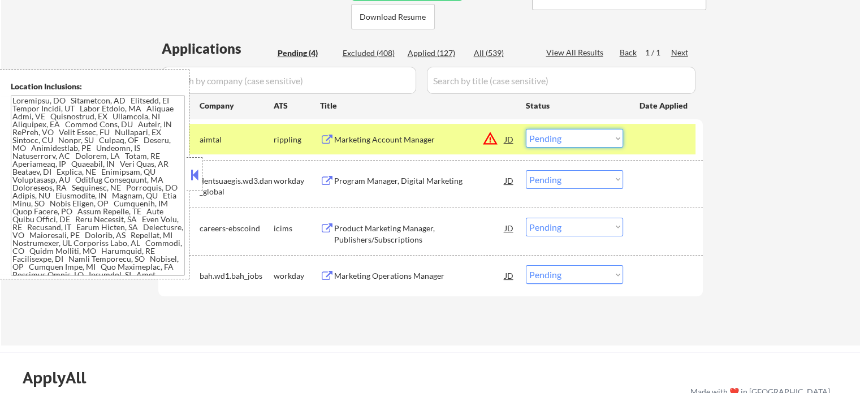
click at [570, 136] on select "Choose an option... Pending Applied Excluded (Questions) Excluded (Expired) Exc…" at bounding box center [574, 138] width 97 height 19
click at [526, 129] on select "Choose an option... Pending Applied Excluded (Questions) Excluded (Expired) Exc…" at bounding box center [574, 138] width 97 height 19
click at [664, 133] on div at bounding box center [665, 139] width 50 height 20
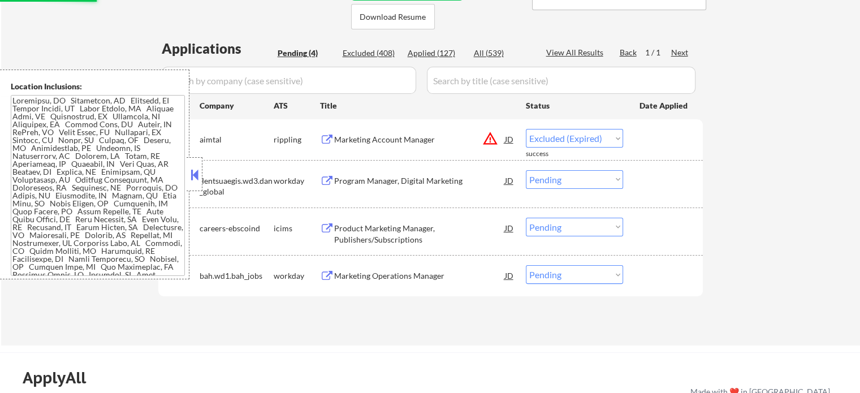
select select ""pending""
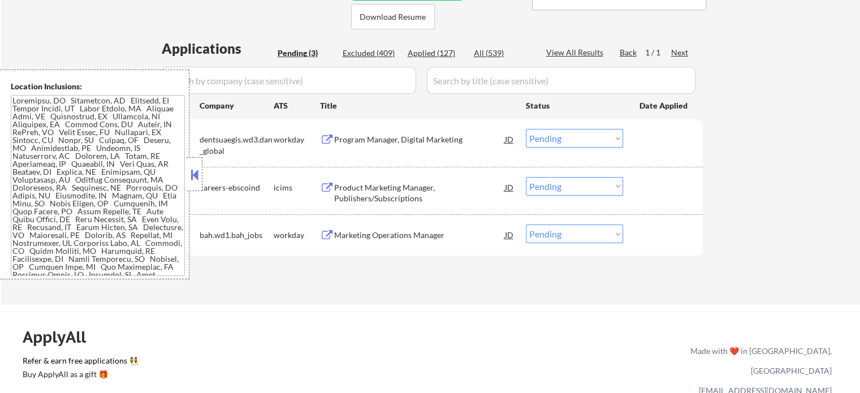
click at [368, 140] on div "Program Manager, Digital Marketing" at bounding box center [419, 139] width 171 height 11
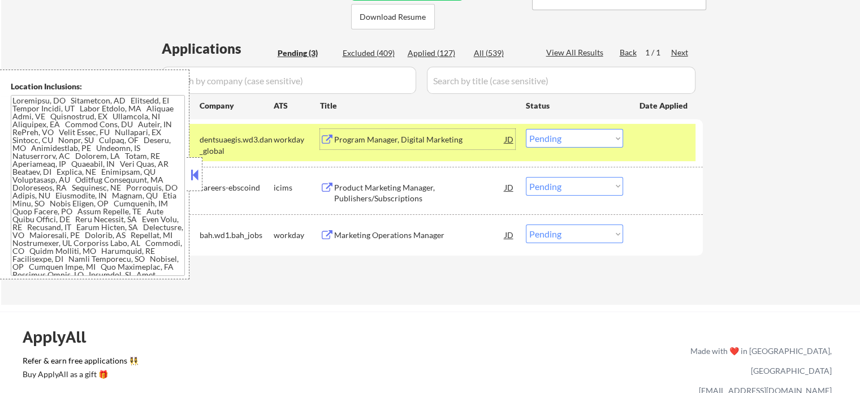
drag, startPoint x: 685, startPoint y: 136, endPoint x: 599, endPoint y: 149, distance: 86.4
click at [684, 136] on div at bounding box center [665, 139] width 50 height 20
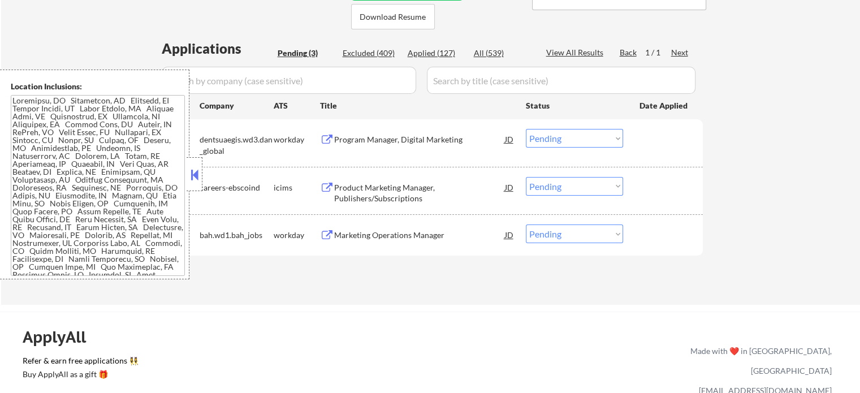
click at [366, 141] on div "Program Manager, Digital Marketing" at bounding box center [419, 139] width 171 height 11
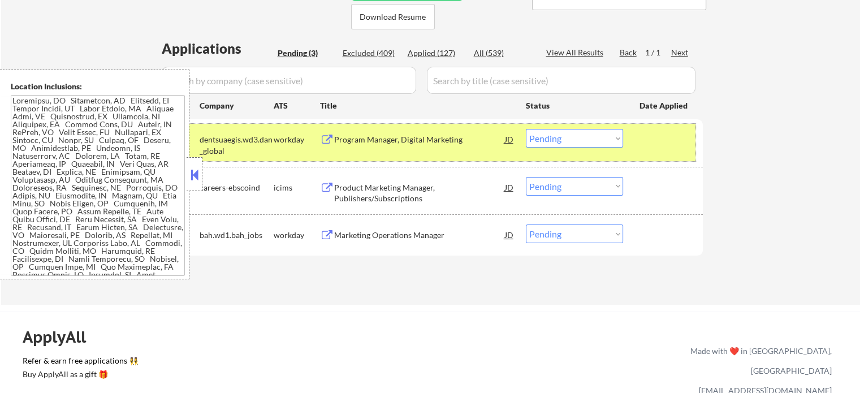
click at [658, 144] on div at bounding box center [665, 139] width 50 height 20
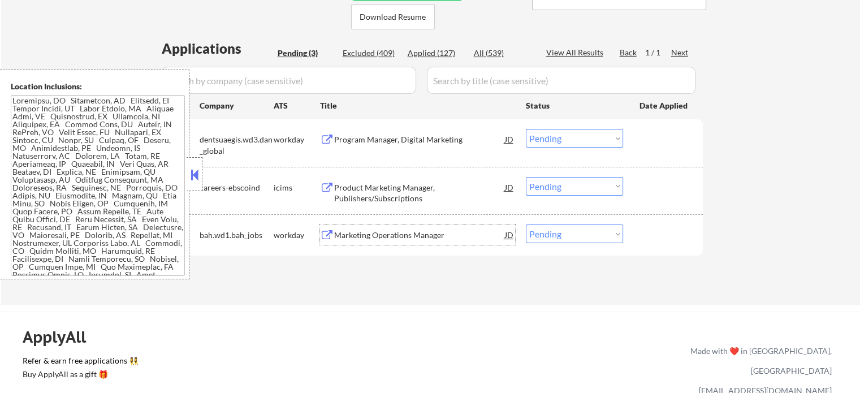
click at [379, 231] on div "Marketing Operations Manager" at bounding box center [419, 235] width 171 height 11
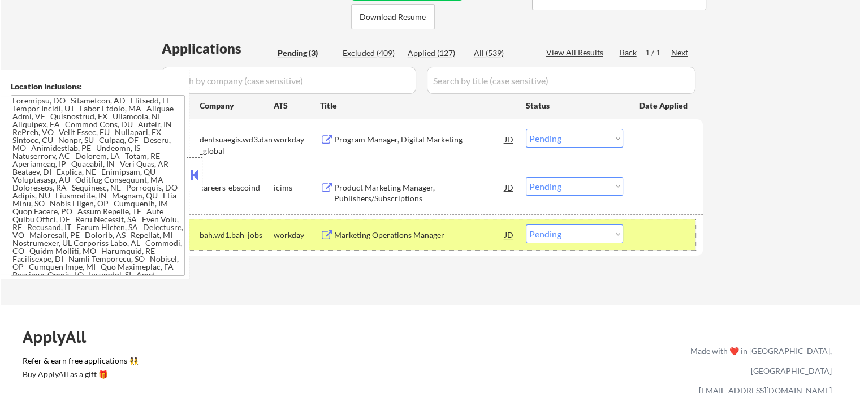
click at [670, 239] on div at bounding box center [665, 235] width 50 height 20
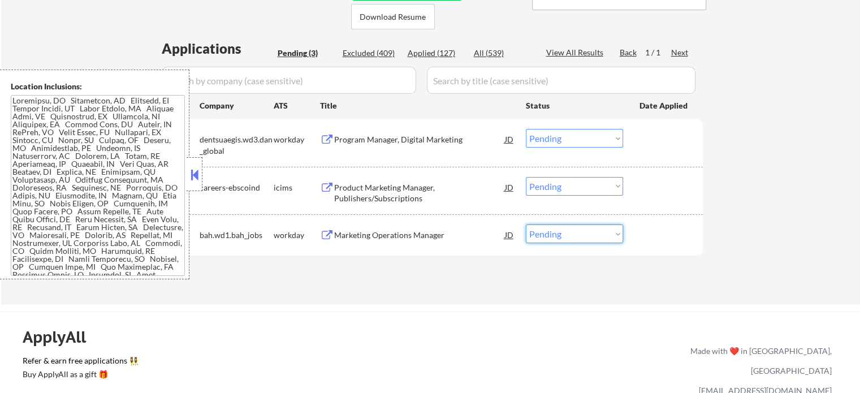
click at [552, 232] on select "Choose an option... Pending Applied Excluded (Questions) Excluded (Expired) Exc…" at bounding box center [574, 234] width 97 height 19
select select ""excluded__expired_""
click at [526, 225] on select "Choose an option... Pending Applied Excluded (Questions) Excluded (Expired) Exc…" at bounding box center [574, 234] width 97 height 19
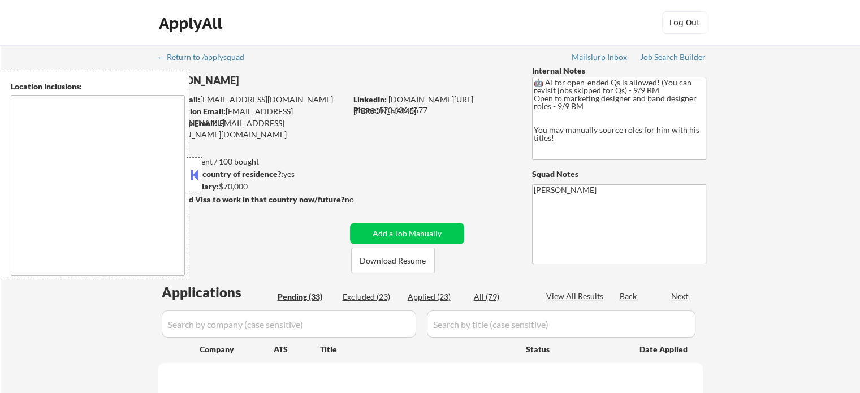
type textarea "remote"
select select ""pending""
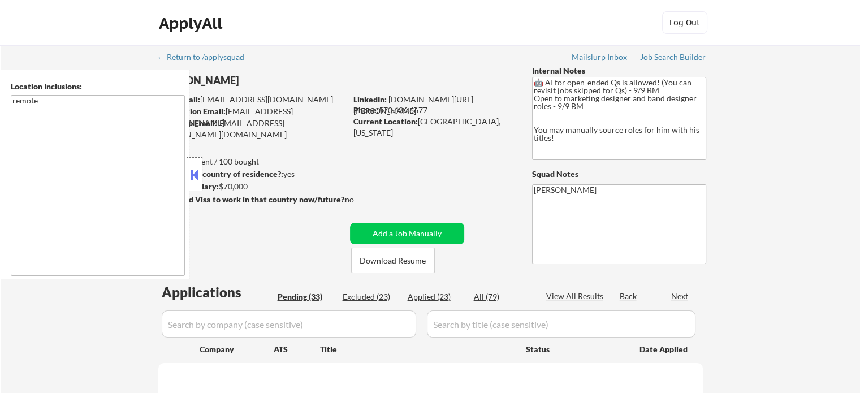
select select ""pending""
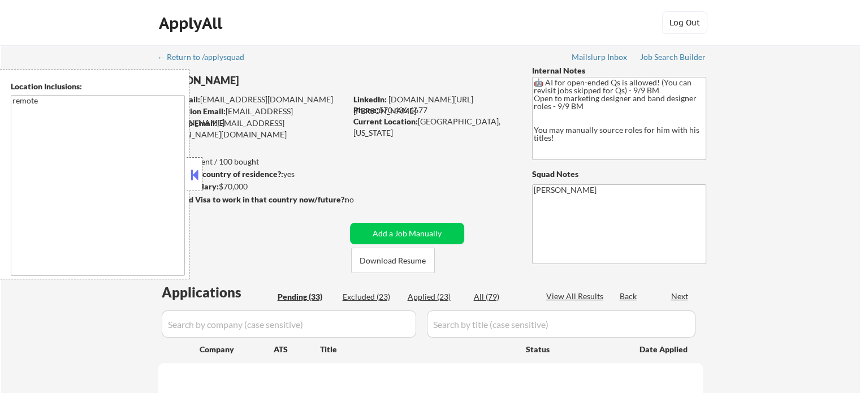
select select ""pending""
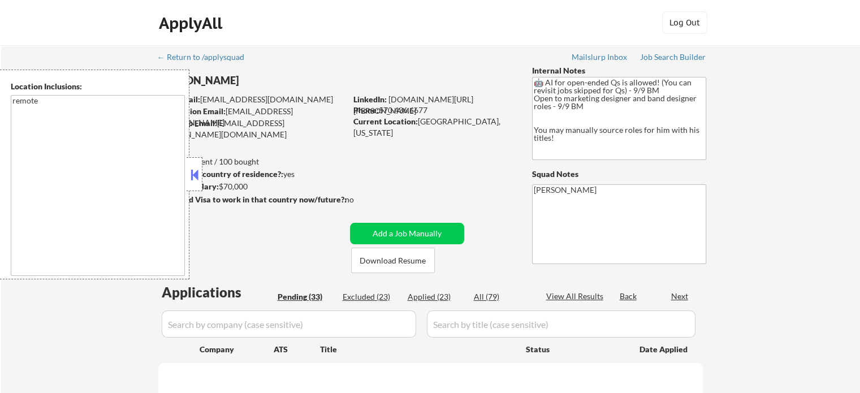
select select ""pending""
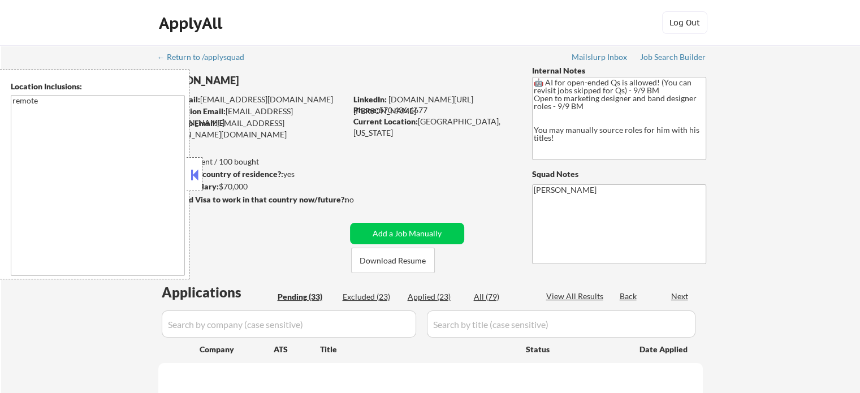
select select ""pending""
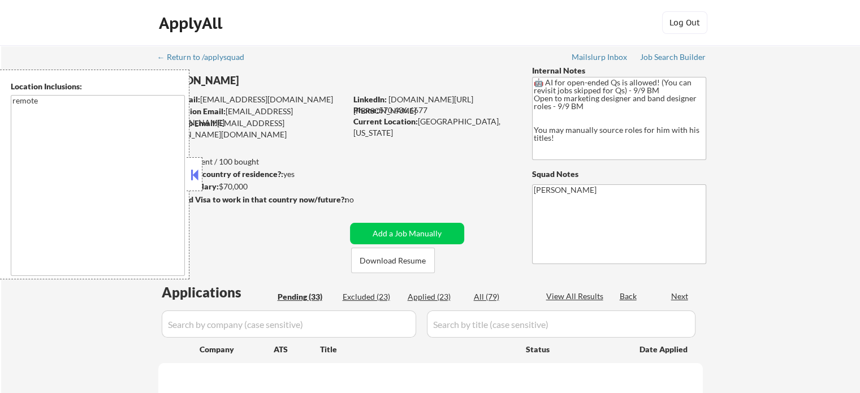
select select ""pending""
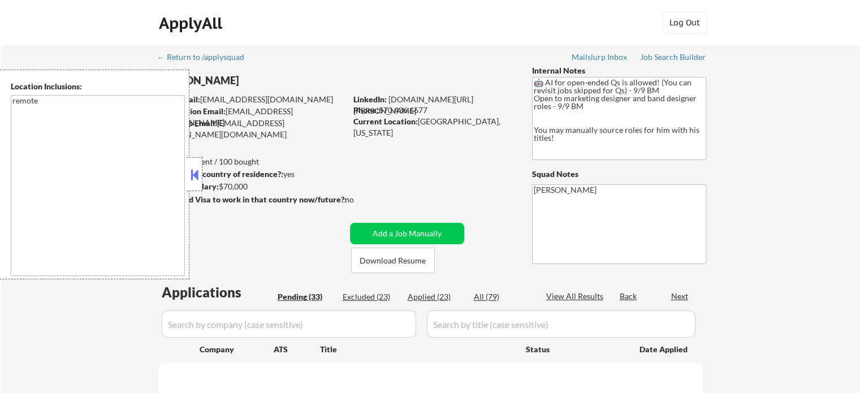
select select ""pending""
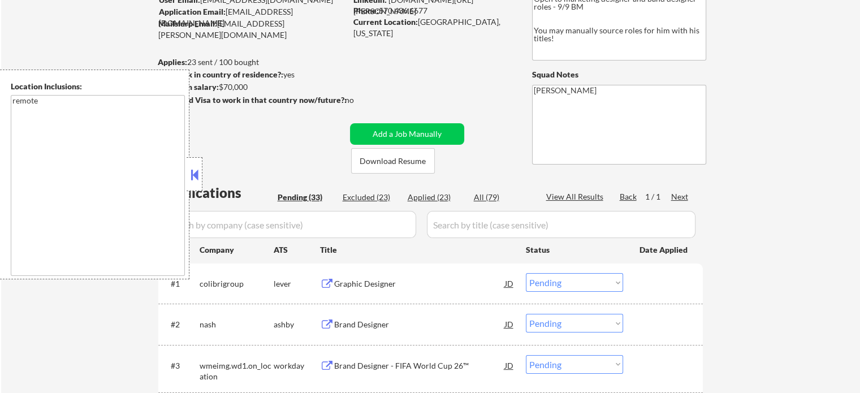
scroll to position [226, 0]
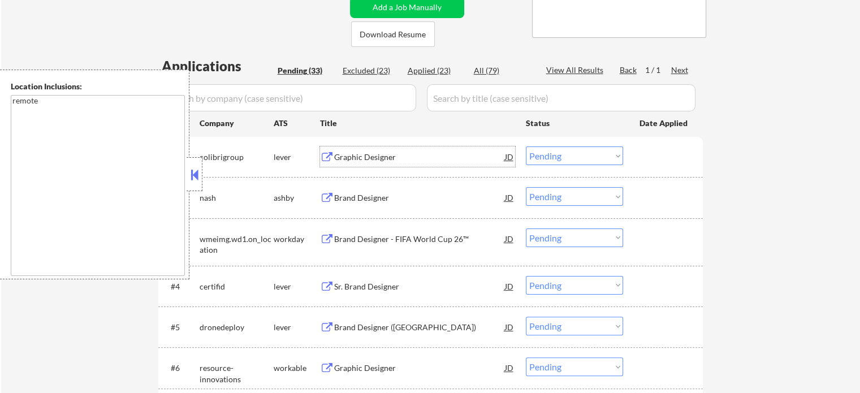
click at [348, 153] on div "Graphic Designer" at bounding box center [419, 157] width 171 height 11
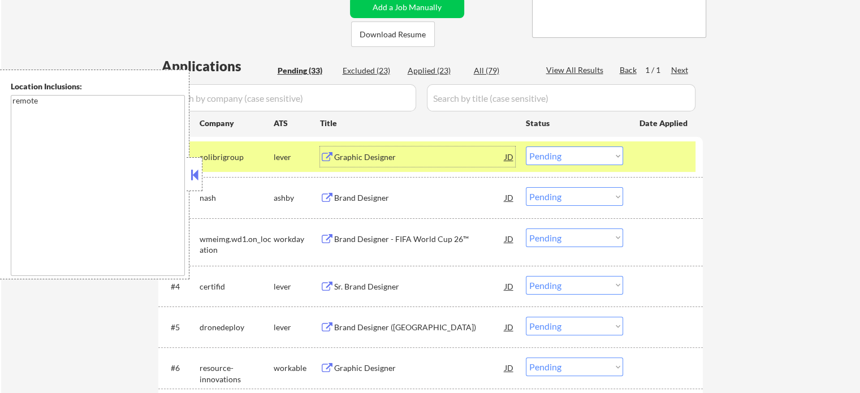
click at [647, 162] on div at bounding box center [665, 156] width 50 height 20
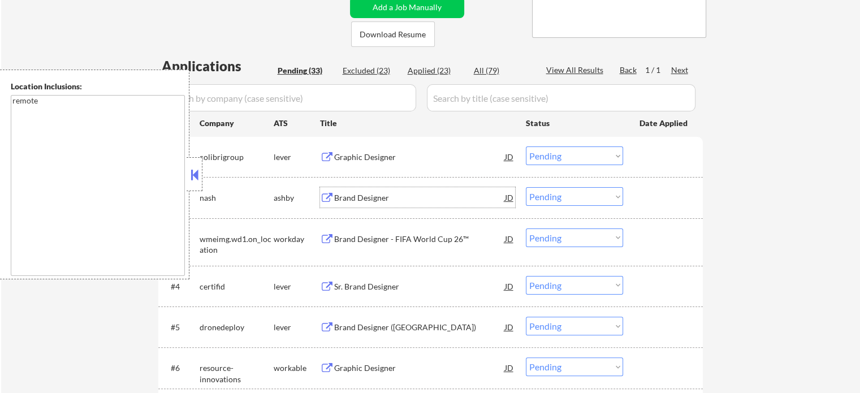
click at [345, 201] on div "Brand Designer" at bounding box center [419, 197] width 171 height 11
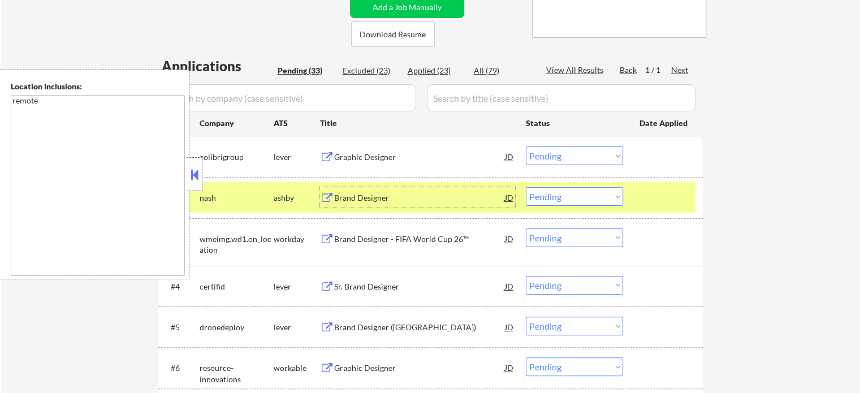
click at [550, 203] on select "Choose an option... Pending Applied Excluded (Questions) Excluded (Expired) Exc…" at bounding box center [574, 196] width 97 height 19
click at [526, 187] on select "Choose an option... Pending Applied Excluded (Questions) Excluded (Expired) Exc…" at bounding box center [574, 196] width 97 height 19
click at [650, 198] on div at bounding box center [665, 197] width 50 height 20
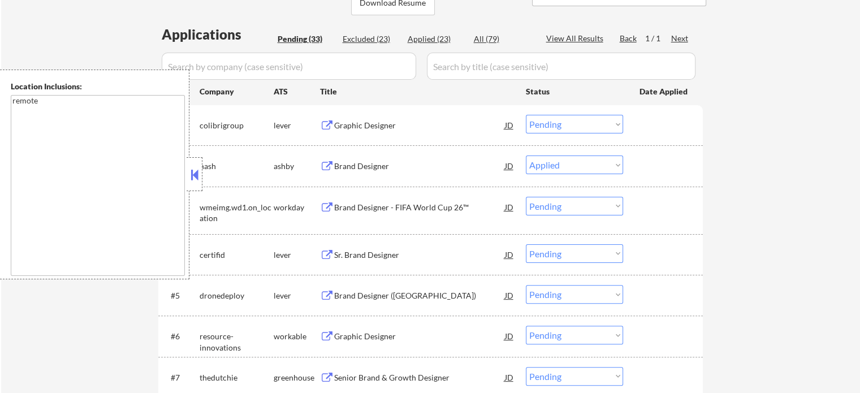
select select ""pending""
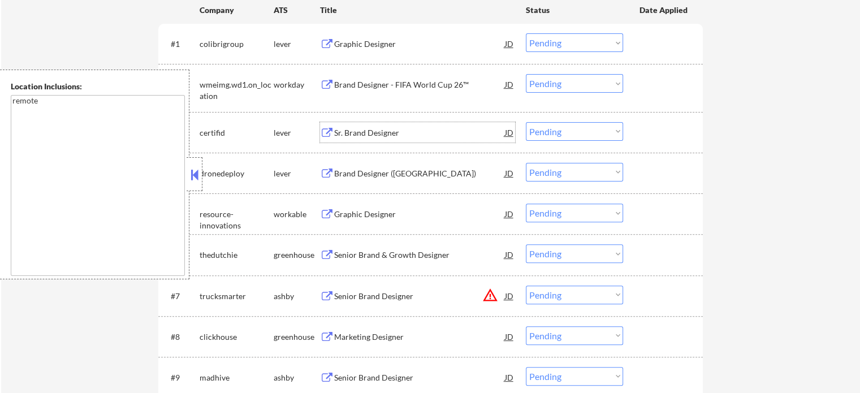
click at [361, 133] on div "Sr. Brand Designer" at bounding box center [419, 132] width 171 height 11
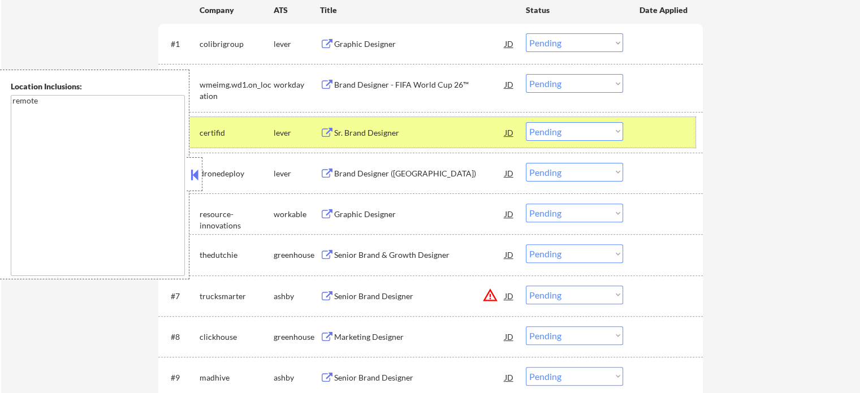
click at [666, 122] on div at bounding box center [665, 132] width 50 height 20
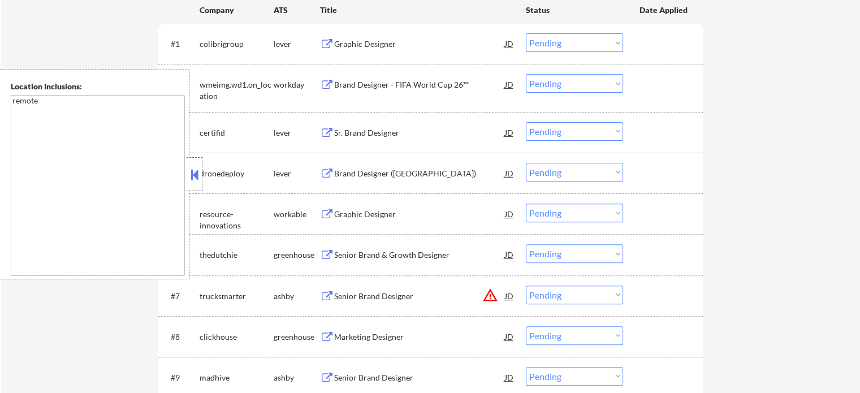
click at [372, 174] on div "Brand Designer ([GEOGRAPHIC_DATA])" at bounding box center [419, 173] width 171 height 11
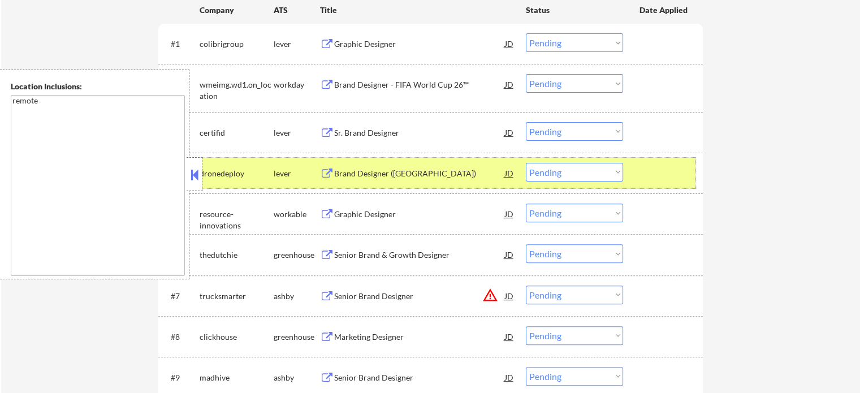
click at [652, 175] on div at bounding box center [665, 173] width 50 height 20
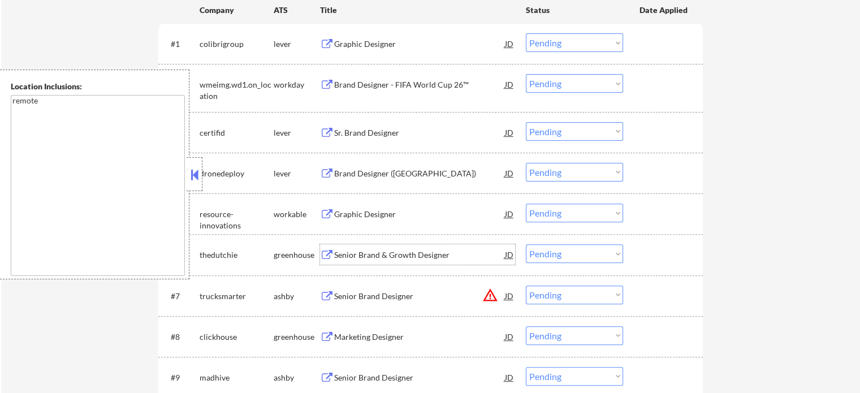
click at [396, 255] on div "Senior Brand & Growth Designer" at bounding box center [419, 254] width 171 height 11
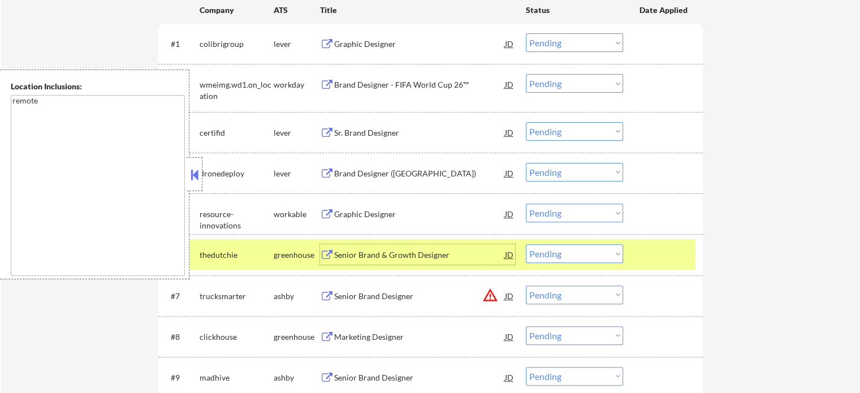
drag, startPoint x: 547, startPoint y: 250, endPoint x: 552, endPoint y: 254, distance: 6.0
click at [547, 251] on select "Choose an option... Pending Applied Excluded (Questions) Excluded (Expired) Exc…" at bounding box center [574, 253] width 97 height 19
click at [526, 244] on select "Choose an option... Pending Applied Excluded (Questions) Excluded (Expired) Exc…" at bounding box center [574, 253] width 97 height 19
click at [655, 253] on div at bounding box center [665, 254] width 50 height 20
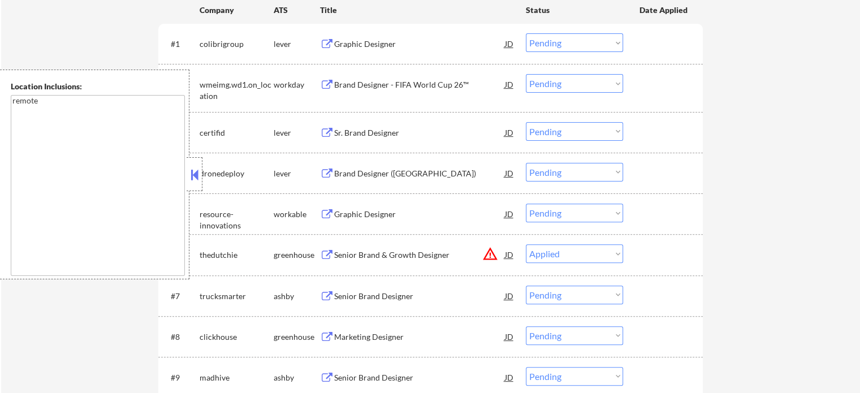
select select ""pending""
click at [360, 294] on div "Marketing Designer" at bounding box center [419, 296] width 171 height 11
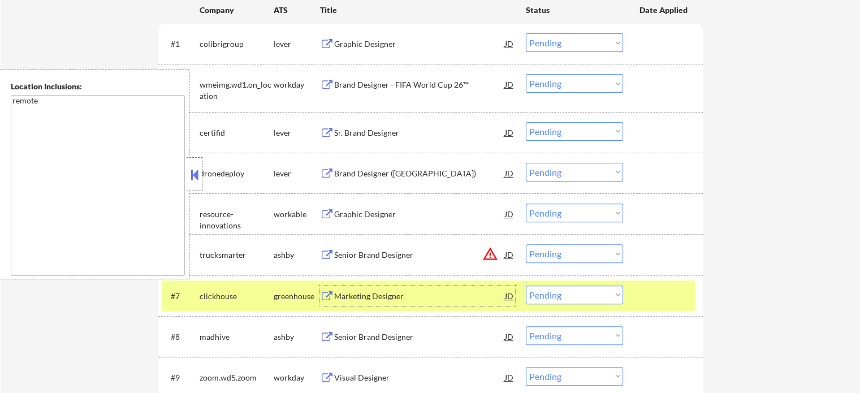
click at [545, 294] on select "Choose an option... Pending Applied Excluded (Questions) Excluded (Expired) Exc…" at bounding box center [574, 295] width 97 height 19
click at [526, 286] on select "Choose an option... Pending Applied Excluded (Questions) Excluded (Expired) Exc…" at bounding box center [574, 295] width 97 height 19
click at [642, 305] on div at bounding box center [665, 296] width 50 height 20
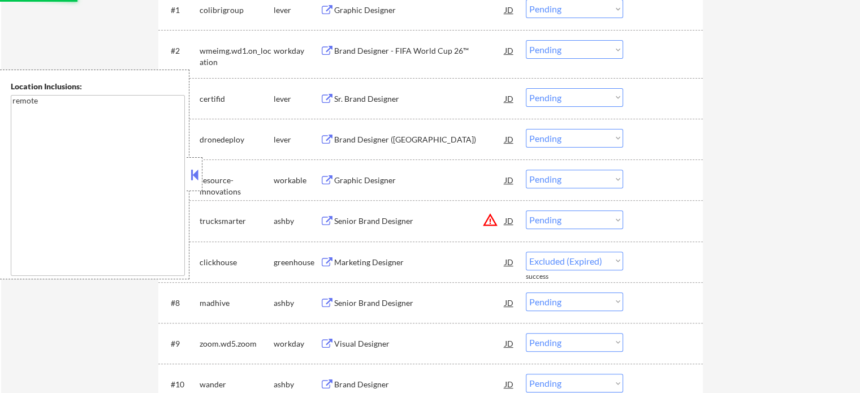
scroll to position [452, 0]
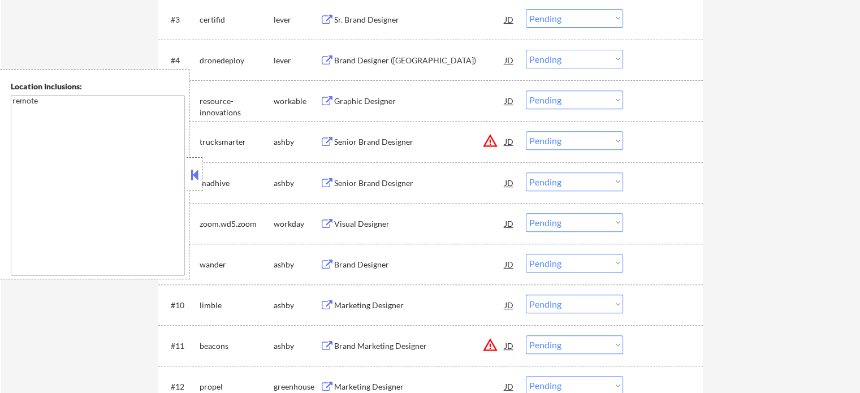
click at [376, 182] on div "Senior Brand Designer" at bounding box center [419, 183] width 171 height 11
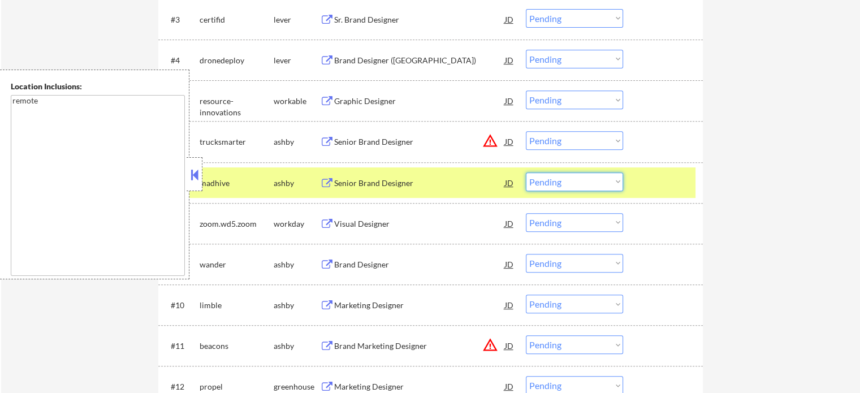
click at [566, 180] on select "Choose an option... Pending Applied Excluded (Questions) Excluded (Expired) Exc…" at bounding box center [574, 181] width 97 height 19
click at [526, 172] on select "Choose an option... Pending Applied Excluded (Questions) Excluded (Expired) Exc…" at bounding box center [574, 181] width 97 height 19
click at [643, 189] on div at bounding box center [665, 182] width 50 height 20
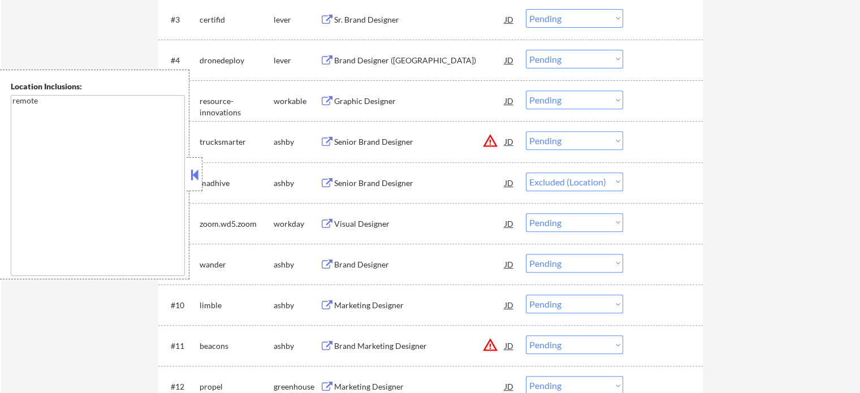
select select ""pending""
click at [373, 219] on div "Brand Designer" at bounding box center [419, 223] width 171 height 11
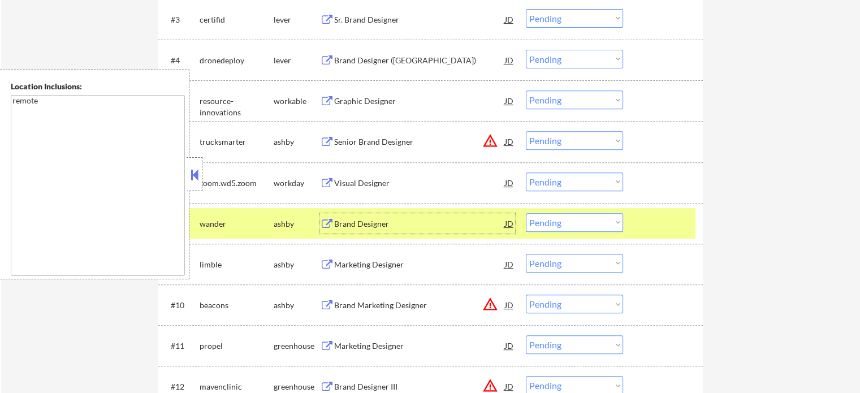
click at [572, 219] on select "Choose an option... Pending Applied Excluded (Questions) Excluded (Expired) Exc…" at bounding box center [574, 222] width 97 height 19
click at [526, 213] on select "Choose an option... Pending Applied Excluded (Questions) Excluded (Expired) Exc…" at bounding box center [574, 222] width 97 height 19
click at [669, 223] on div at bounding box center [665, 223] width 50 height 20
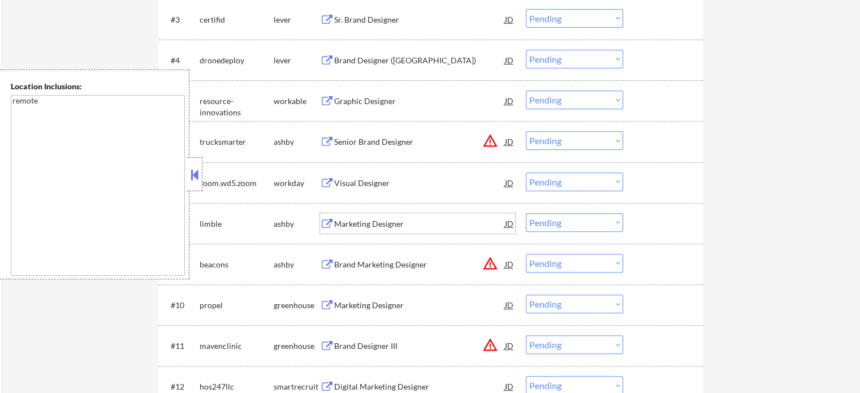
click at [356, 228] on div "Marketing Designer" at bounding box center [419, 223] width 171 height 11
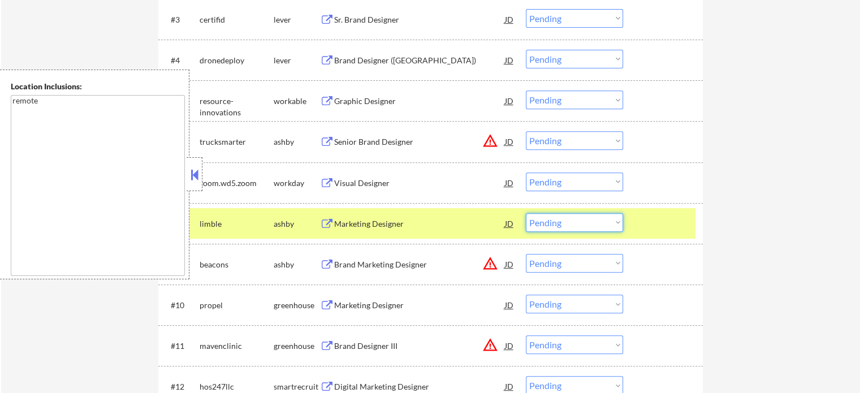
click at [548, 227] on select "Choose an option... Pending Applied Excluded (Questions) Excluded (Expired) Exc…" at bounding box center [574, 222] width 97 height 19
click at [526, 213] on select "Choose an option... Pending Applied Excluded (Questions) Excluded (Expired) Exc…" at bounding box center [574, 222] width 97 height 19
click at [635, 220] on div "#8 limble ashby Marketing Designer JD warning_amber Choose an option... Pending…" at bounding box center [429, 223] width 534 height 31
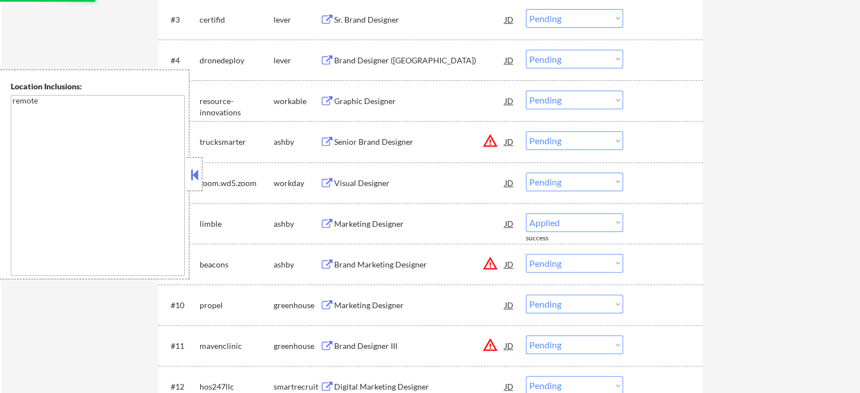
select select ""pending""
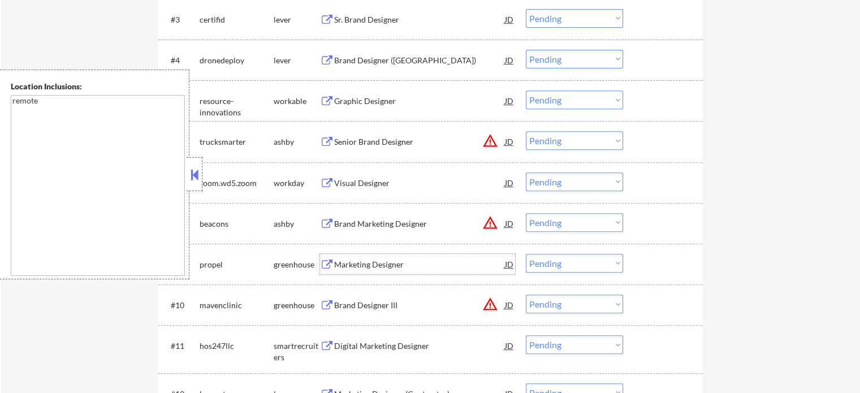
click at [392, 264] on div "Marketing Designer" at bounding box center [419, 264] width 171 height 11
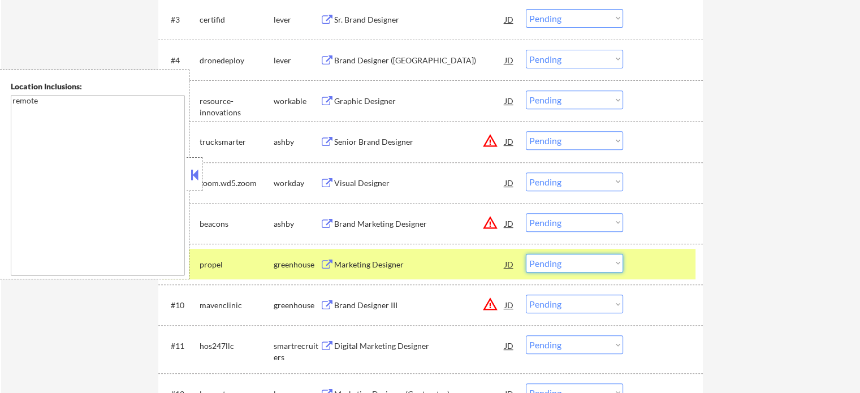
click at [557, 267] on select "Choose an option... Pending Applied Excluded (Questions) Excluded (Expired) Exc…" at bounding box center [574, 263] width 97 height 19
click at [526, 254] on select "Choose an option... Pending Applied Excluded (Questions) Excluded (Expired) Exc…" at bounding box center [574, 263] width 97 height 19
click at [640, 258] on div at bounding box center [665, 264] width 50 height 20
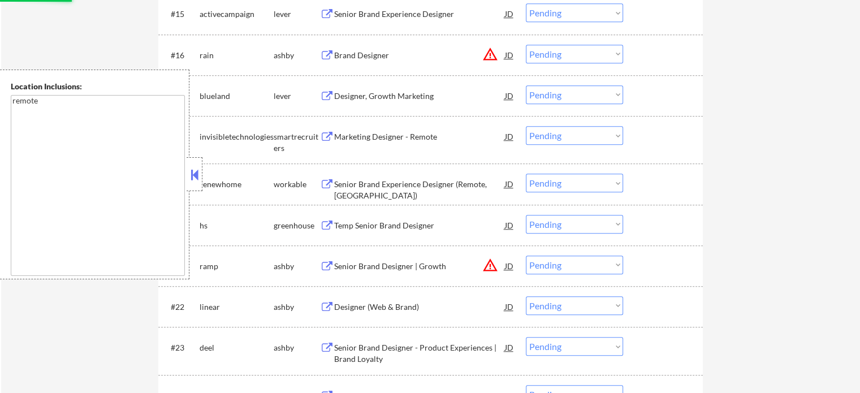
select select ""pending""
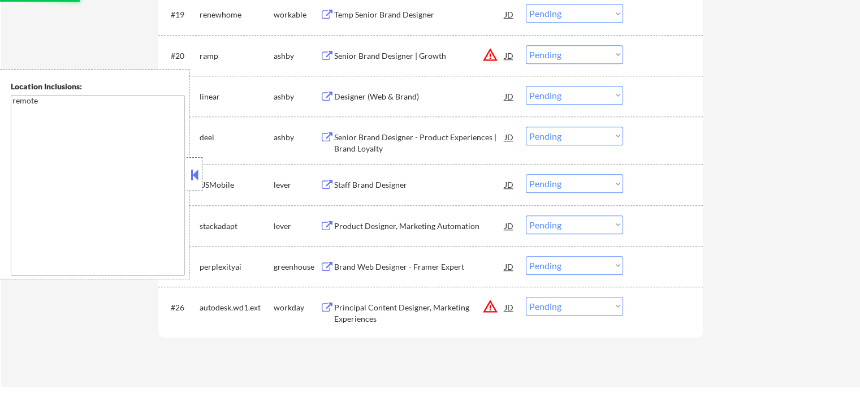
scroll to position [1301, 0]
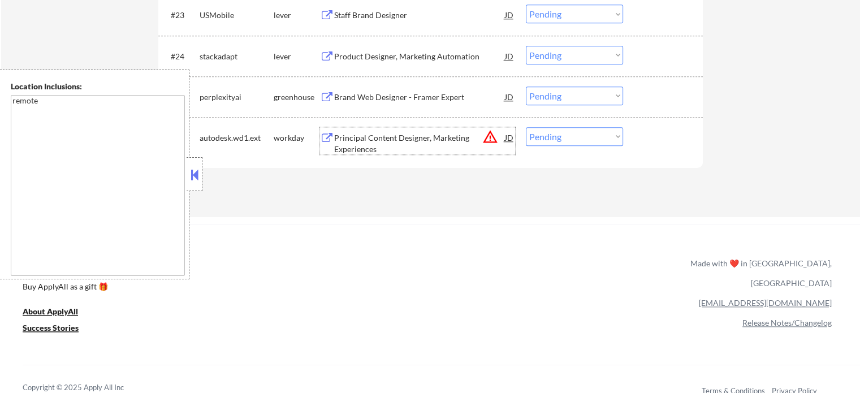
click at [402, 137] on div "Principal Content Designer, Marketing Experiences" at bounding box center [419, 143] width 171 height 22
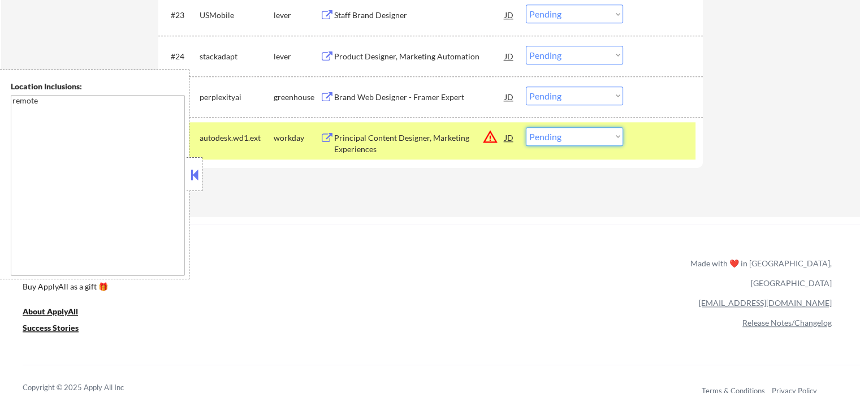
click at [565, 140] on select "Choose an option... Pending Applied Excluded (Questions) Excluded (Expired) Exc…" at bounding box center [574, 136] width 97 height 19
select select ""excluded__location_""
click at [526, 127] on select "Choose an option... Pending Applied Excluded (Questions) Excluded (Expired) Exc…" at bounding box center [574, 136] width 97 height 19
click at [657, 143] on div at bounding box center [665, 137] width 50 height 20
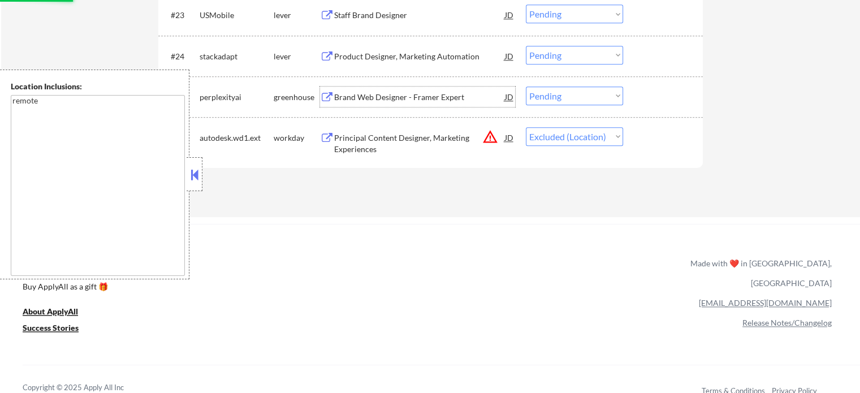
click at [412, 97] on div "Brand Web Designer - Framer Expert" at bounding box center [419, 97] width 171 height 11
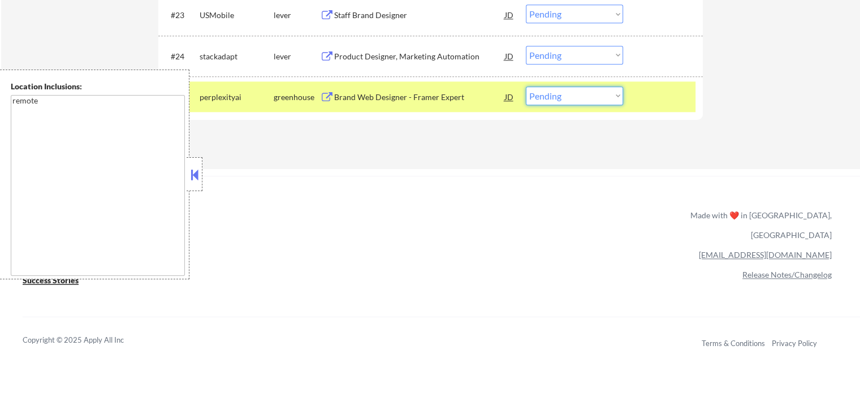
click at [565, 101] on select "Choose an option... Pending Applied Excluded (Questions) Excluded (Expired) Exc…" at bounding box center [574, 96] width 97 height 19
select select ""applied""
click at [526, 87] on select "Choose an option... Pending Applied Excluded (Questions) Excluded (Expired) Exc…" at bounding box center [574, 96] width 97 height 19
click at [674, 101] on div at bounding box center [665, 97] width 50 height 20
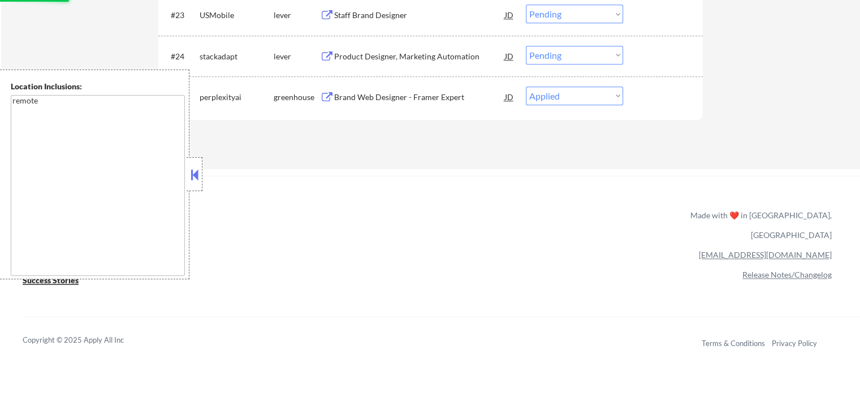
click at [443, 56] on div "Product Designer, Marketing Automation" at bounding box center [419, 56] width 171 height 11
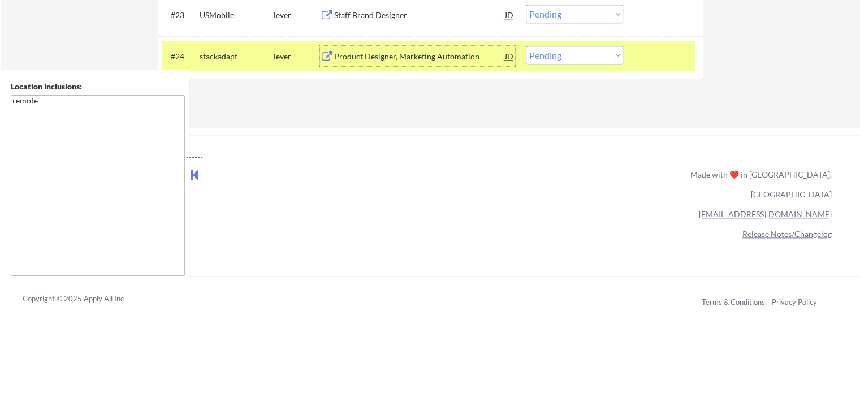
click at [538, 60] on select "Choose an option... Pending Applied Excluded (Questions) Excluded (Expired) Exc…" at bounding box center [574, 55] width 97 height 19
select select ""applied""
click at [526, 46] on select "Choose an option... Pending Applied Excluded (Questions) Excluded (Expired) Exc…" at bounding box center [574, 55] width 97 height 19
click at [635, 64] on div "#24 stackadapt lever Product Designer, Marketing Automation JD warning_amber Ch…" at bounding box center [429, 56] width 534 height 31
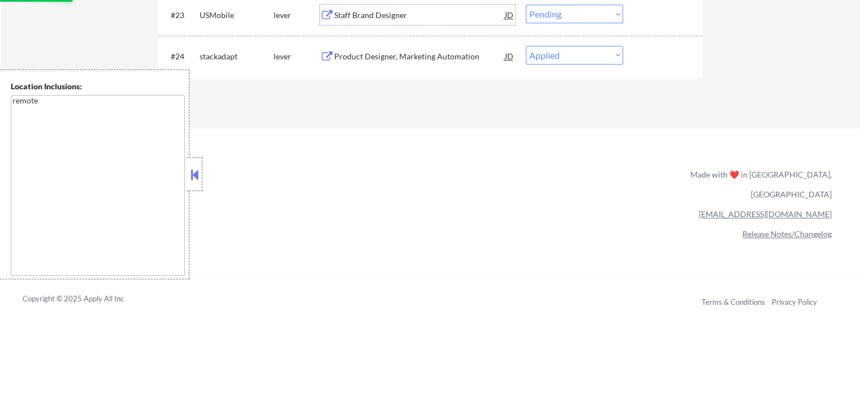
click at [348, 23] on div "Staff Brand Designer" at bounding box center [419, 15] width 171 height 20
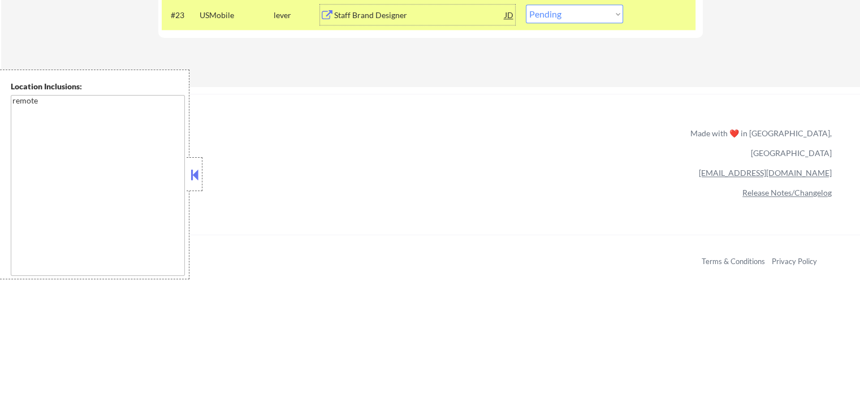
click at [565, 13] on select "Choose an option... Pending Applied Excluded (Questions) Excluded (Expired) Exc…" at bounding box center [574, 14] width 97 height 19
select select ""applied""
click at [526, 5] on select "Choose an option... Pending Applied Excluded (Questions) Excluded (Expired) Exc…" at bounding box center [574, 14] width 97 height 19
click at [648, 19] on div at bounding box center [665, 15] width 50 height 20
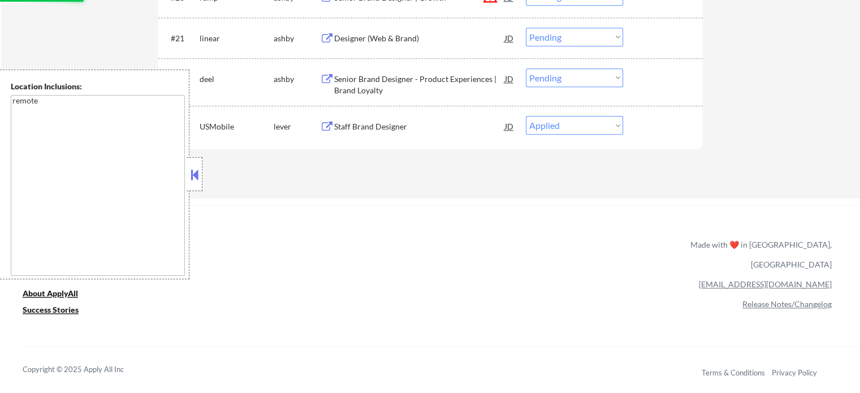
scroll to position [1188, 0]
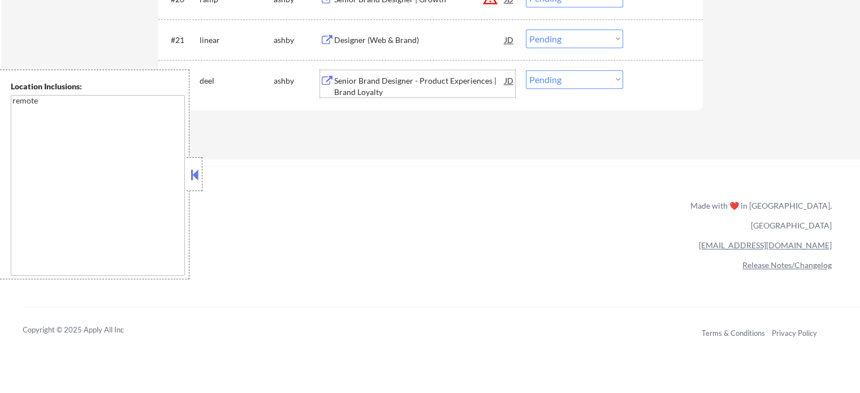
click at [363, 87] on div "Senior Brand Designer - Product Experiences | Brand Loyalty" at bounding box center [419, 86] width 171 height 22
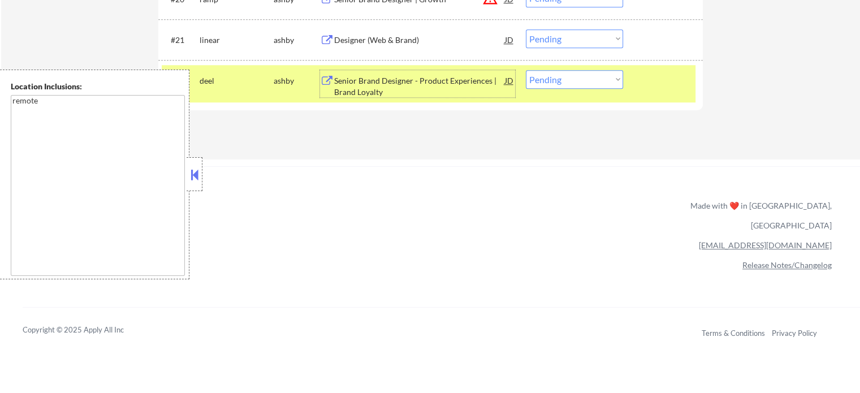
click at [561, 79] on select "Choose an option... Pending Applied Excluded (Questions) Excluded (Expired) Exc…" at bounding box center [574, 79] width 97 height 19
select select ""applied""
click at [526, 70] on select "Choose an option... Pending Applied Excluded (Questions) Excluded (Expired) Exc…" at bounding box center [574, 79] width 97 height 19
click at [654, 94] on div "#22 deel ashby Senior Brand Designer - Product Experiences | Brand Loyalty JD w…" at bounding box center [429, 83] width 534 height 37
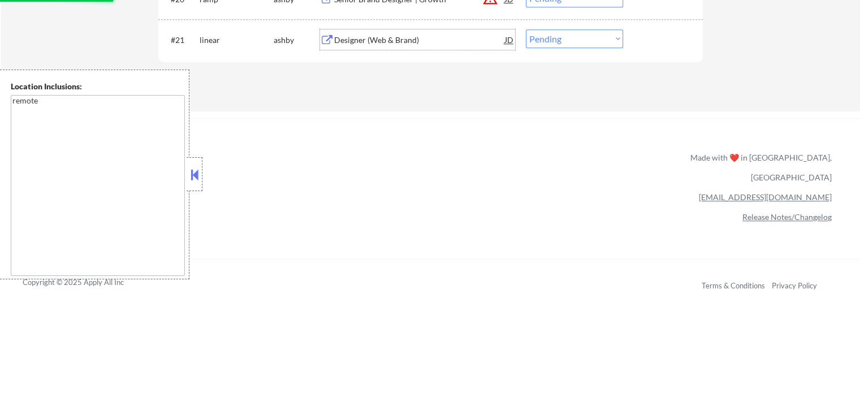
click at [351, 39] on div "Designer (Web & Brand)" at bounding box center [419, 39] width 171 height 11
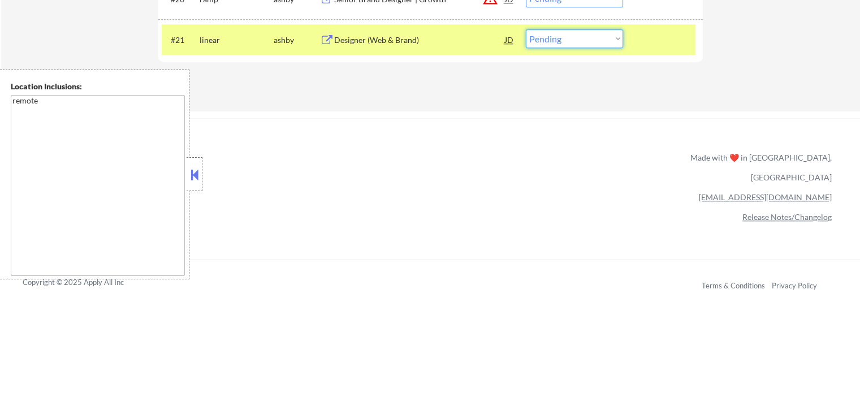
click at [580, 40] on select "Choose an option... Pending Applied Excluded (Questions) Excluded (Expired) Exc…" at bounding box center [574, 38] width 97 height 19
select select ""excluded""
click at [526, 29] on select "Choose an option... Pending Applied Excluded (Questions) Excluded (Expired) Exc…" at bounding box center [574, 38] width 97 height 19
click at [633, 48] on div "#21 linear ashby Designer (Web & Brand) JD warning_amber Choose an option... Pe…" at bounding box center [429, 39] width 534 height 31
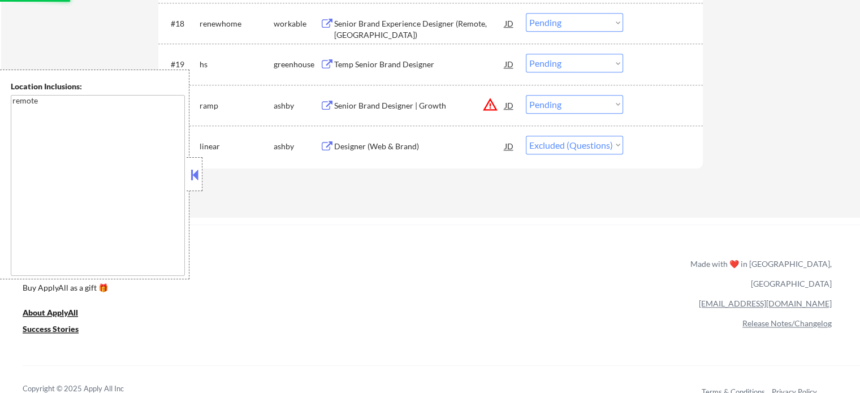
scroll to position [1074, 0]
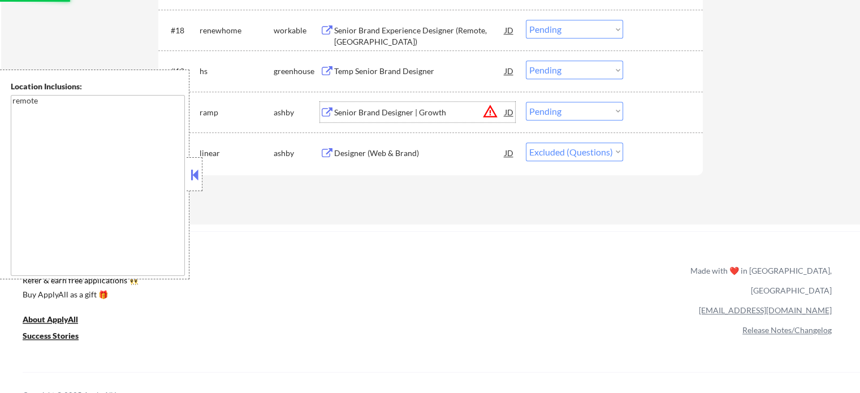
click at [352, 106] on div "Senior Brand Designer | Growth" at bounding box center [419, 112] width 171 height 20
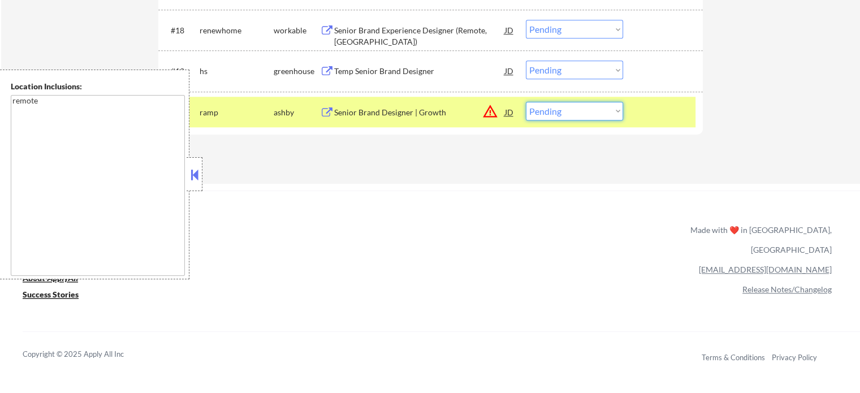
click at [597, 106] on select "Choose an option... Pending Applied Excluded (Questions) Excluded (Expired) Exc…" at bounding box center [574, 111] width 97 height 19
select select ""excluded__expired_""
click at [526, 102] on select "Choose an option... Pending Applied Excluded (Questions) Excluded (Expired) Exc…" at bounding box center [574, 111] width 97 height 19
click at [656, 117] on div at bounding box center [665, 112] width 50 height 20
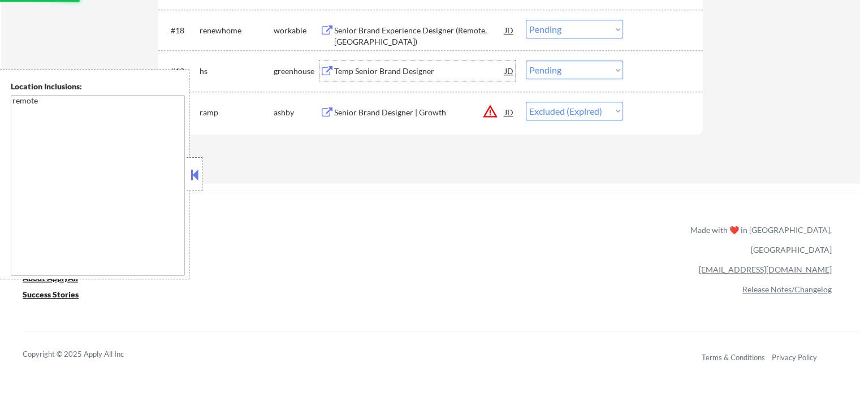
click at [374, 64] on div "Temp Senior Brand Designer" at bounding box center [419, 71] width 171 height 20
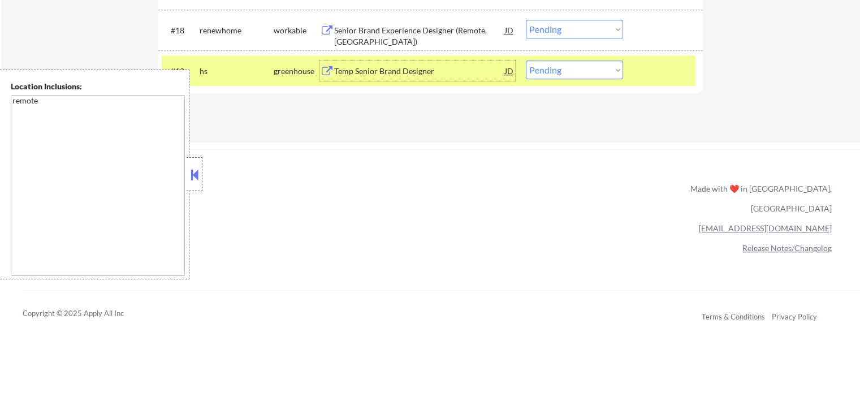
click at [588, 66] on select "Choose an option... Pending Applied Excluded (Questions) Excluded (Expired) Exc…" at bounding box center [574, 70] width 97 height 19
select select ""excluded__expired_""
click at [526, 61] on select "Choose an option... Pending Applied Excluded (Questions) Excluded (Expired) Exc…" at bounding box center [574, 70] width 97 height 19
click at [657, 67] on div at bounding box center [665, 71] width 50 height 20
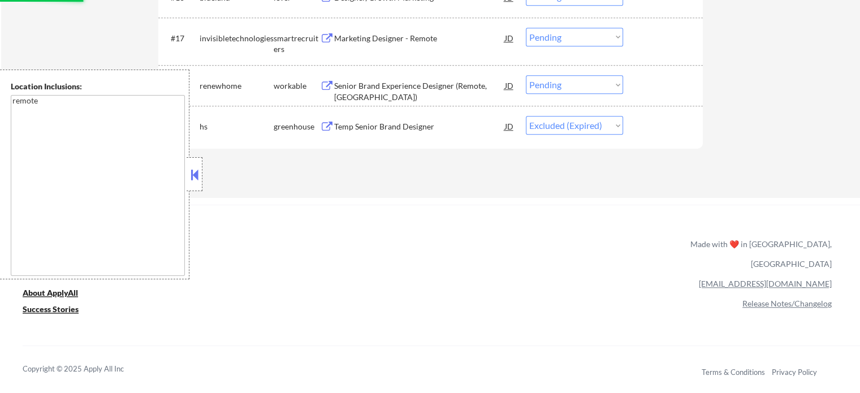
scroll to position [961, 0]
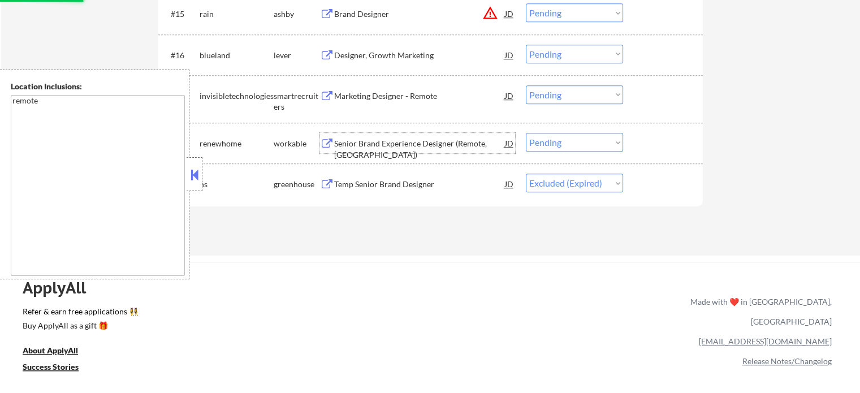
click at [372, 141] on div "Senior Brand Experience Designer (Remote, US)" at bounding box center [419, 149] width 171 height 22
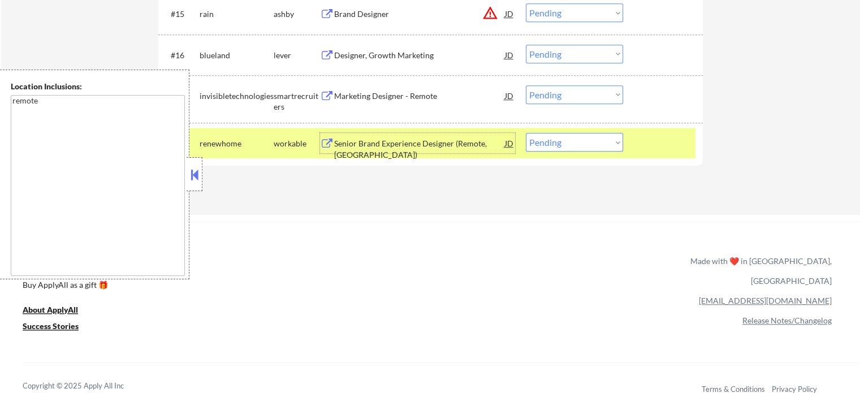
click at [583, 148] on select "Choose an option... Pending Applied Excluded (Questions) Excluded (Expired) Exc…" at bounding box center [574, 142] width 97 height 19
select select ""applied""
click at [526, 133] on select "Choose an option... Pending Applied Excluded (Questions) Excluded (Expired) Exc…" at bounding box center [574, 142] width 97 height 19
click at [679, 153] on div at bounding box center [665, 143] width 50 height 20
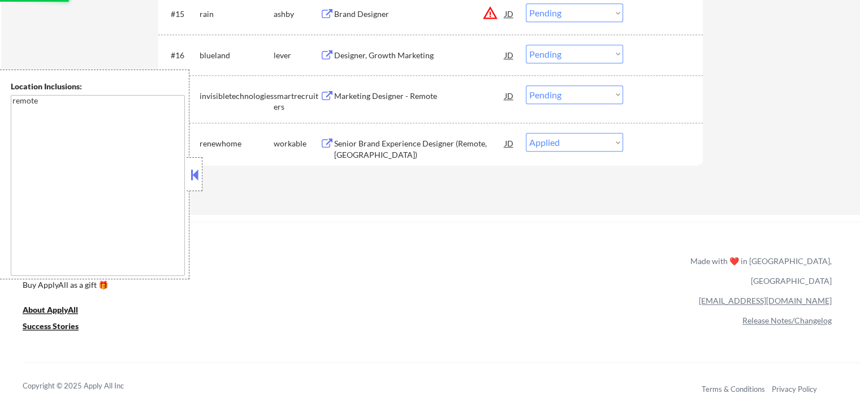
click at [393, 99] on div "Marketing Designer - Remote" at bounding box center [419, 95] width 171 height 11
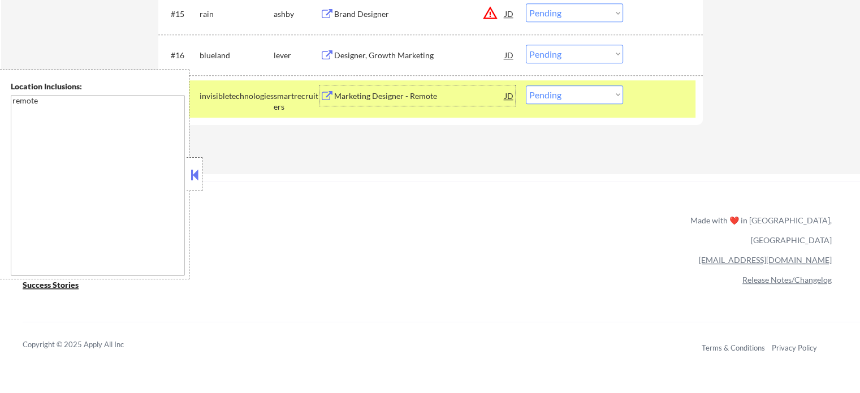
click at [583, 88] on select "Choose an option... Pending Applied Excluded (Questions) Excluded (Expired) Exc…" at bounding box center [574, 94] width 97 height 19
select select ""applied""
click at [526, 85] on select "Choose an option... Pending Applied Excluded (Questions) Excluded (Expired) Exc…" at bounding box center [574, 94] width 97 height 19
click at [663, 101] on div at bounding box center [665, 95] width 50 height 20
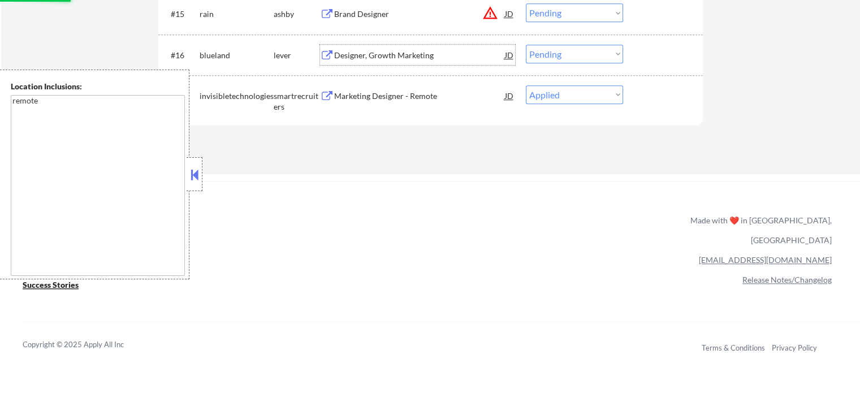
click at [403, 53] on div "Designer, Growth Marketing" at bounding box center [419, 55] width 171 height 11
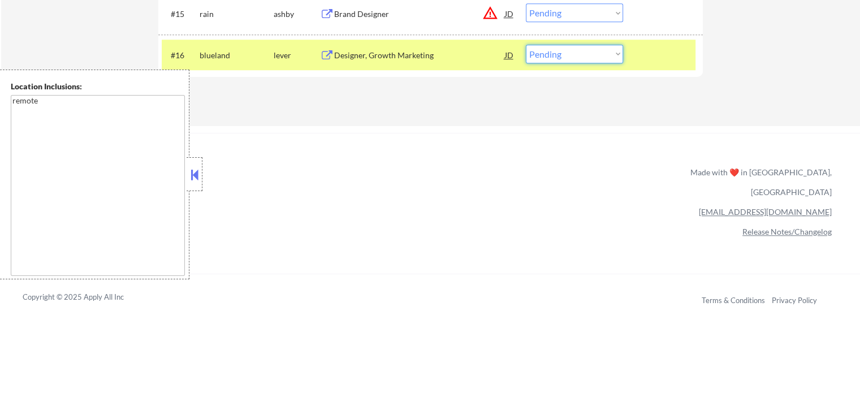
click at [590, 59] on select "Choose an option... Pending Applied Excluded (Questions) Excluded (Expired) Exc…" at bounding box center [574, 54] width 97 height 19
select select ""excluded__expired_""
click at [526, 45] on select "Choose an option... Pending Applied Excluded (Questions) Excluded (Expired) Exc…" at bounding box center [574, 54] width 97 height 19
click at [646, 54] on div at bounding box center [665, 55] width 50 height 20
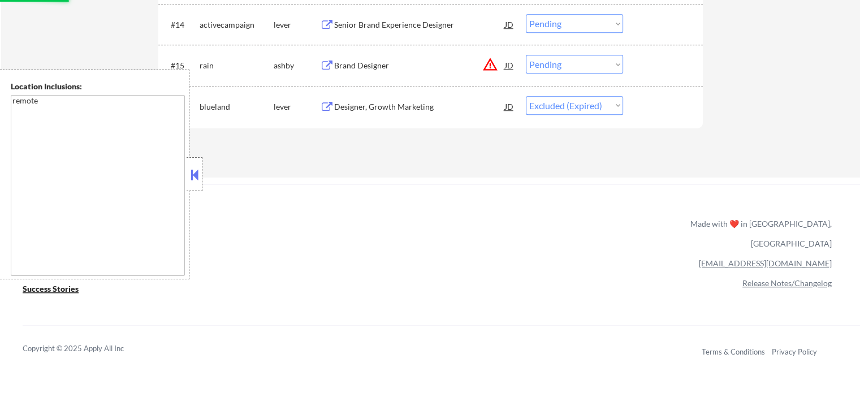
scroll to position [848, 0]
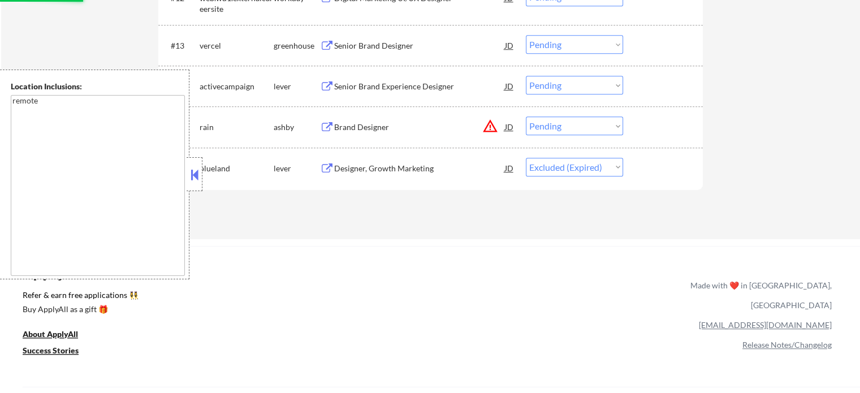
click at [364, 127] on div "Brand Designer" at bounding box center [419, 127] width 171 height 11
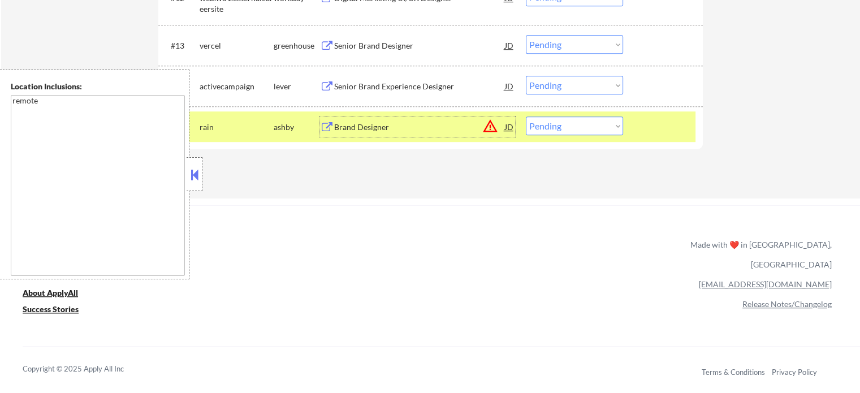
click at [602, 132] on select "Choose an option... Pending Applied Excluded (Questions) Excluded (Expired) Exc…" at bounding box center [574, 125] width 97 height 19
select select ""excluded__location_""
click at [526, 116] on select "Choose an option... Pending Applied Excluded (Questions) Excluded (Expired) Exc…" at bounding box center [574, 125] width 97 height 19
click at [649, 130] on div at bounding box center [665, 126] width 50 height 20
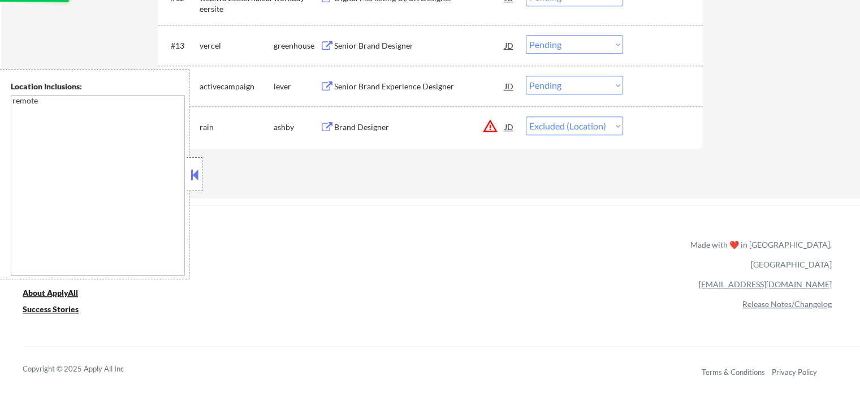
click at [394, 87] on div "Senior Brand Experience Designer" at bounding box center [419, 86] width 171 height 11
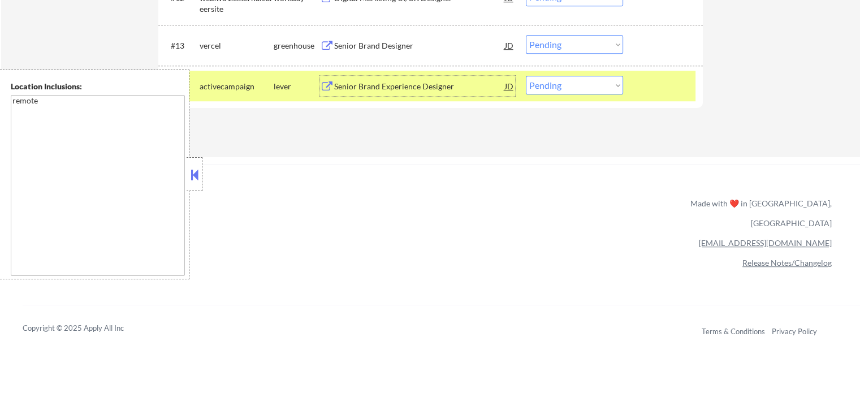
click at [566, 83] on select "Choose an option... Pending Applied Excluded (Questions) Excluded (Expired) Exc…" at bounding box center [574, 85] width 97 height 19
select select ""applied""
click at [526, 76] on select "Choose an option... Pending Applied Excluded (Questions) Excluded (Expired) Exc…" at bounding box center [574, 85] width 97 height 19
click at [649, 85] on div at bounding box center [665, 86] width 50 height 20
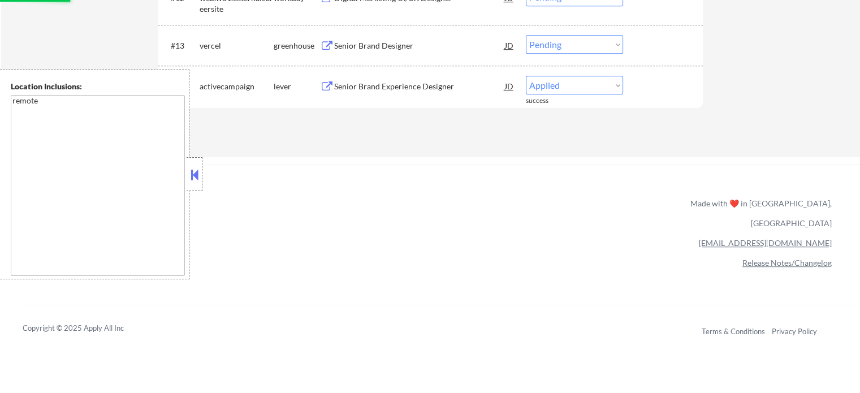
click at [380, 44] on div "Senior Brand Designer" at bounding box center [419, 45] width 171 height 11
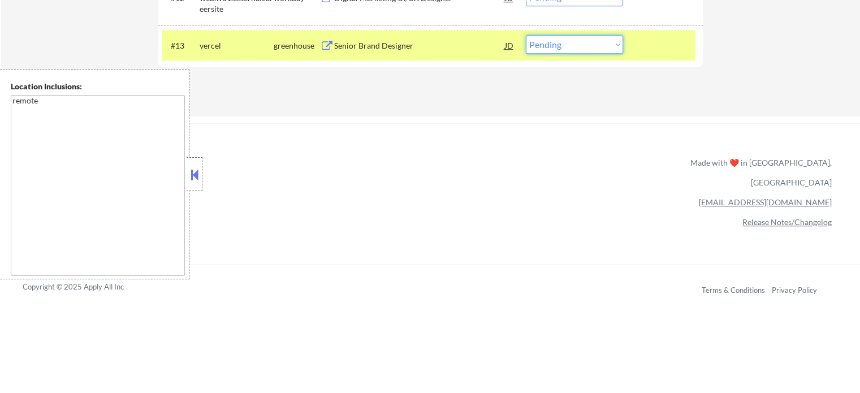
click at [552, 43] on select "Choose an option... Pending Applied Excluded (Questions) Excluded (Expired) Exc…" at bounding box center [574, 44] width 97 height 19
select select ""applied""
click at [526, 35] on select "Choose an option... Pending Applied Excluded (Questions) Excluded (Expired) Exc…" at bounding box center [574, 44] width 97 height 19
click at [664, 45] on div at bounding box center [665, 45] width 50 height 20
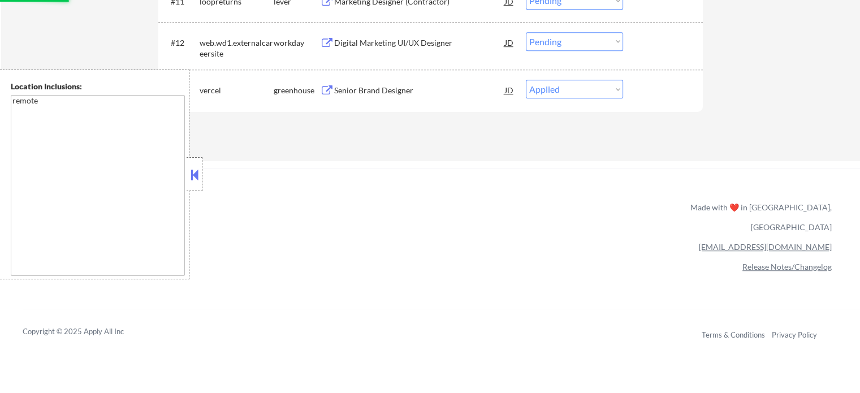
scroll to position [735, 0]
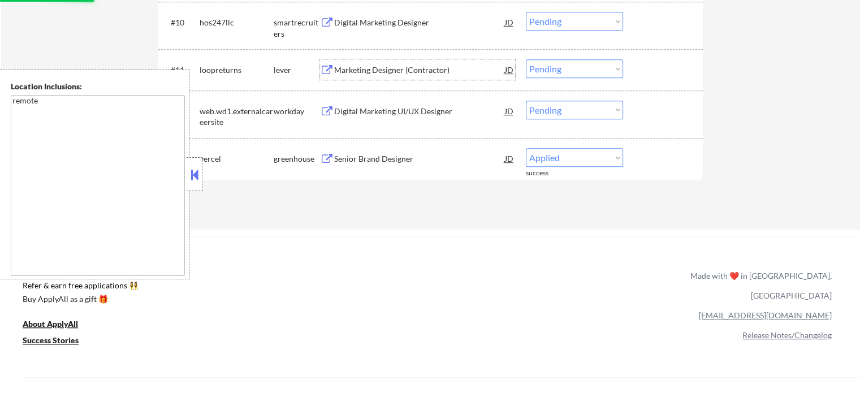
click at [387, 70] on div "Marketing Designer (Contractor)" at bounding box center [419, 69] width 171 height 11
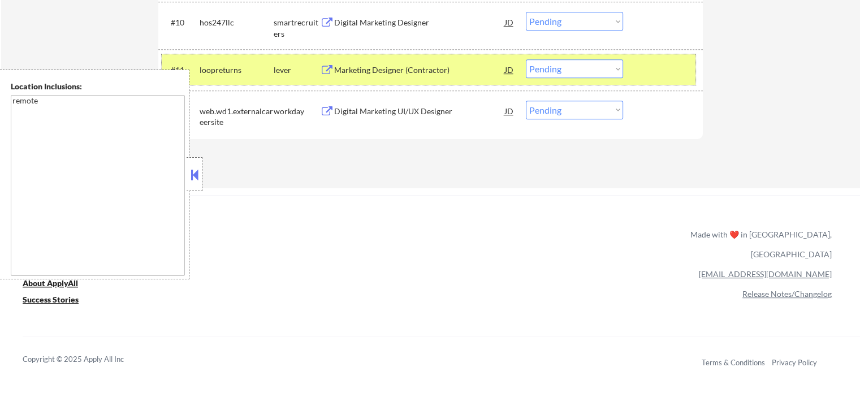
click at [660, 70] on div at bounding box center [665, 69] width 50 height 20
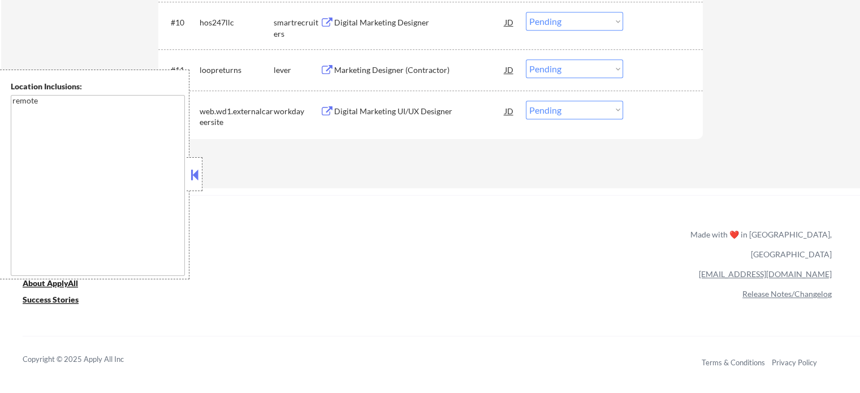
click at [353, 71] on div "Marketing Designer (Contractor)" at bounding box center [419, 69] width 171 height 11
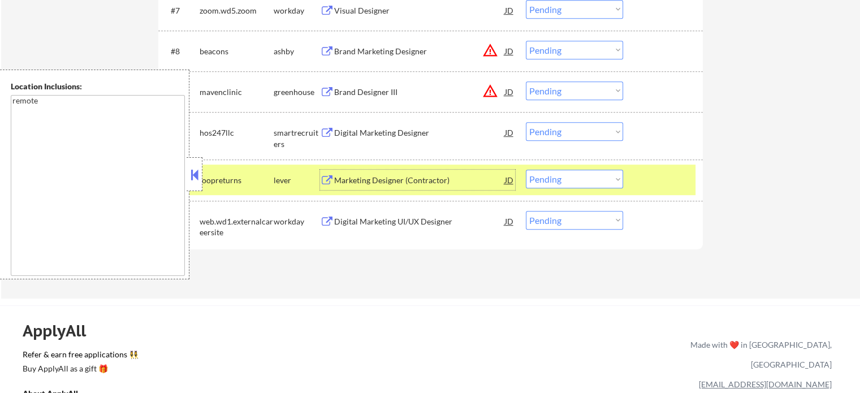
scroll to position [622, 0]
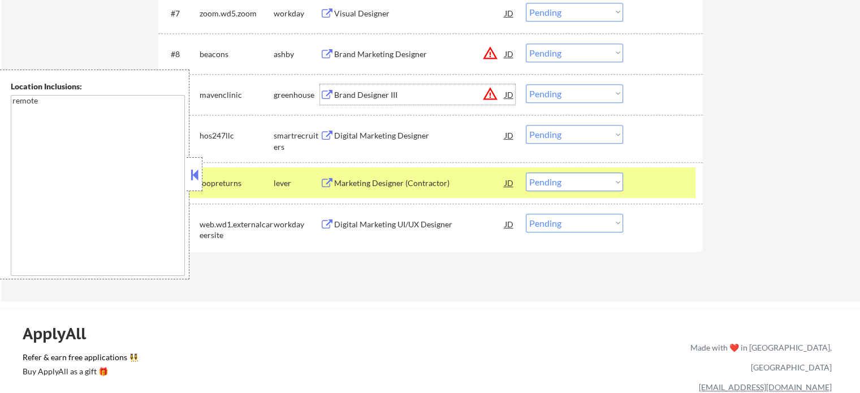
click at [368, 100] on div "Brand Designer III" at bounding box center [419, 94] width 171 height 11
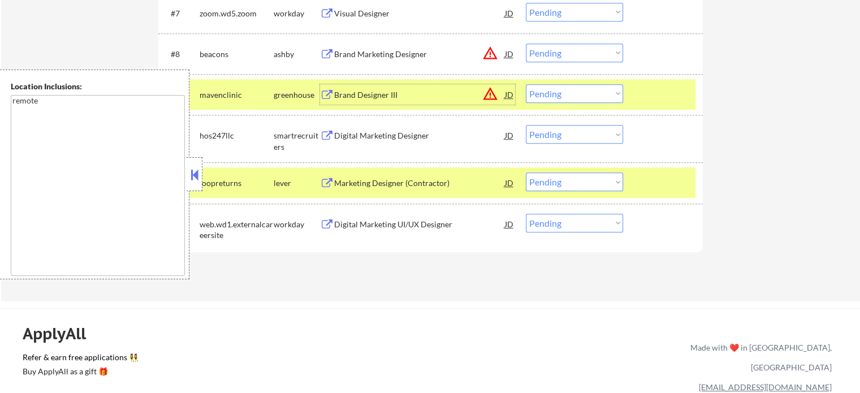
click at [575, 176] on select "Choose an option... Pending Applied Excluded (Questions) Excluded (Expired) Exc…" at bounding box center [574, 181] width 97 height 19
click at [526, 172] on select "Choose an option... Pending Applied Excluded (Questions) Excluded (Expired) Exc…" at bounding box center [574, 181] width 97 height 19
click at [649, 188] on div at bounding box center [665, 182] width 50 height 20
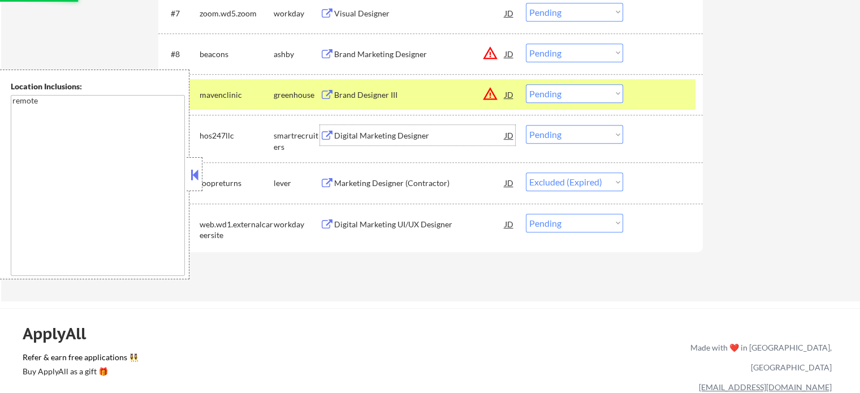
click at [339, 140] on div "Digital Marketing Designer" at bounding box center [419, 135] width 171 height 11
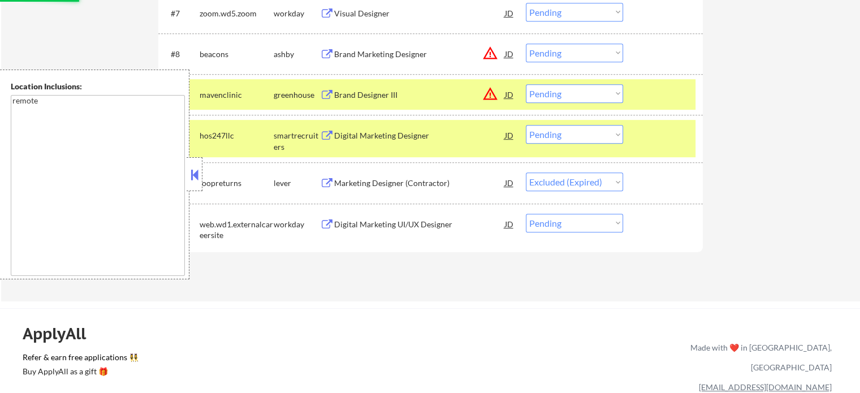
select select ""pending""
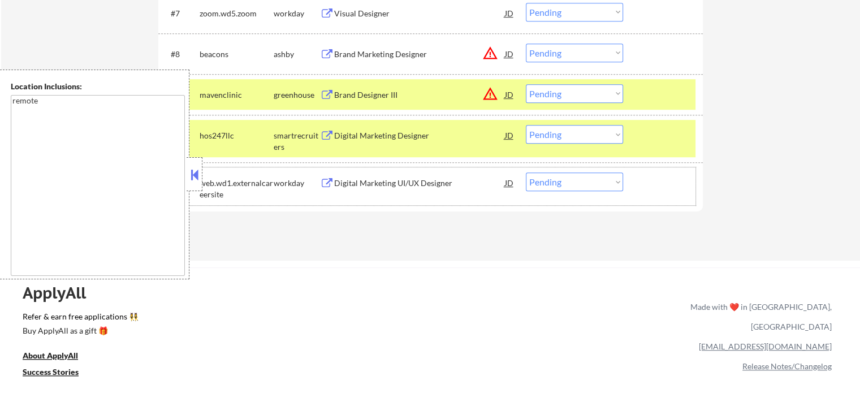
click at [685, 189] on div at bounding box center [665, 182] width 50 height 20
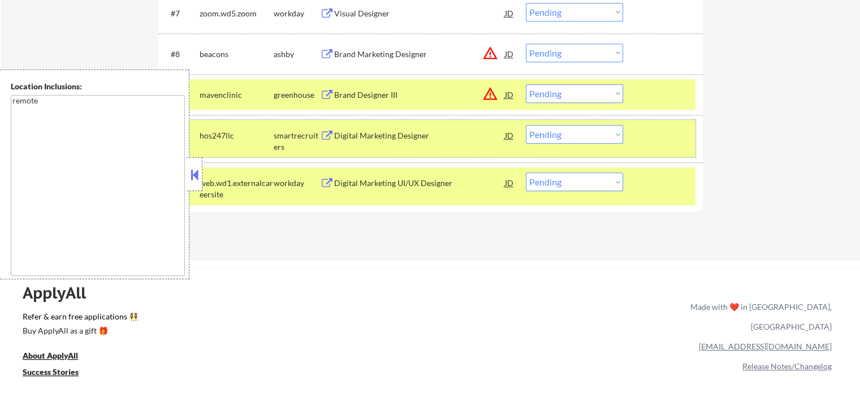
click at [663, 139] on div at bounding box center [665, 135] width 50 height 20
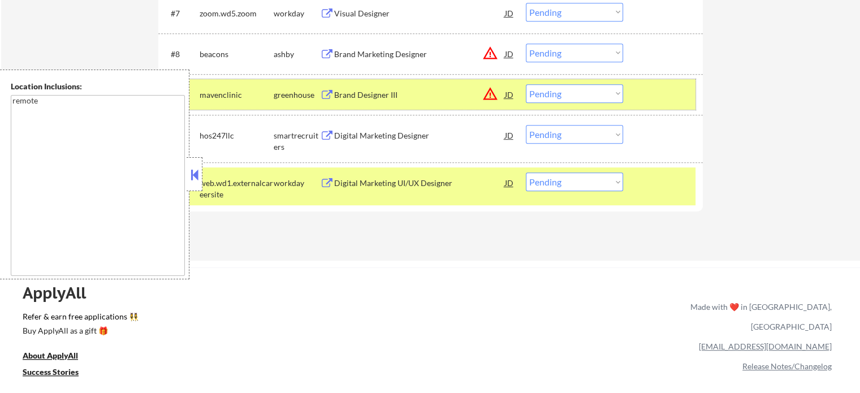
click at [651, 99] on div at bounding box center [665, 94] width 50 height 20
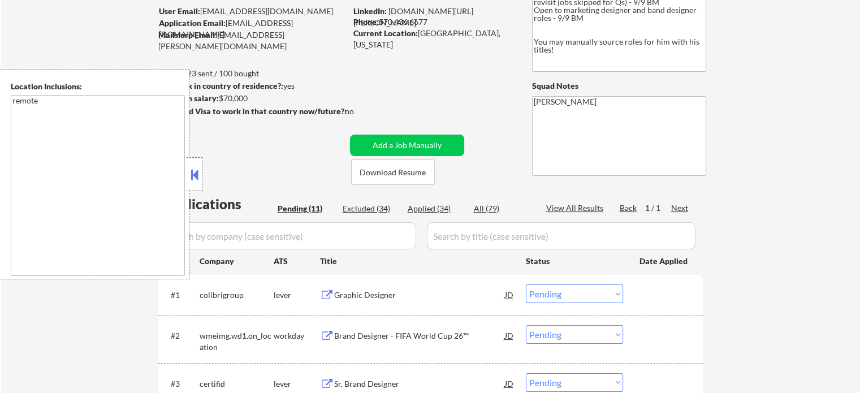
scroll to position [113, 0]
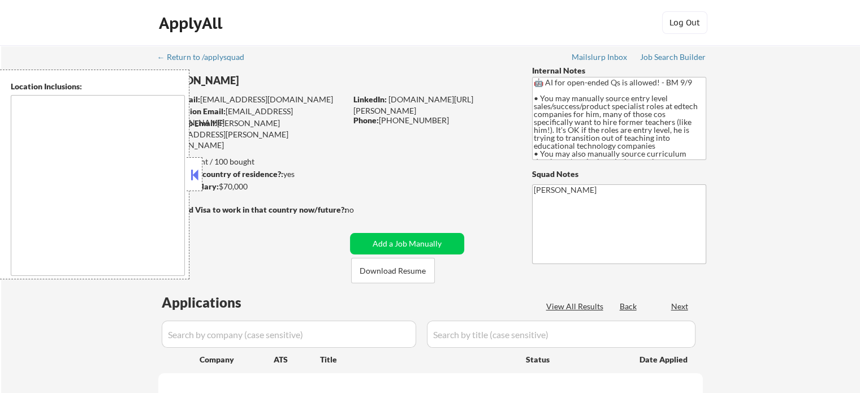
type textarea "[GEOGRAPHIC_DATA], [GEOGRAPHIC_DATA], [GEOGRAPHIC_DATA] [GEOGRAPHIC_DATA], [GEO…"
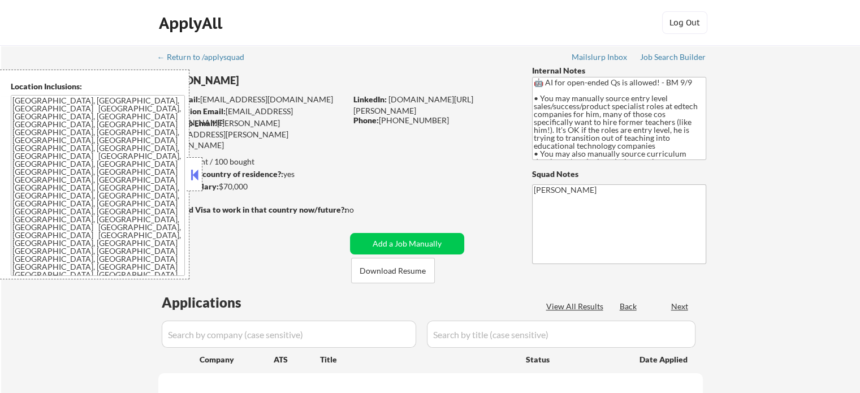
select select ""pending""
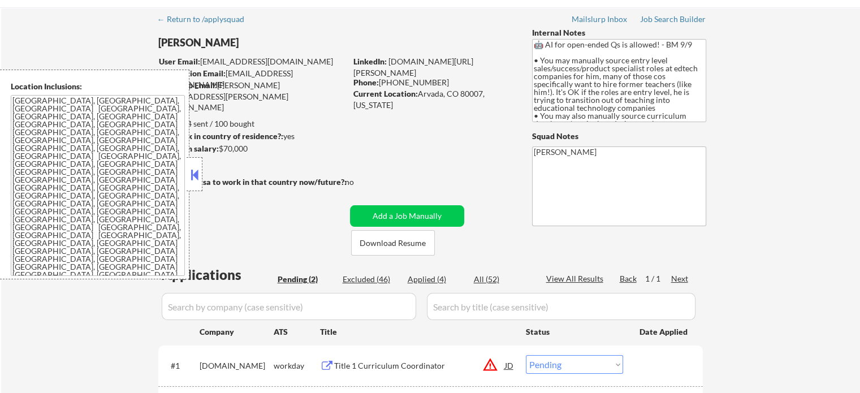
scroll to position [57, 0]
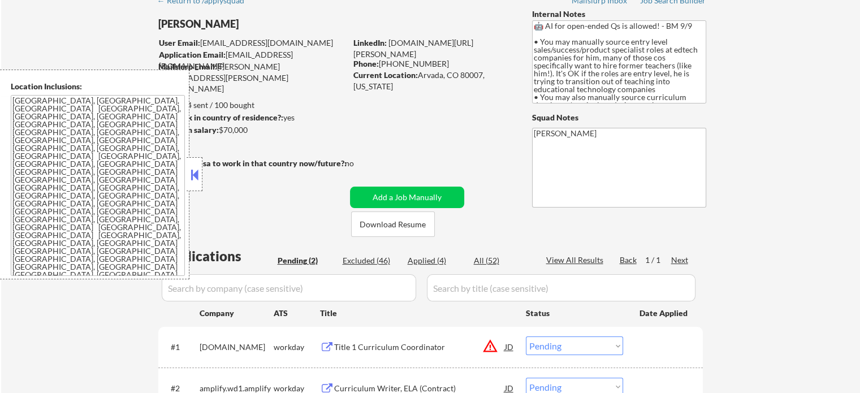
click at [377, 346] on div "Title 1 Curriculum Coordinator" at bounding box center [419, 347] width 171 height 11
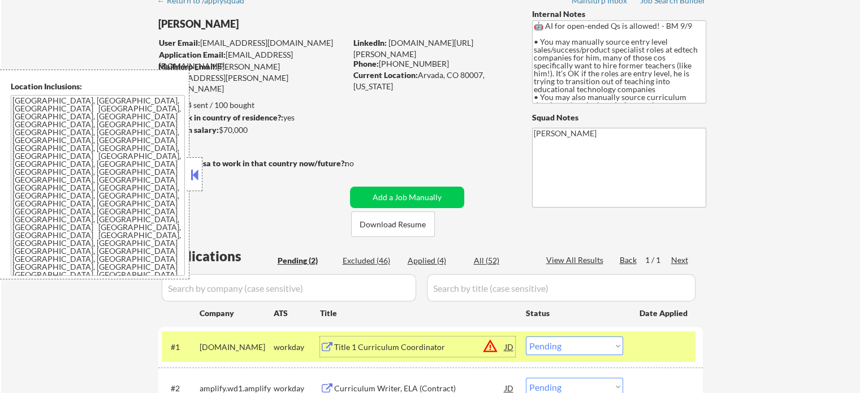
click at [563, 348] on select "Choose an option... Pending Applied Excluded (Questions) Excluded (Expired) Exc…" at bounding box center [574, 345] width 97 height 19
click at [526, 336] on select "Choose an option... Pending Applied Excluded (Questions) Excluded (Expired) Exc…" at bounding box center [574, 345] width 97 height 19
click at [656, 354] on div at bounding box center [665, 346] width 50 height 20
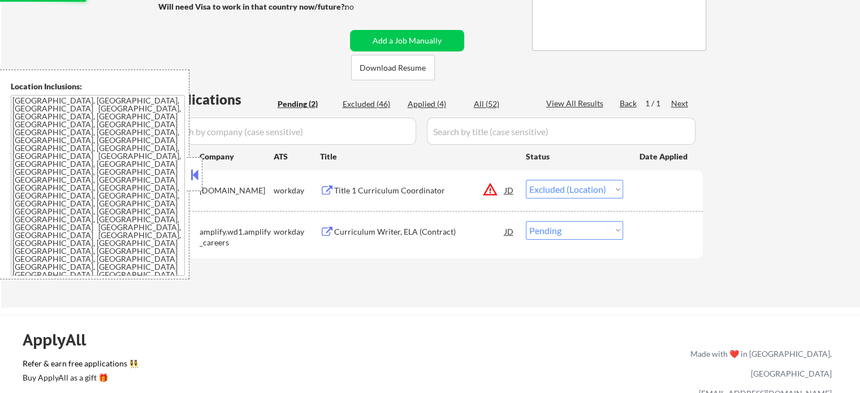
scroll to position [226, 0]
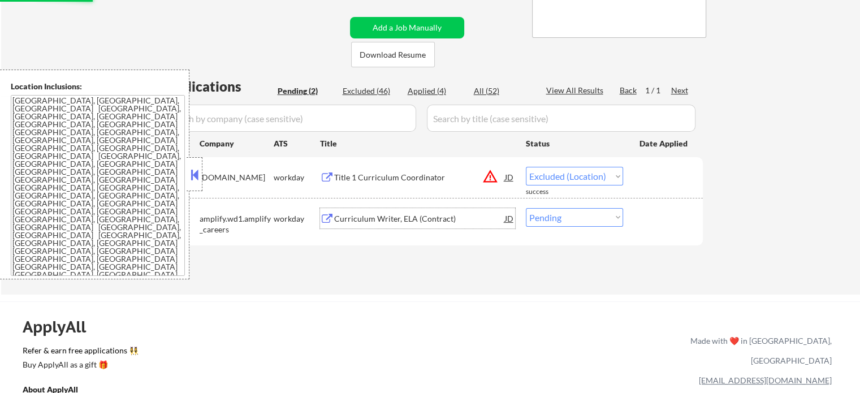
click at [376, 215] on div "Curriculum Writer, ELA (Contract)" at bounding box center [419, 218] width 171 height 11
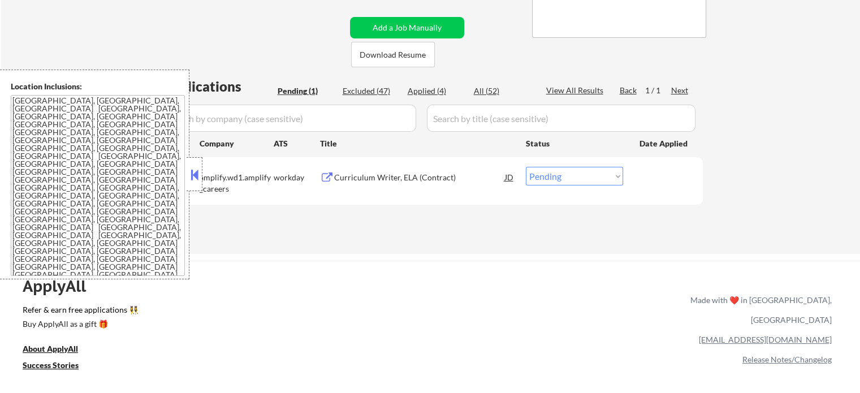
click at [564, 185] on select "Choose an option... Pending Applied Excluded (Questions) Excluded (Expired) Exc…" at bounding box center [574, 176] width 97 height 19
select select ""applied""
click at [526, 167] on select "Choose an option... Pending Applied Excluded (Questions) Excluded (Expired) Exc…" at bounding box center [574, 176] width 97 height 19
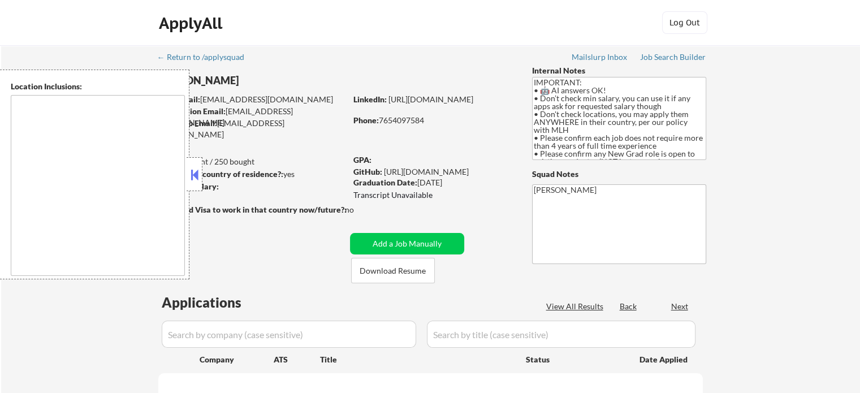
type textarea "country:[GEOGRAPHIC_DATA]"
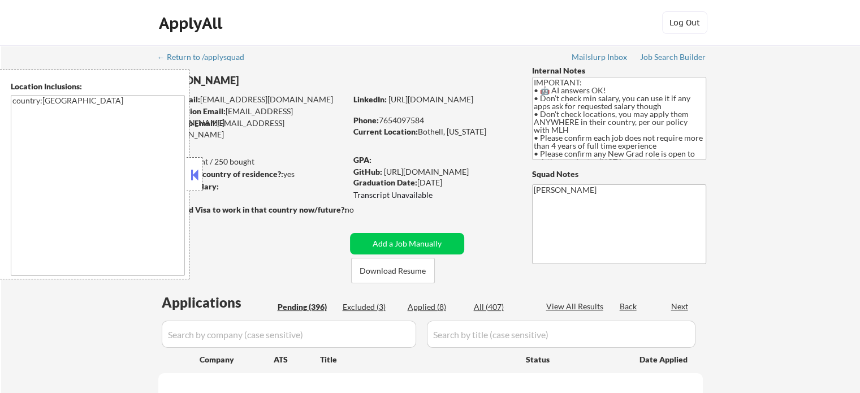
select select ""pending""
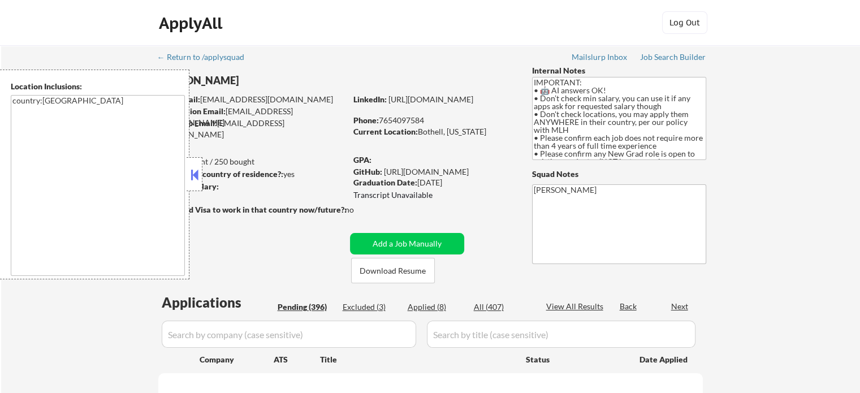
select select ""pending""
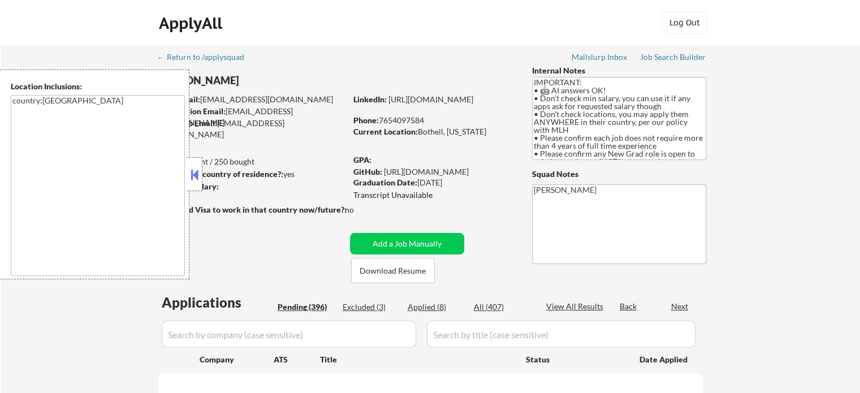
select select ""pending""
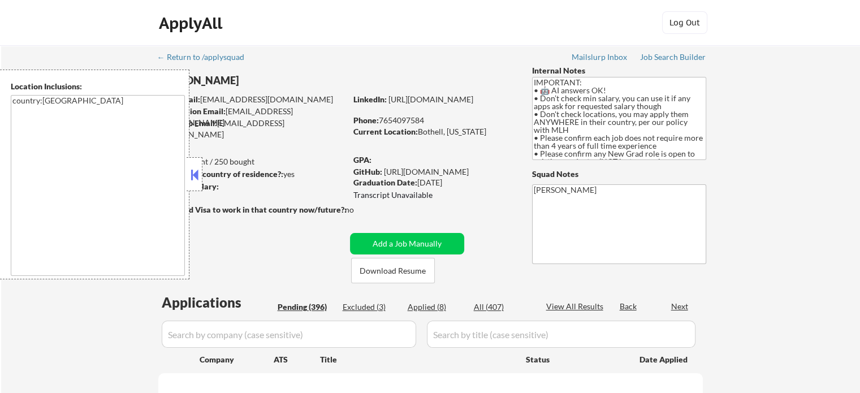
select select ""pending""
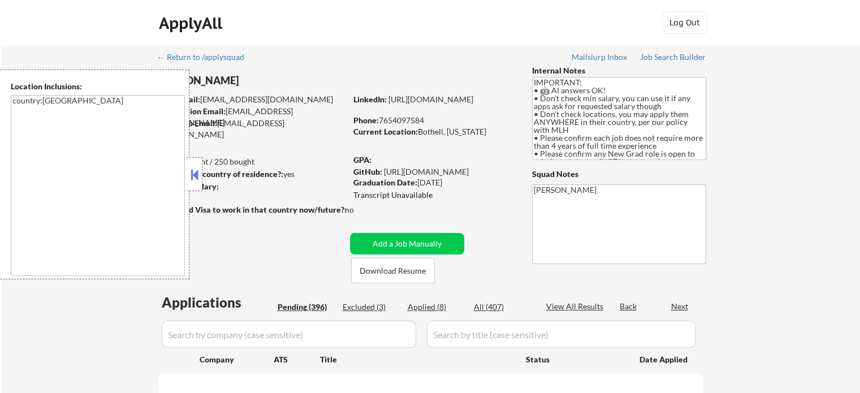
select select ""pending""
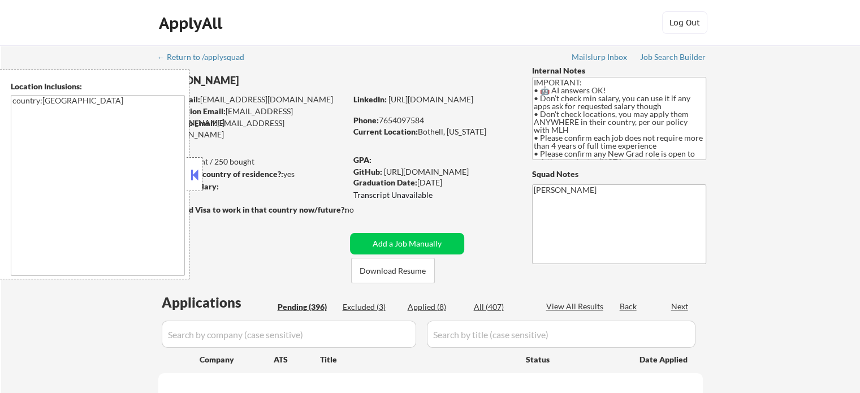
select select ""pending""
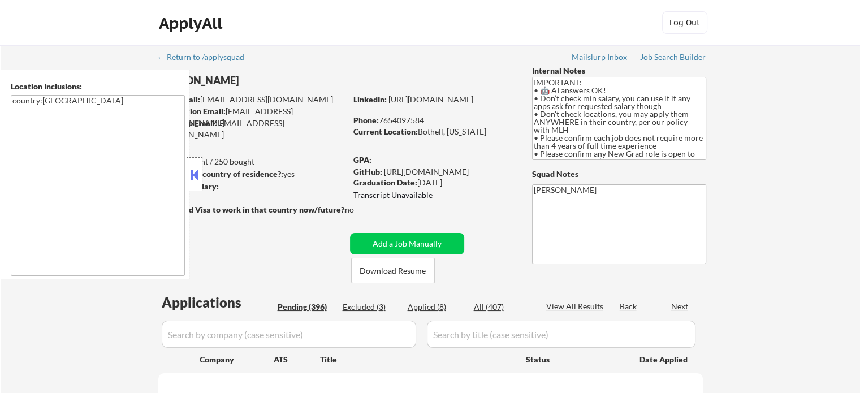
select select ""pending""
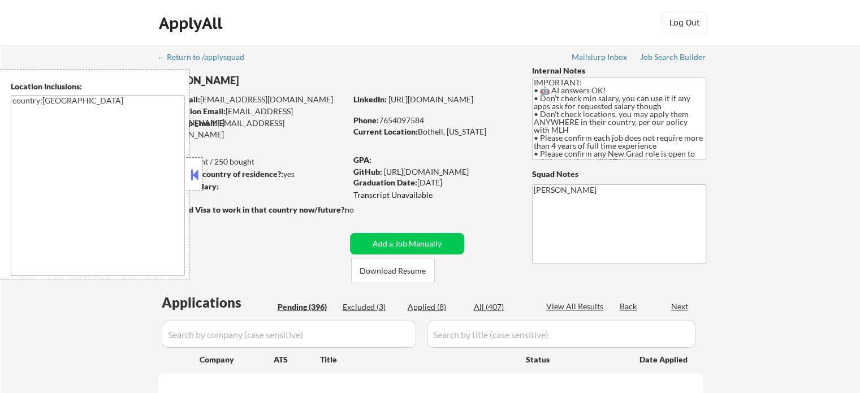
select select ""pending""
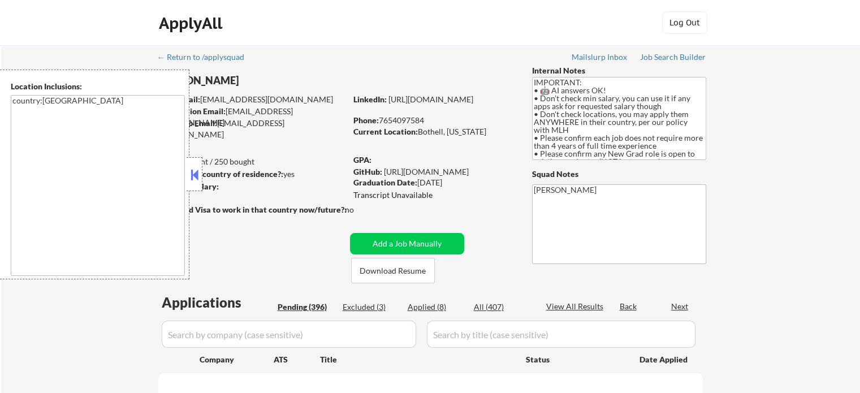
select select ""pending""
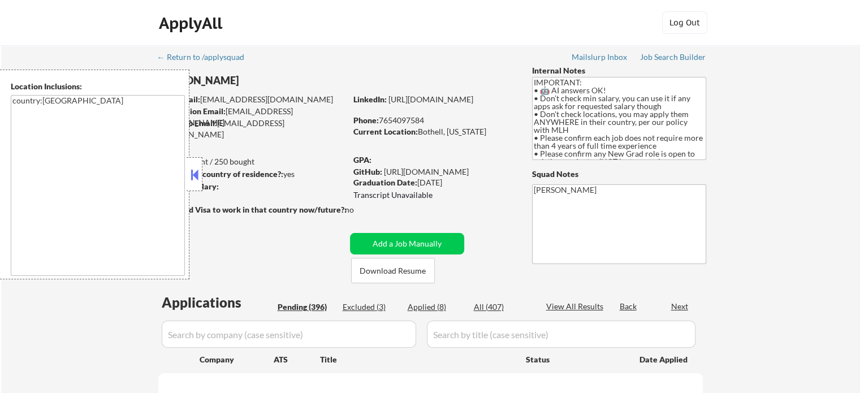
select select ""pending""
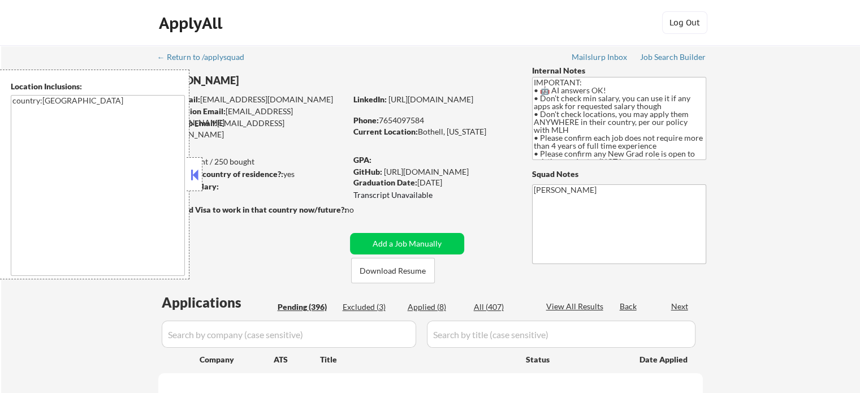
select select ""pending""
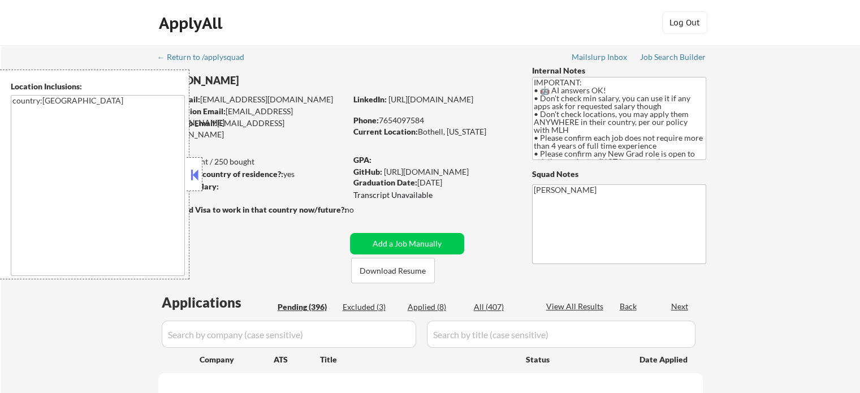
select select ""pending""
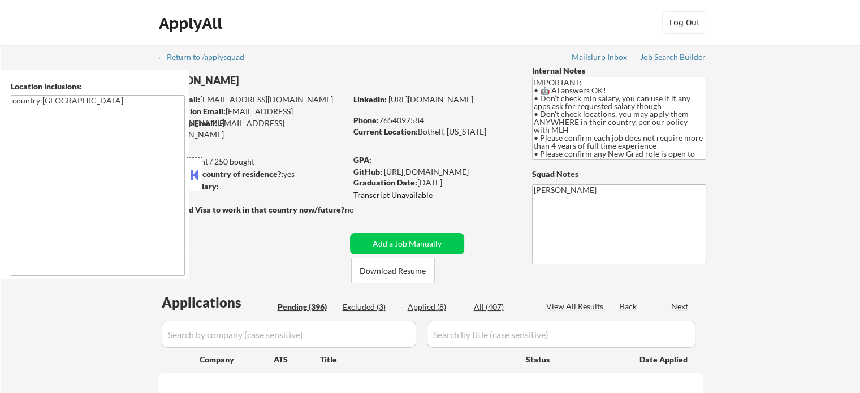
select select ""pending""
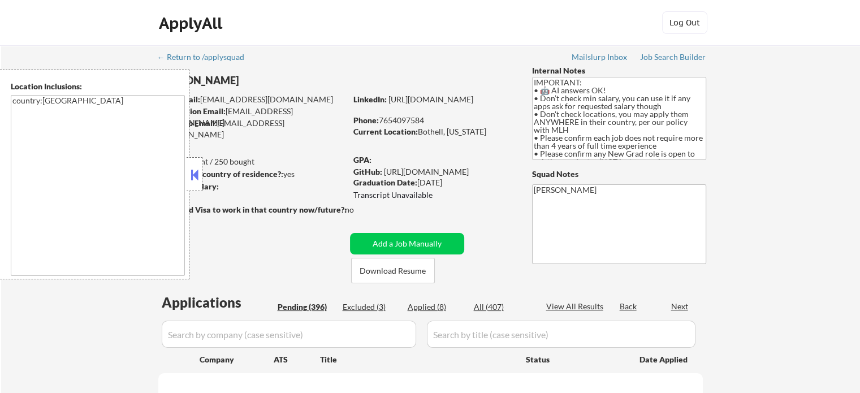
select select ""pending""
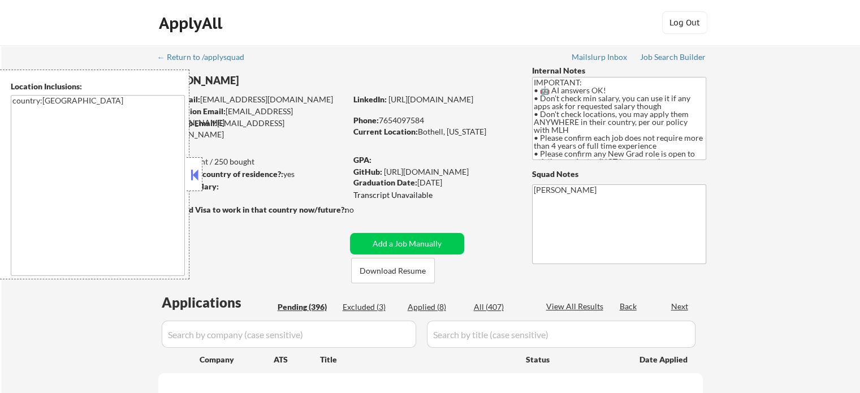
select select ""pending""
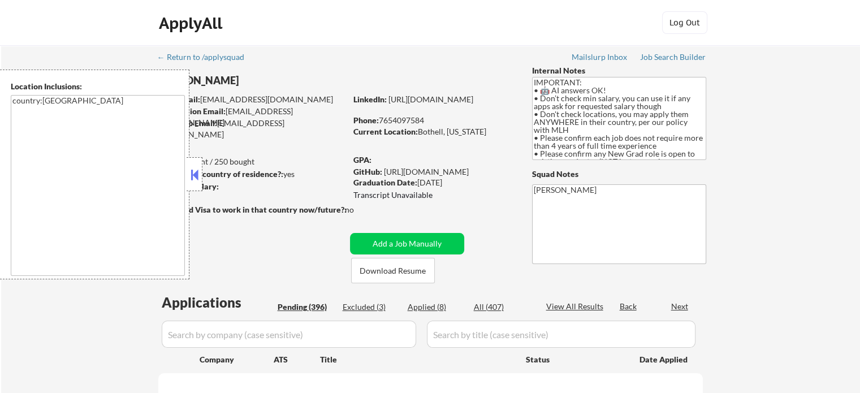
select select ""pending""
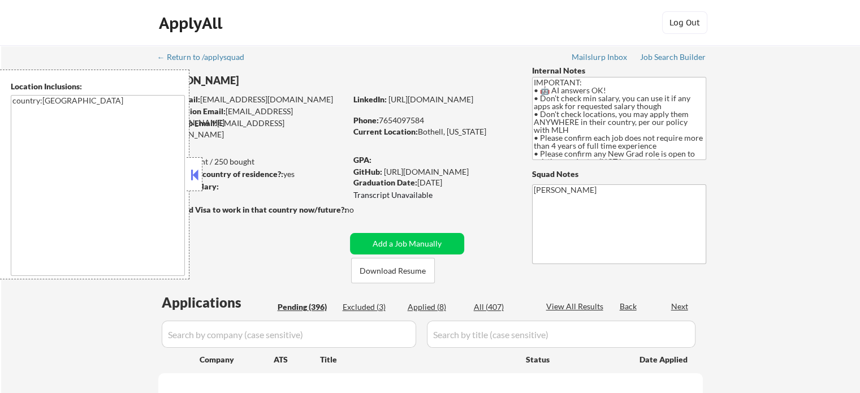
select select ""pending""
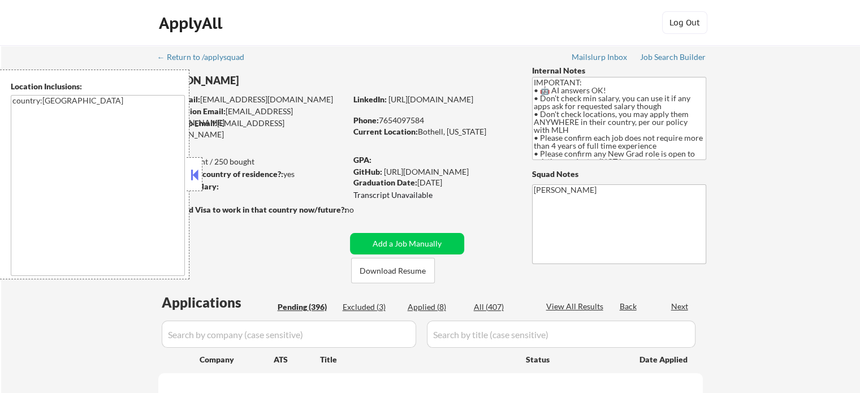
select select ""pending""
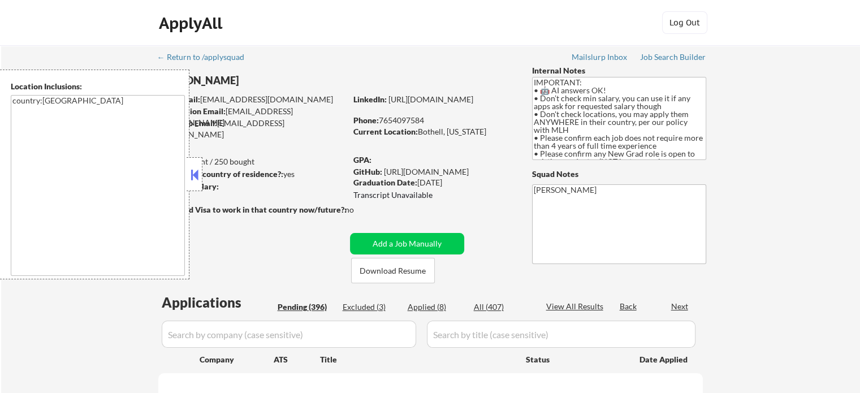
select select ""pending""
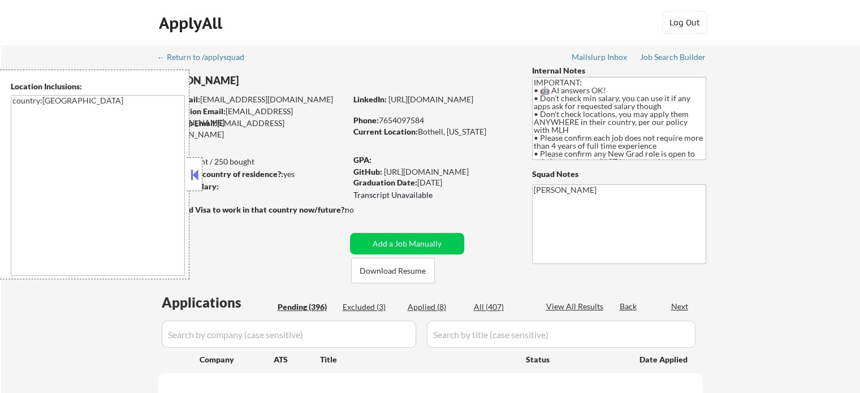
select select ""pending""
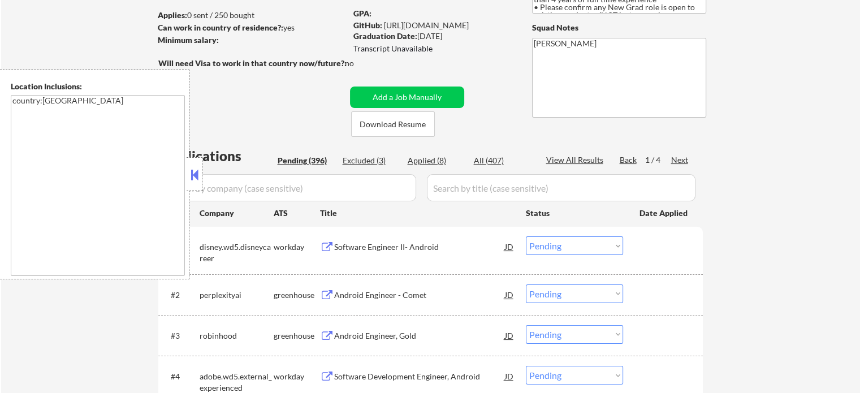
scroll to position [226, 0]
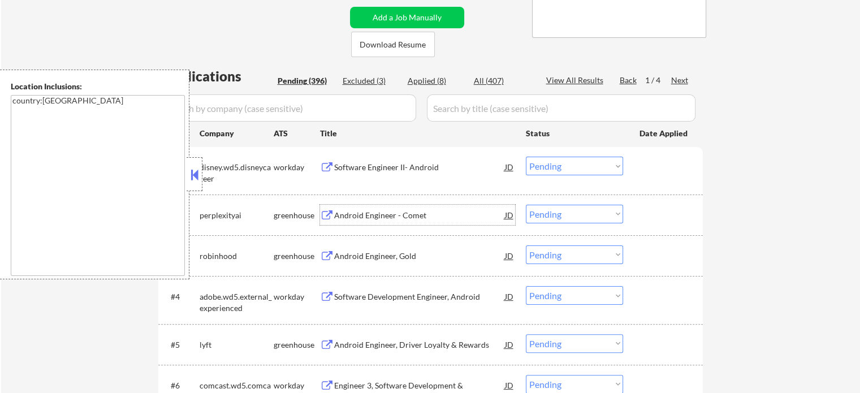
click at [370, 212] on div "Android Engineer - Comet" at bounding box center [419, 215] width 171 height 11
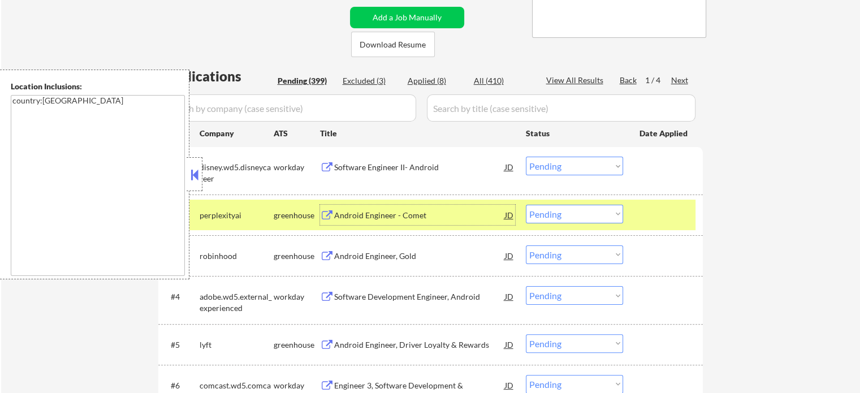
click at [599, 218] on select "Choose an option... Pending Applied Excluded (Questions) Excluded (Expired) Exc…" at bounding box center [574, 214] width 97 height 19
click at [526, 205] on select "Choose an option... Pending Applied Excluded (Questions) Excluded (Expired) Exc…" at bounding box center [574, 214] width 97 height 19
click at [649, 218] on div at bounding box center [665, 215] width 50 height 20
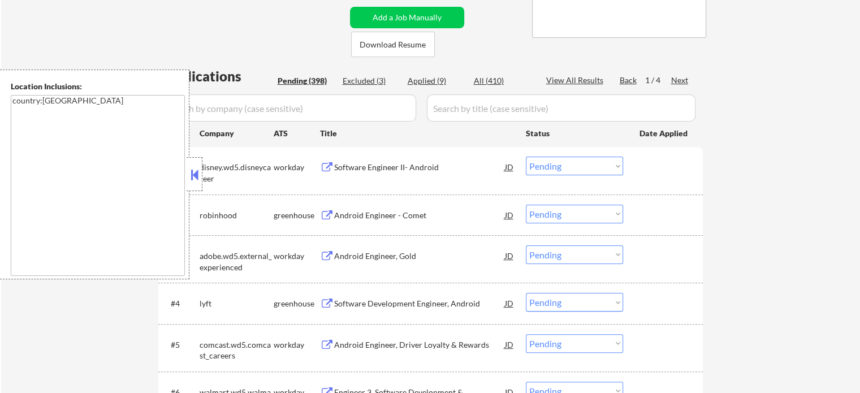
click at [381, 214] on div "Android Engineer - Comet" at bounding box center [419, 215] width 171 height 11
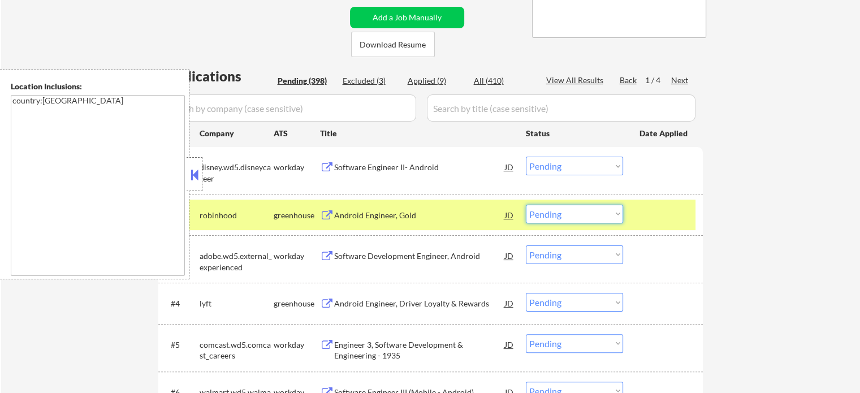
click at [575, 221] on select "Choose an option... Pending Applied Excluded (Questions) Excluded (Expired) Exc…" at bounding box center [574, 214] width 97 height 19
click at [526, 205] on select "Choose an option... Pending Applied Excluded (Questions) Excluded (Expired) Exc…" at bounding box center [574, 214] width 97 height 19
click at [658, 215] on div at bounding box center [665, 215] width 50 height 20
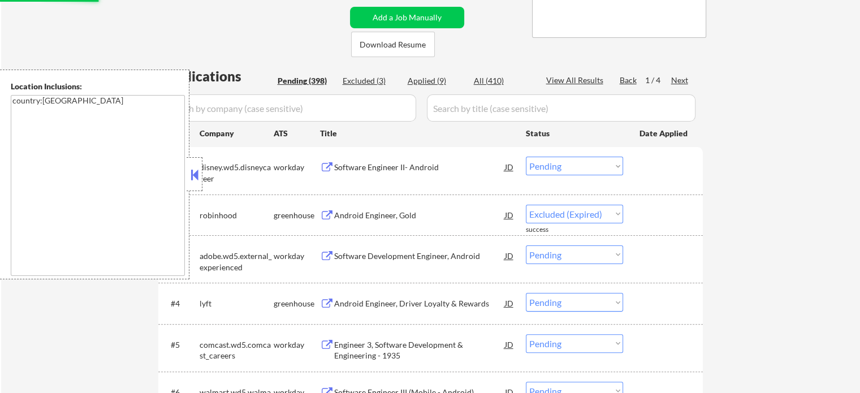
select select ""pending""
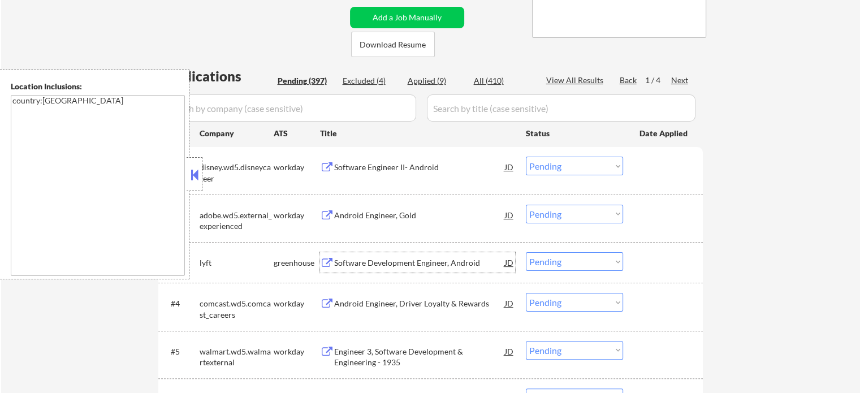
click at [416, 260] on div "Software Development Engineer, Android" at bounding box center [419, 262] width 171 height 11
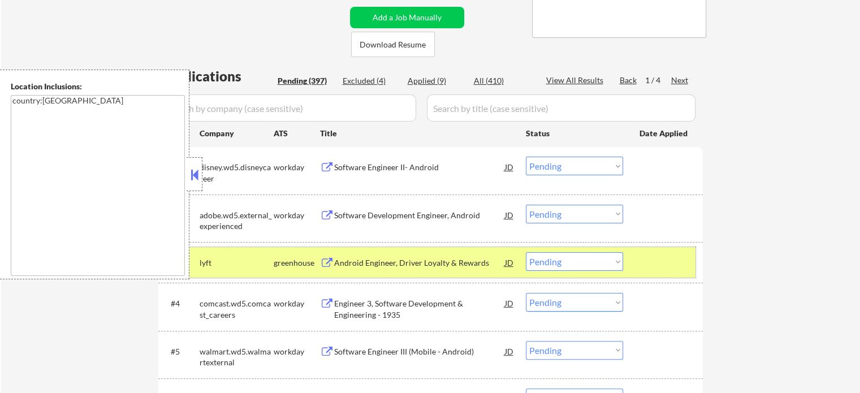
click at [657, 256] on div at bounding box center [665, 262] width 50 height 20
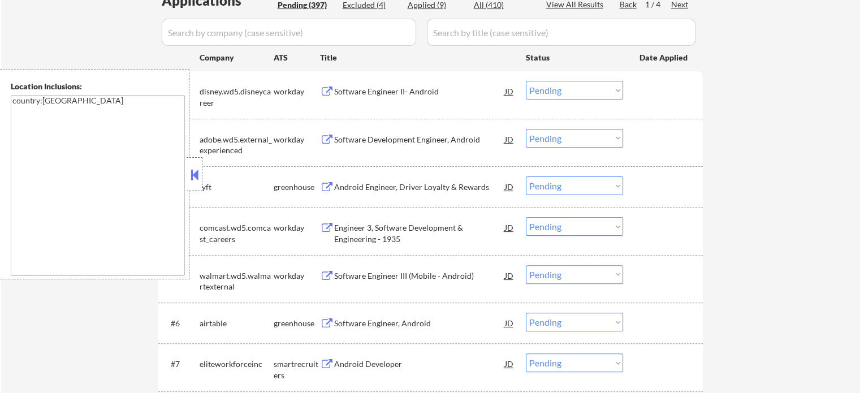
scroll to position [396, 0]
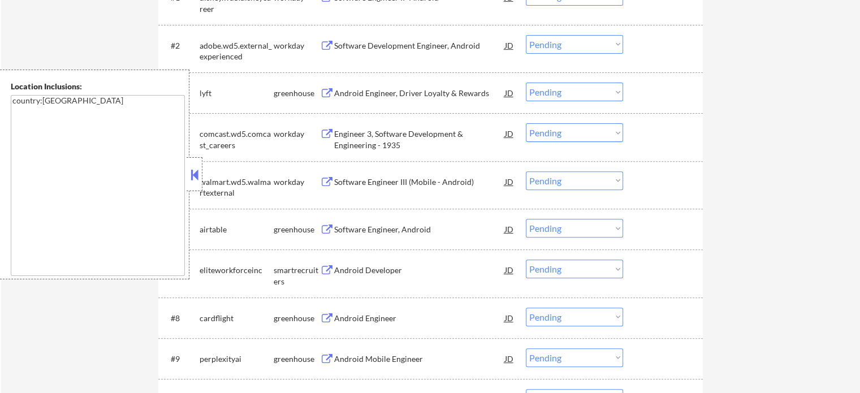
click at [365, 226] on div "Software Engineer, Android" at bounding box center [419, 229] width 171 height 11
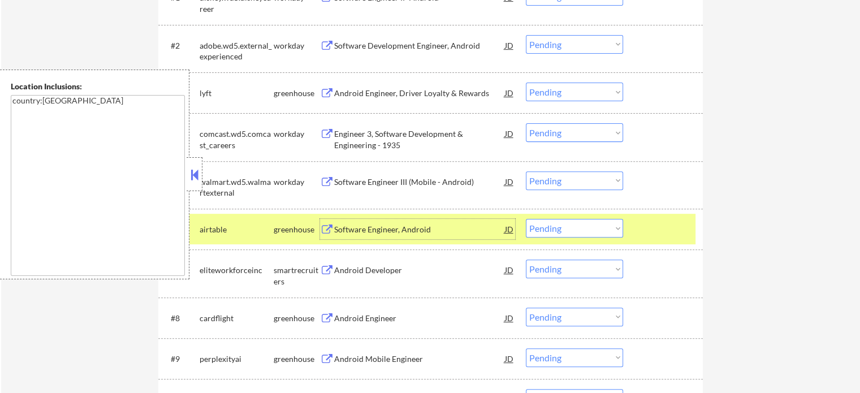
click at [646, 231] on div at bounding box center [665, 229] width 50 height 20
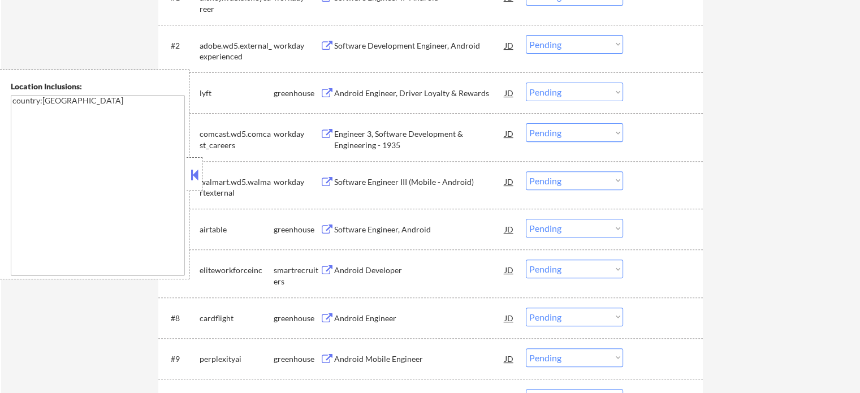
click at [382, 269] on div "Android Developer" at bounding box center [419, 270] width 171 height 11
